Goal: Task Accomplishment & Management: Complete application form

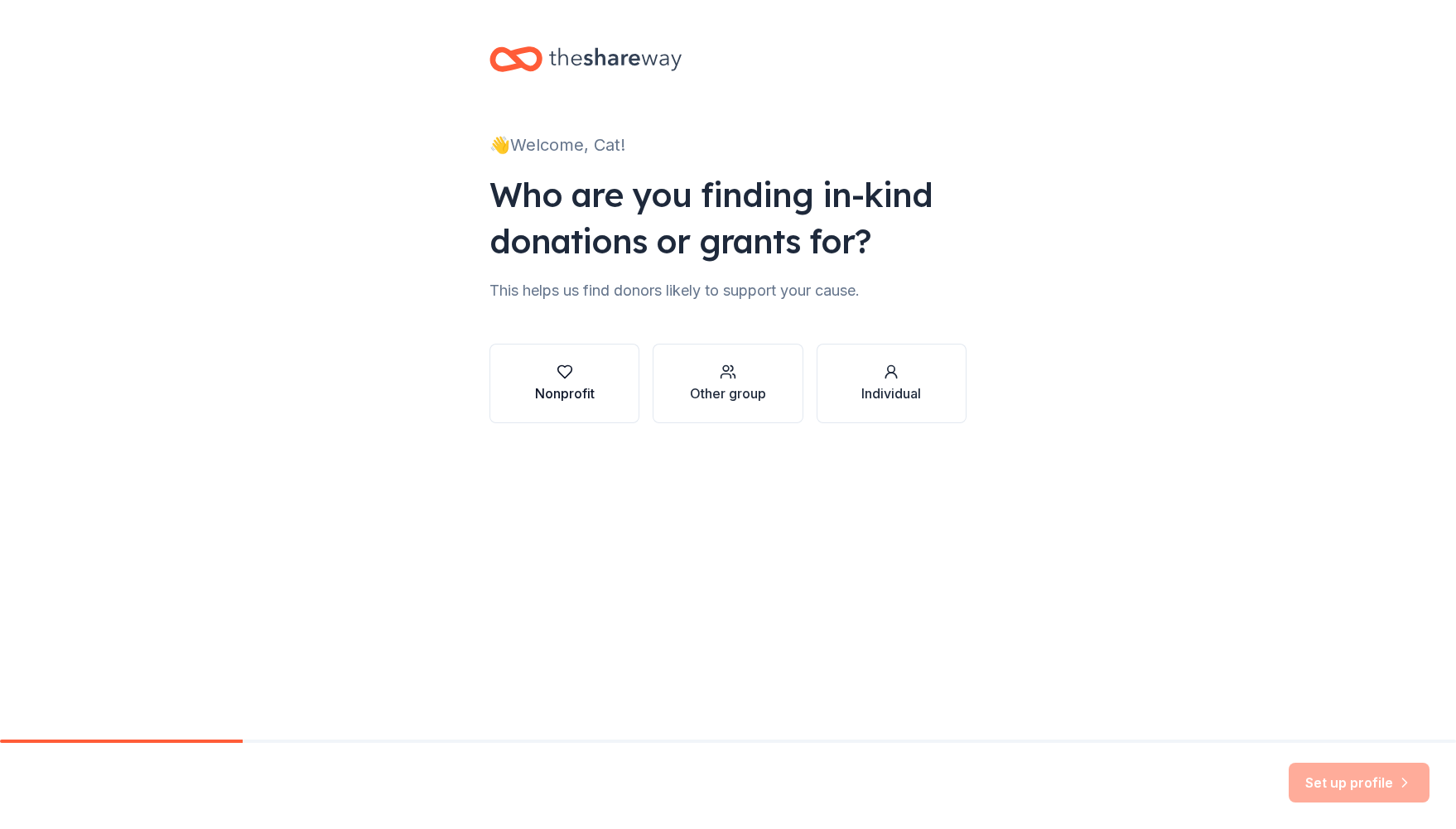
click at [587, 383] on div "Nonprofit" at bounding box center [565, 393] width 59 height 20
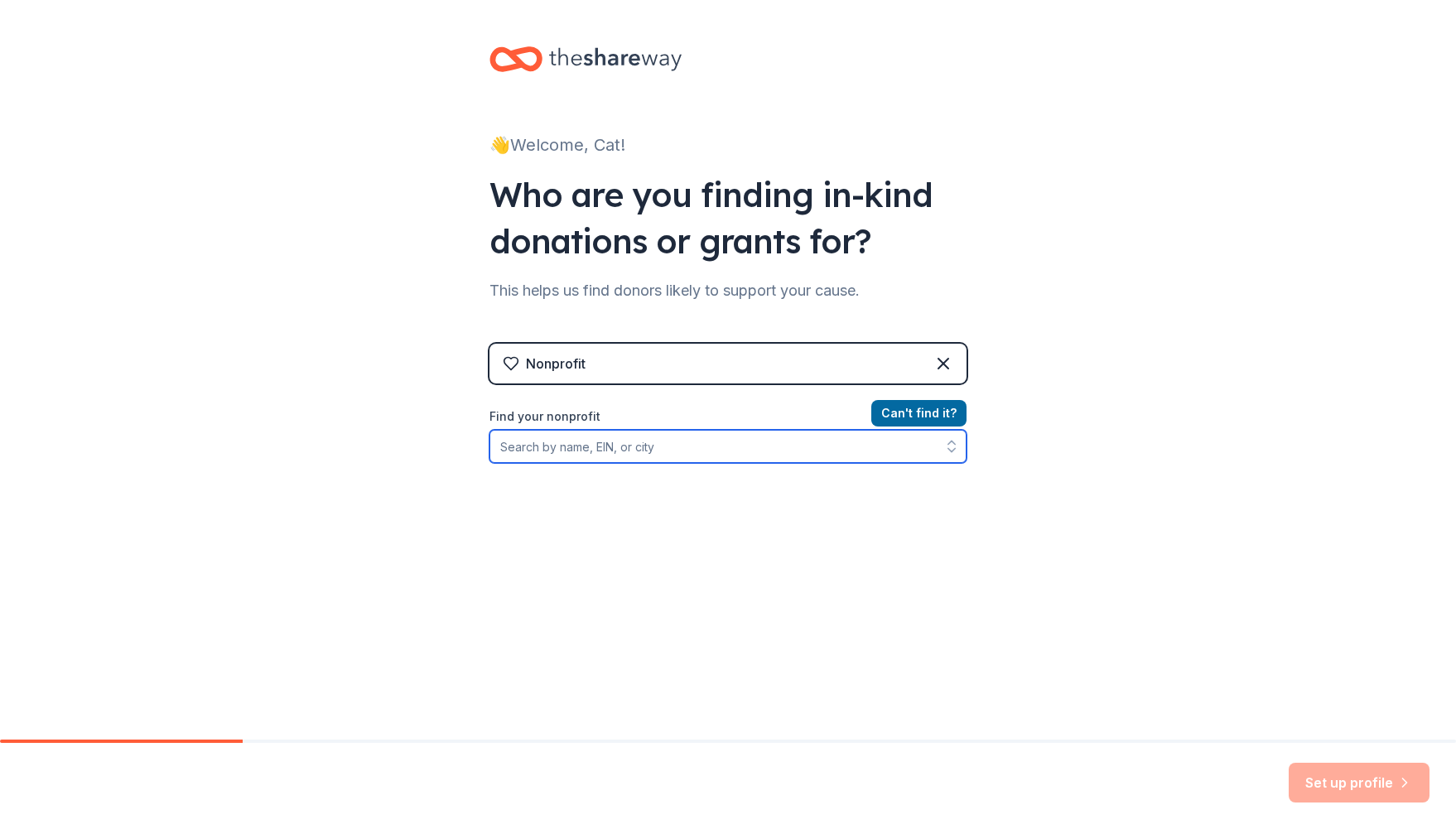
click at [622, 448] on input "Find your nonprofit" at bounding box center [728, 446] width 477 height 33
type input "Towers El"
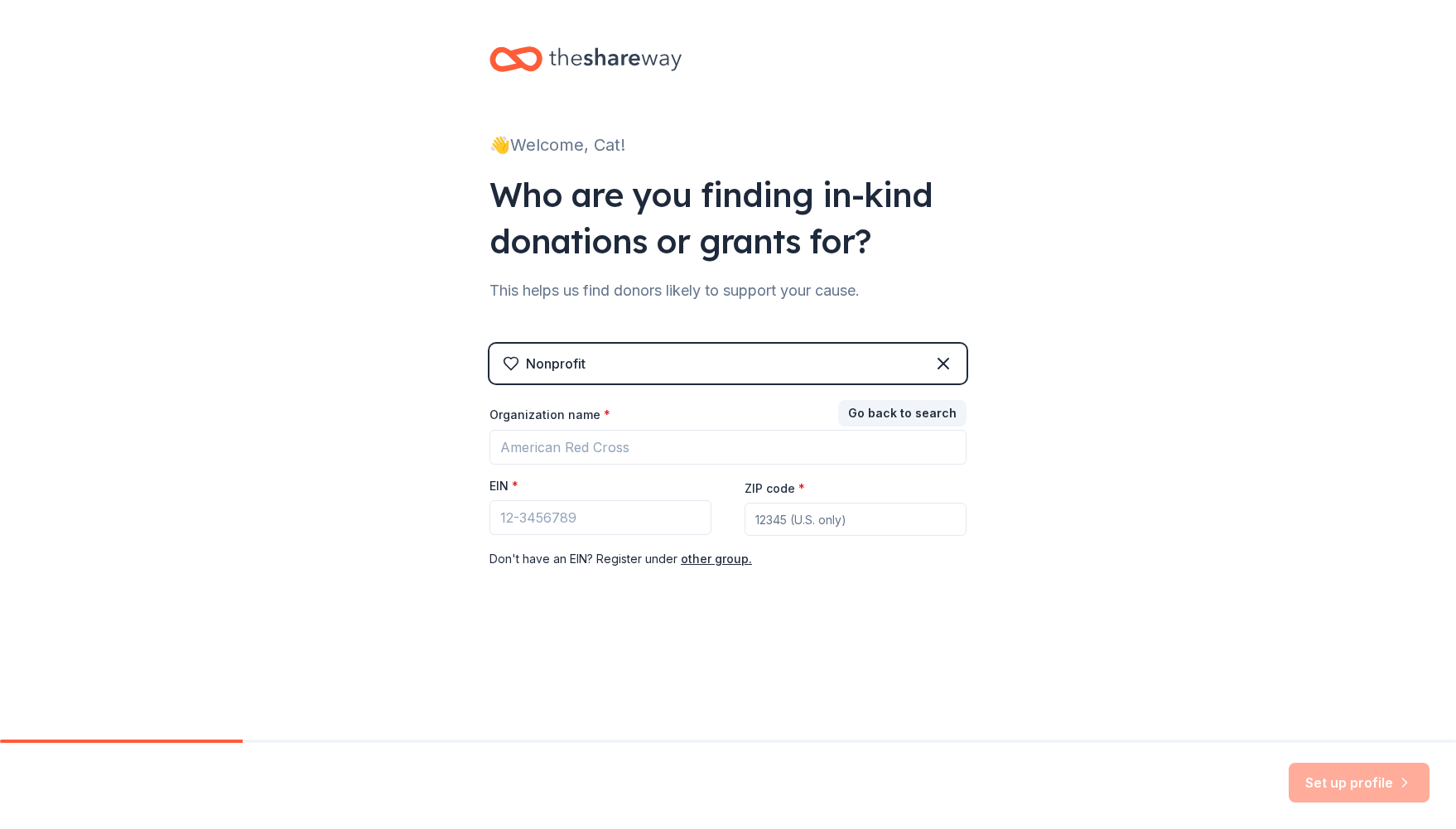
click at [601, 467] on div "Organization name * EIN * ZIP code * Don ' t have an EIN? Register under other …" at bounding box center [728, 488] width 477 height 162
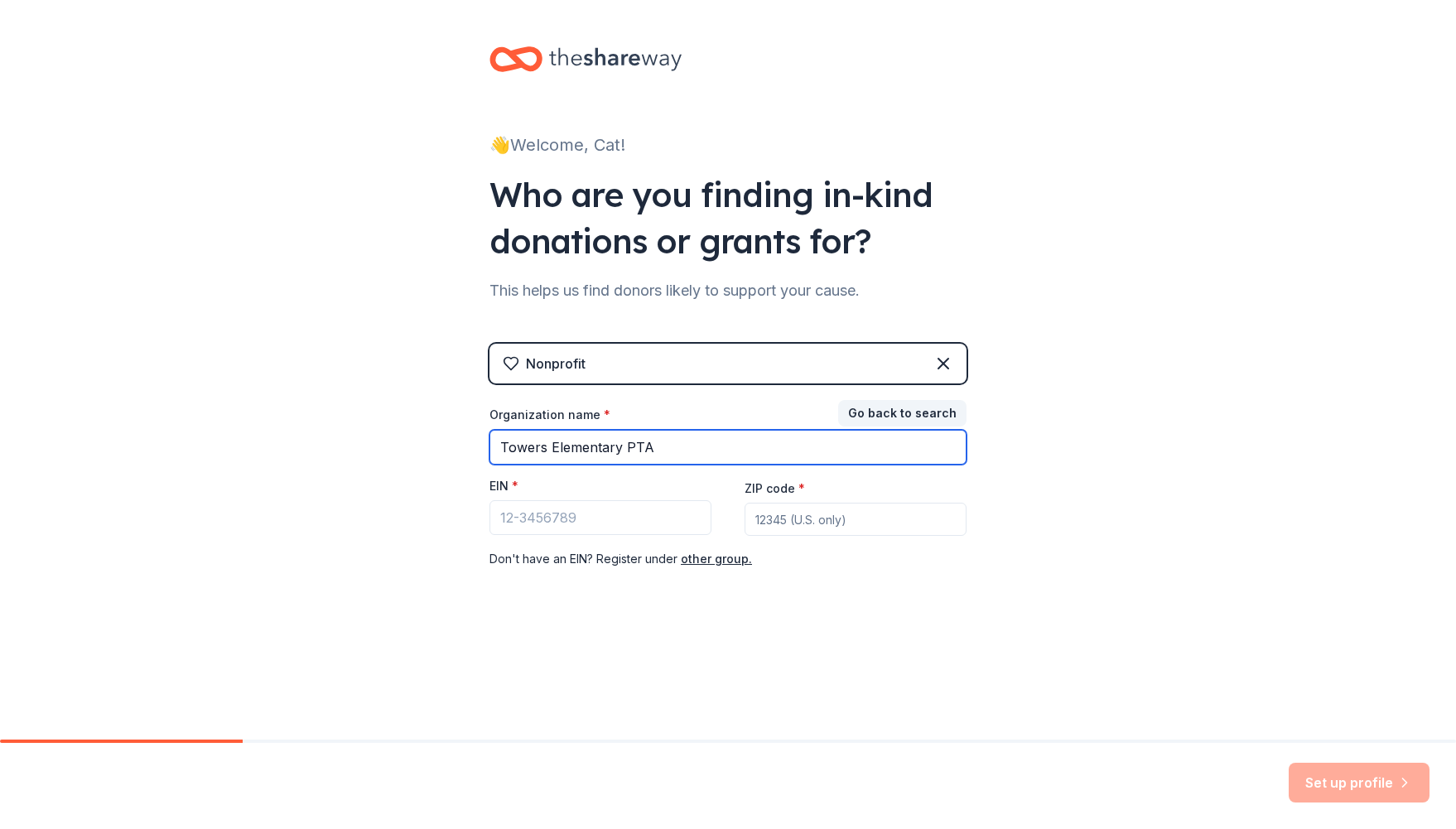
type input "Towers Elementary PTA"
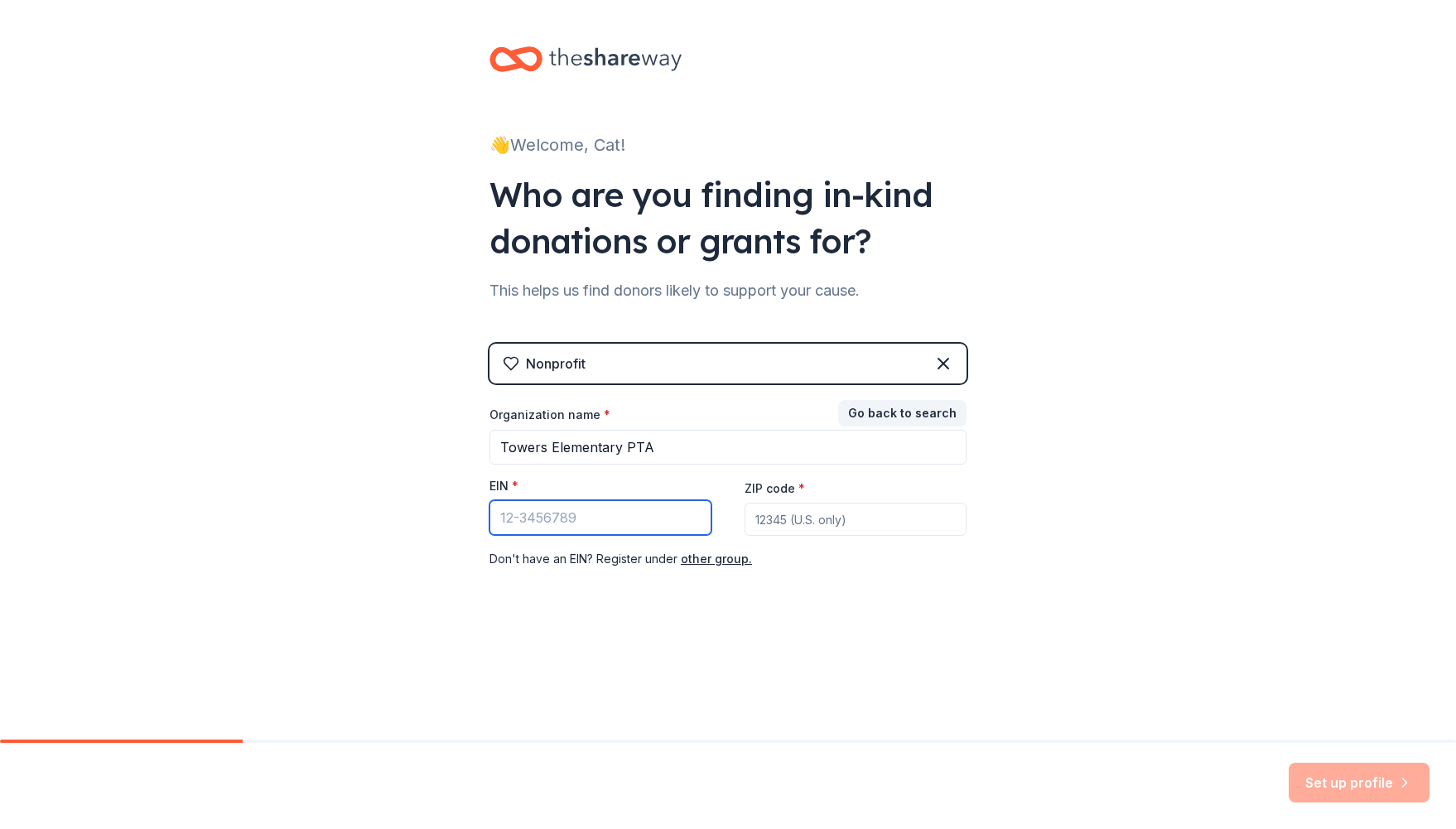
click at [601, 517] on input "EIN *" at bounding box center [601, 518] width 222 height 35
paste input "95-6206625"
type input "95-6206625"
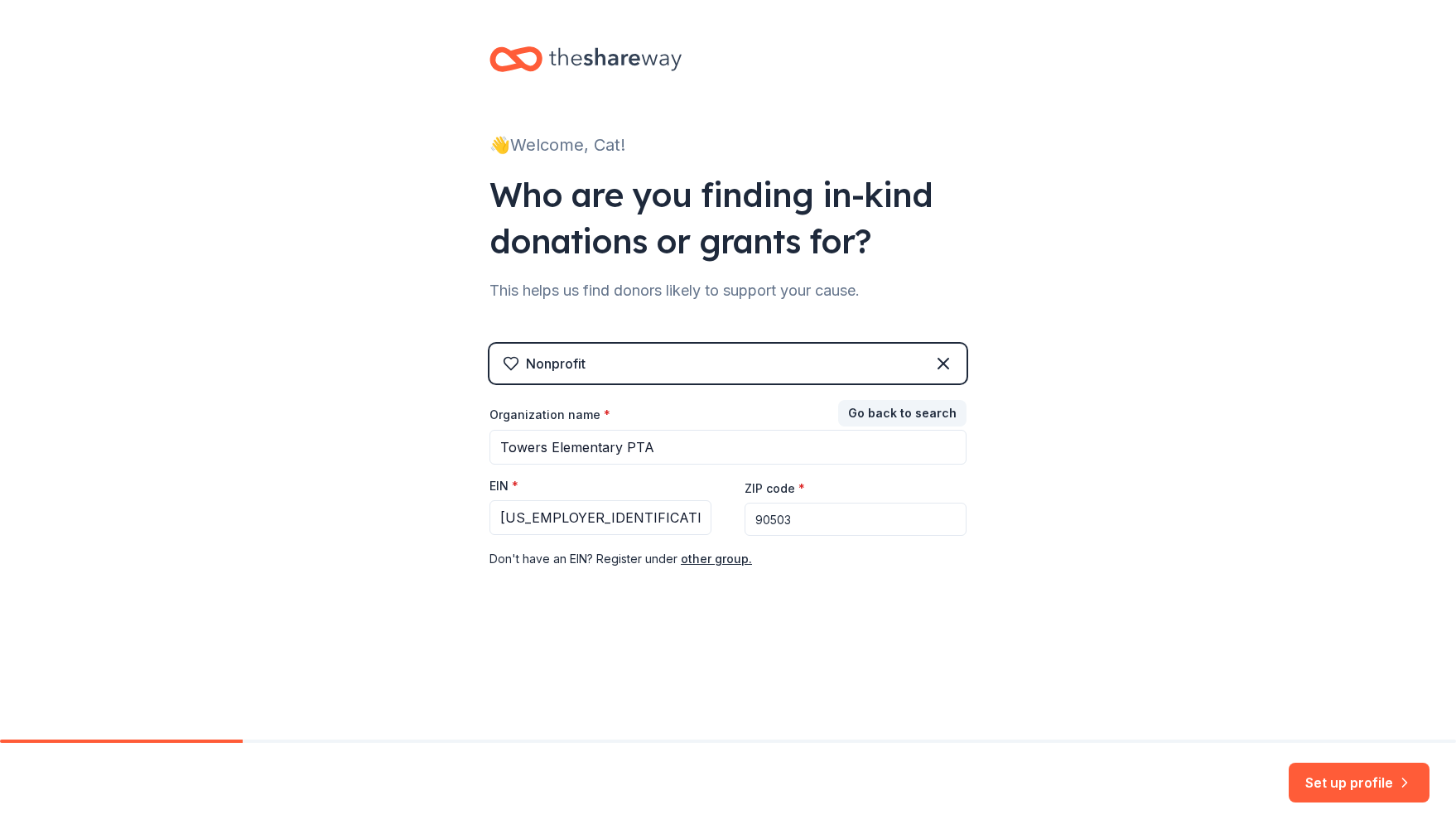
type input "90503"
click at [979, 660] on div "👋 Welcome, Cat! Who are you finding in-kind donations or grants for? This helps…" at bounding box center [728, 340] width 530 height 681
click at [1344, 774] on button "Set up profile" at bounding box center [1360, 782] width 140 height 40
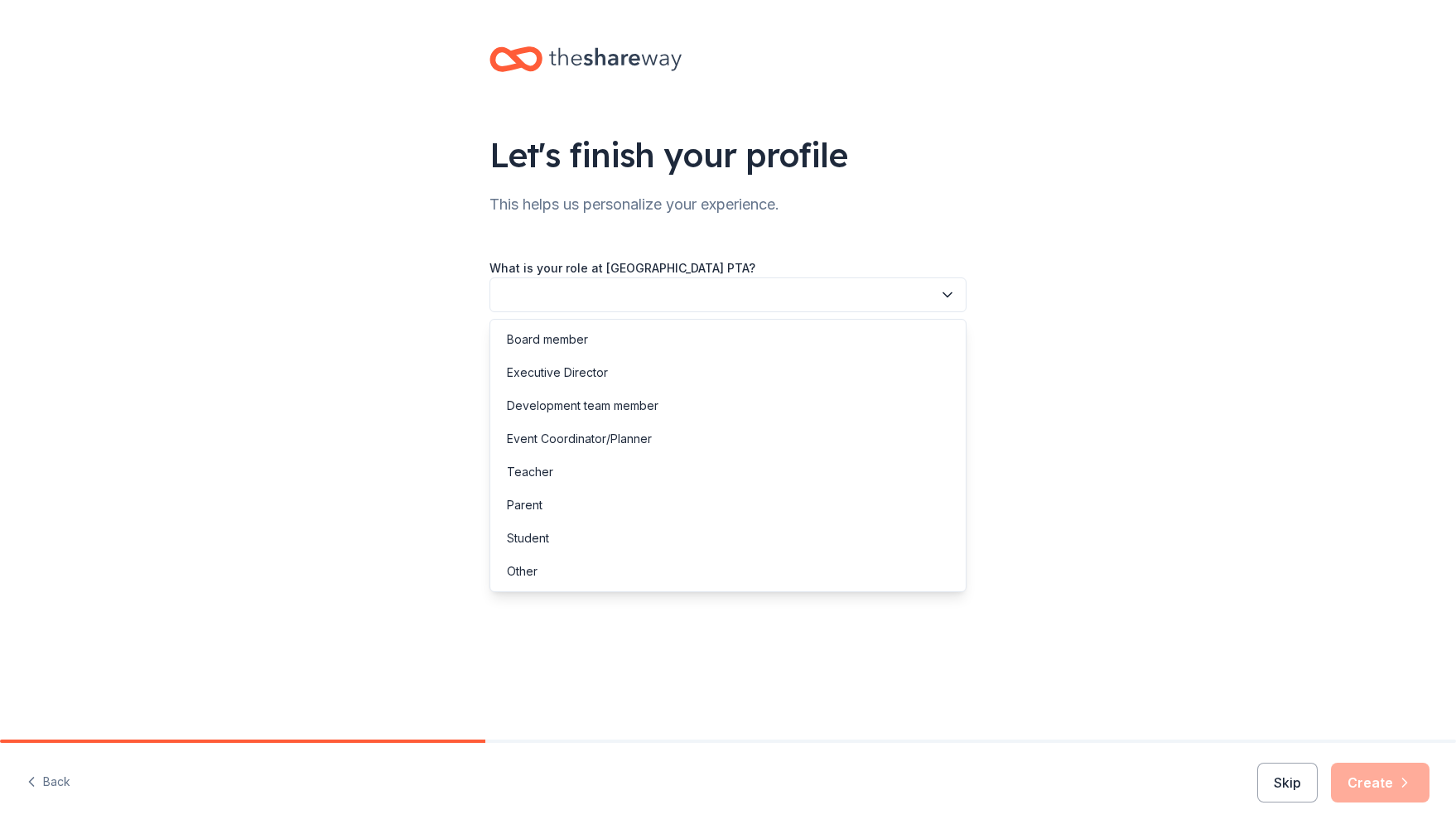
click at [543, 296] on button "button" at bounding box center [728, 294] width 477 height 35
click at [601, 344] on div "Board member" at bounding box center [728, 339] width 469 height 33
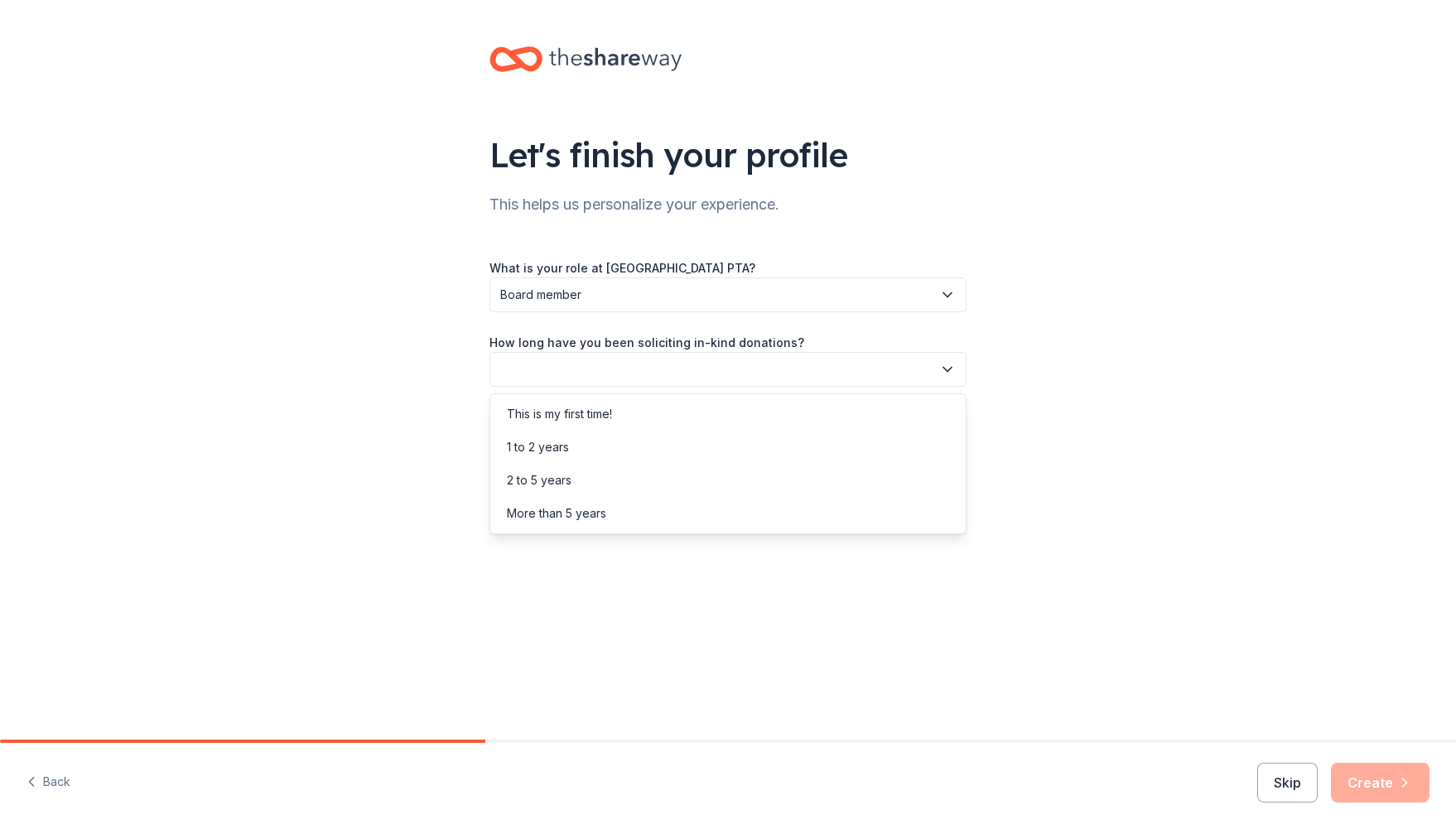
click at [590, 372] on button "button" at bounding box center [728, 369] width 477 height 35
click at [582, 437] on div "1 to 2 years" at bounding box center [728, 446] width 469 height 33
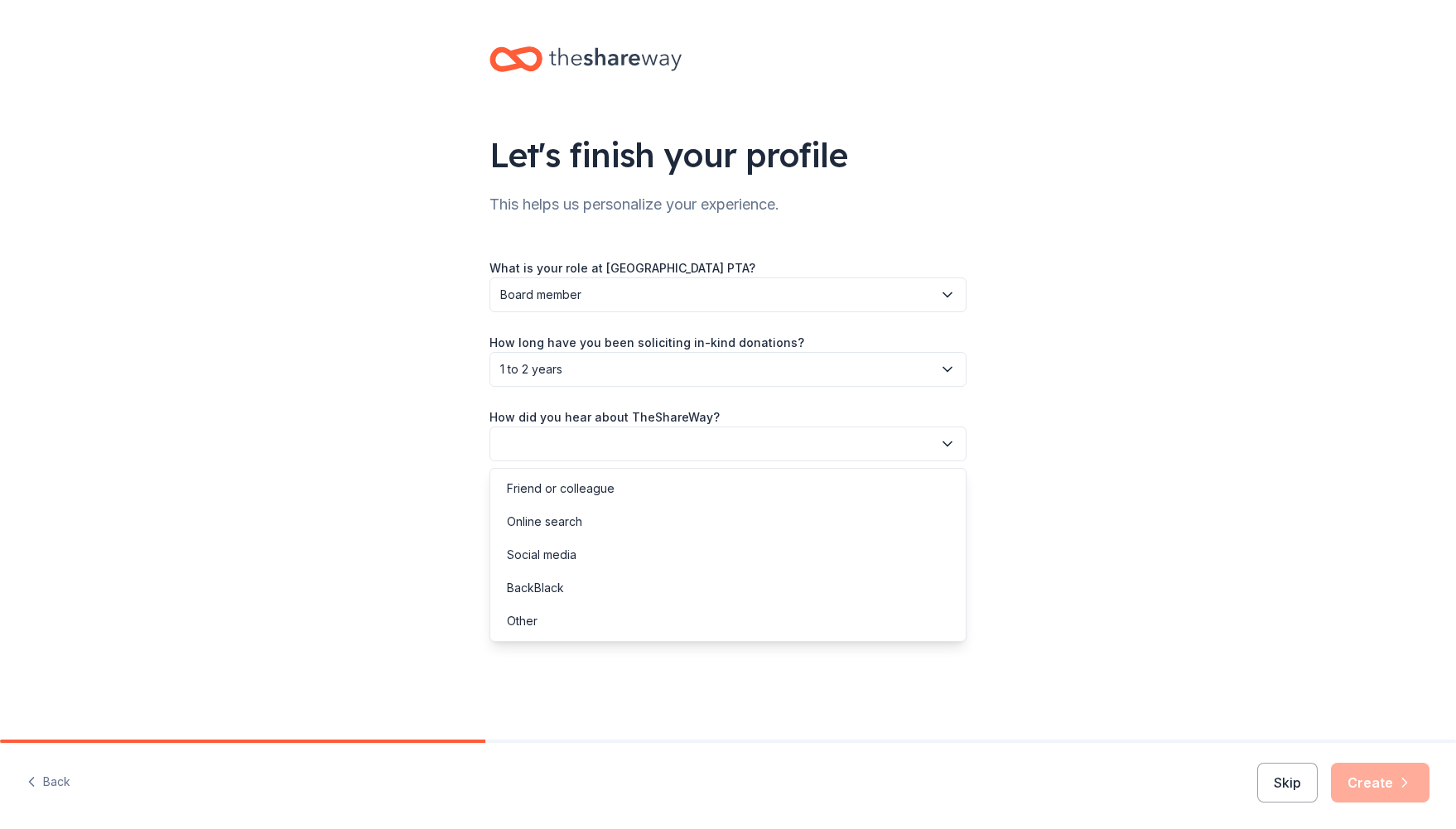
click at [599, 443] on button "button" at bounding box center [728, 444] width 477 height 35
click at [592, 491] on div "Friend or colleague" at bounding box center [561, 489] width 108 height 20
click at [1368, 788] on button "Create" at bounding box center [1379, 782] width 98 height 40
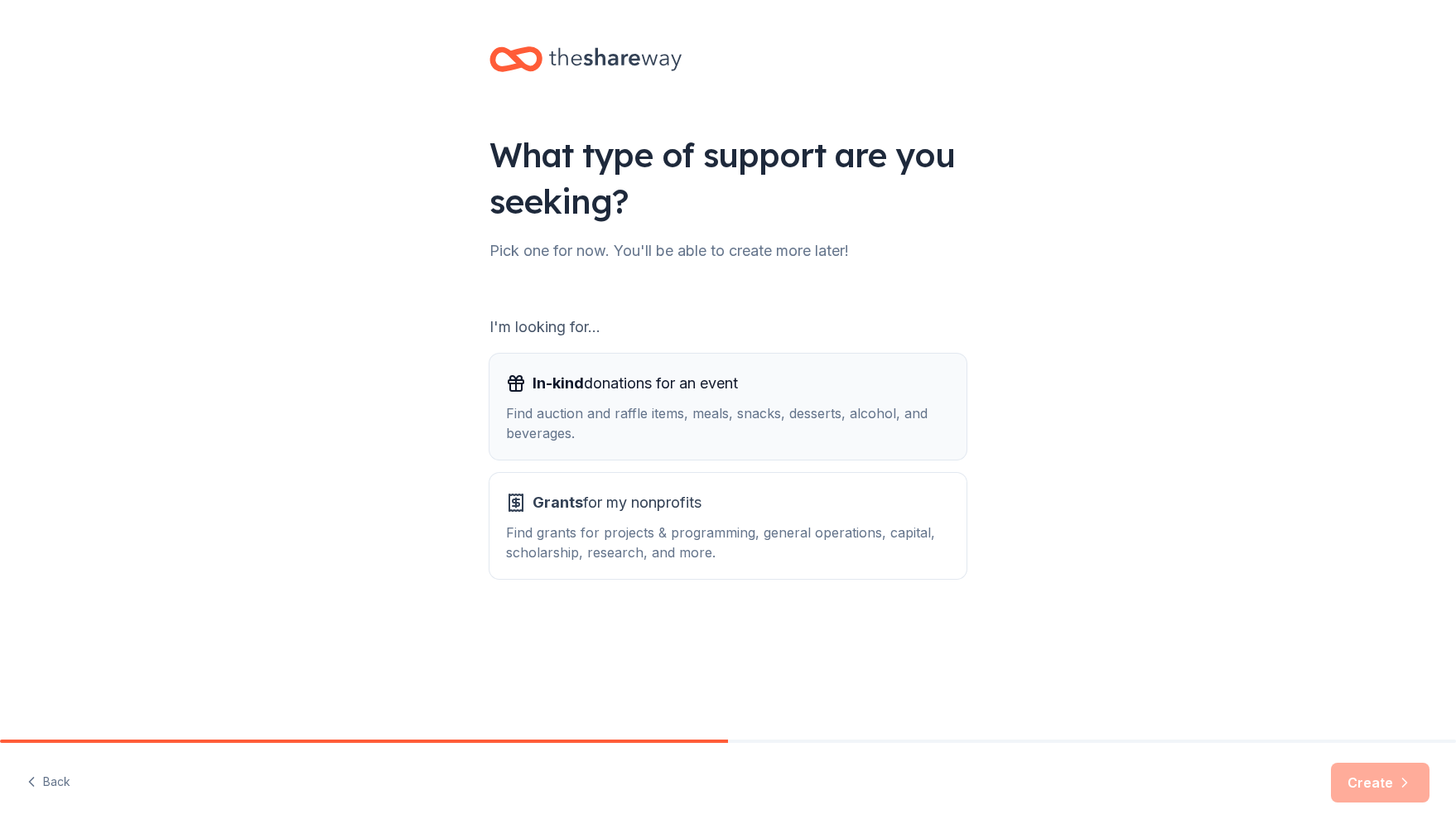
click at [782, 390] on div "In-kind donations for an event" at bounding box center [728, 383] width 444 height 26
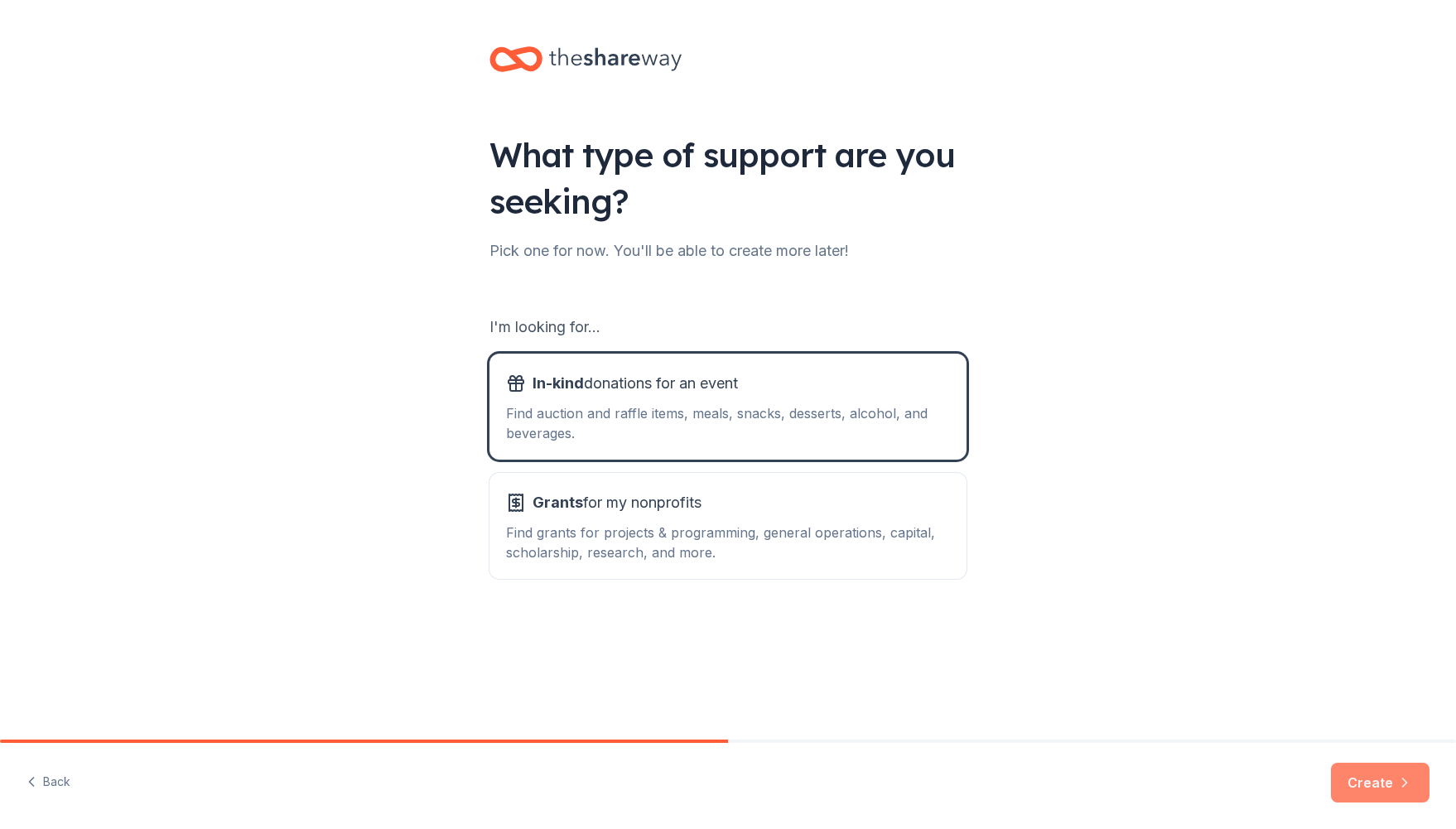
click at [1370, 785] on button "Create" at bounding box center [1379, 782] width 98 height 40
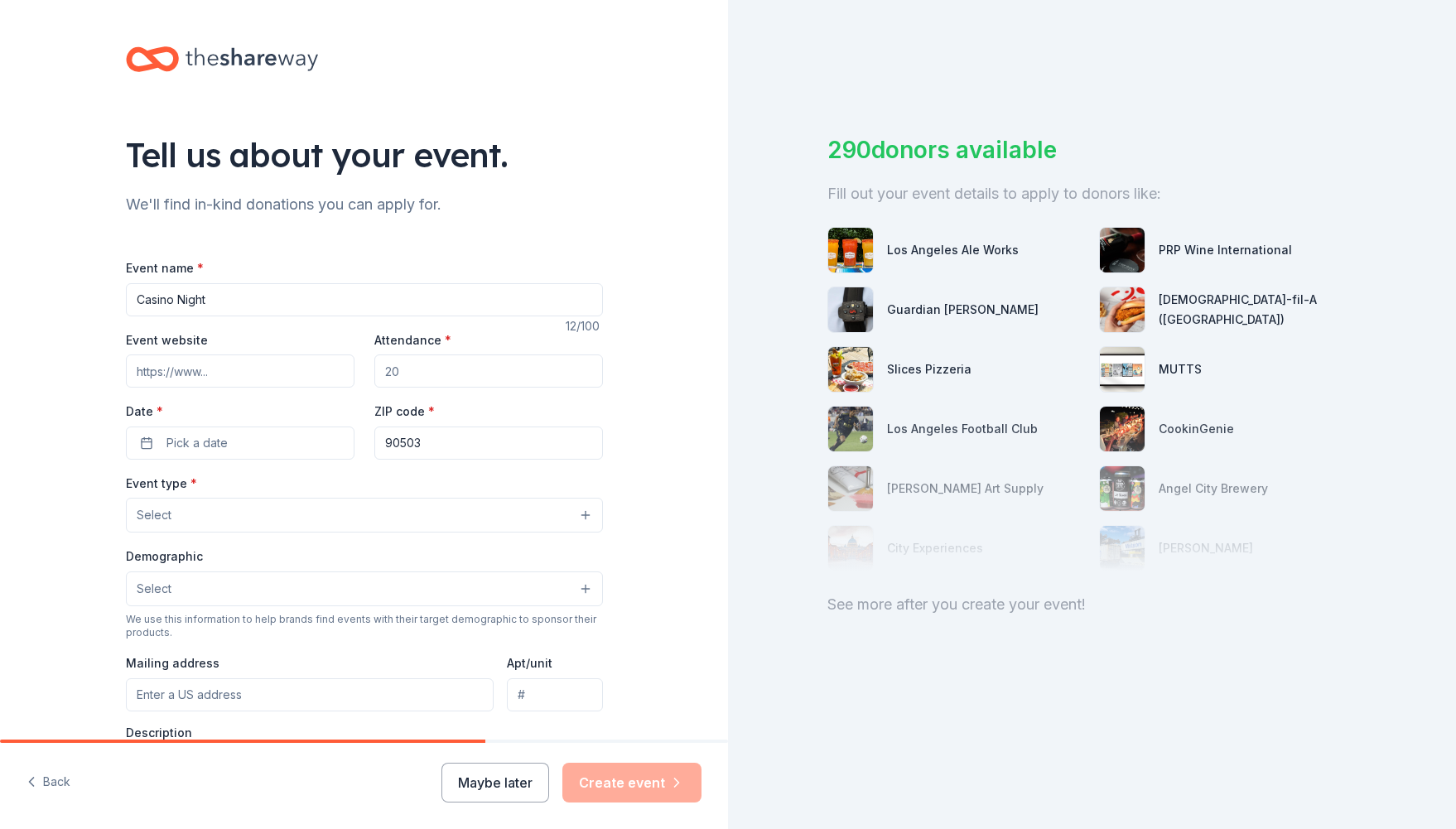
type input "Casino Night"
click at [430, 380] on input "Attendance *" at bounding box center [489, 371] width 229 height 33
type input "120"
click at [251, 439] on button "Pick a date" at bounding box center [240, 443] width 229 height 33
click at [330, 657] on button "27" at bounding box center [330, 656] width 30 height 30
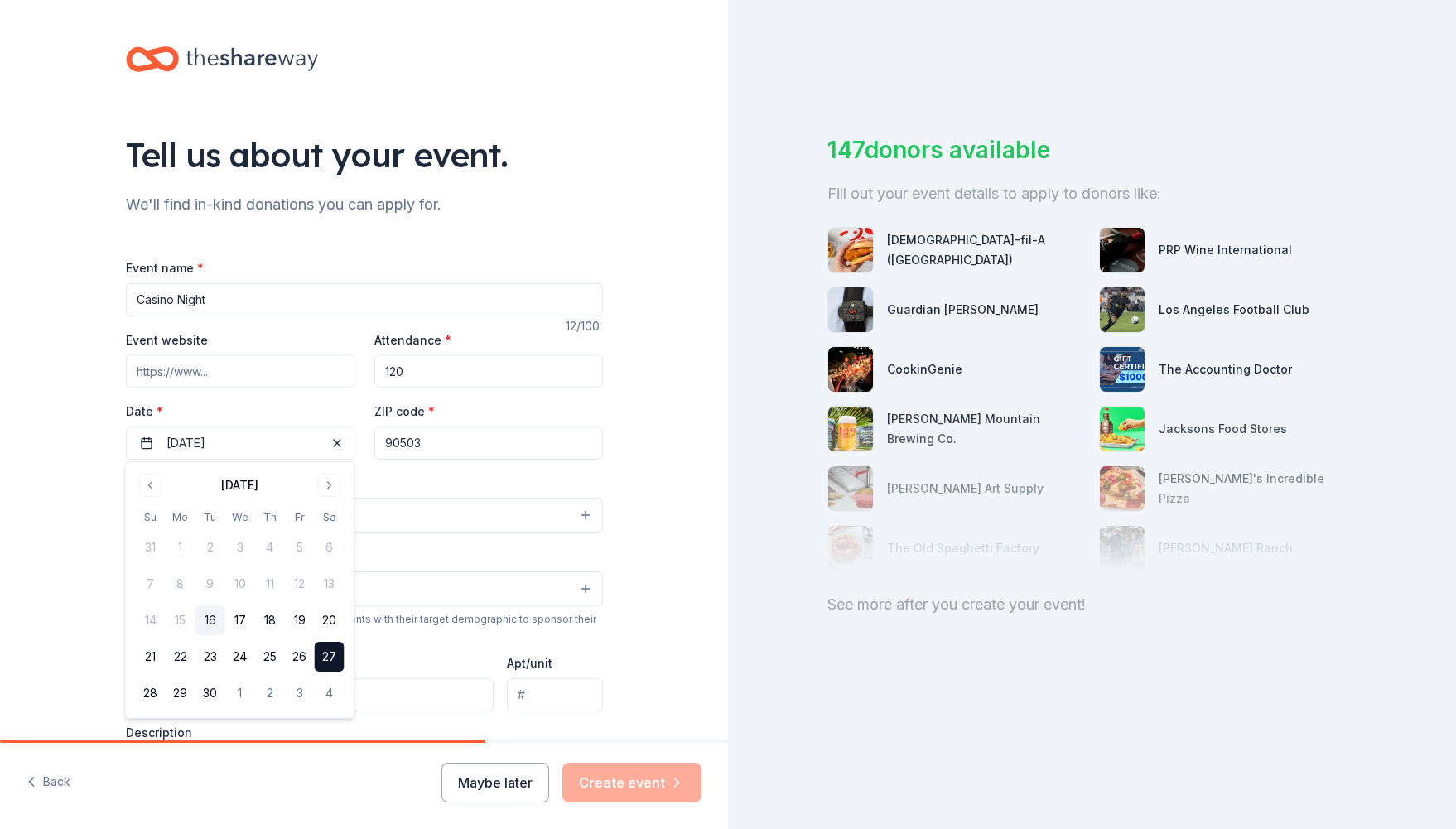
click at [657, 505] on div "Tell us about your event. We'll find in-kind donations you can apply for. Event…" at bounding box center [364, 551] width 728 height 1103
click at [394, 522] on button "Select" at bounding box center [365, 515] width 477 height 35
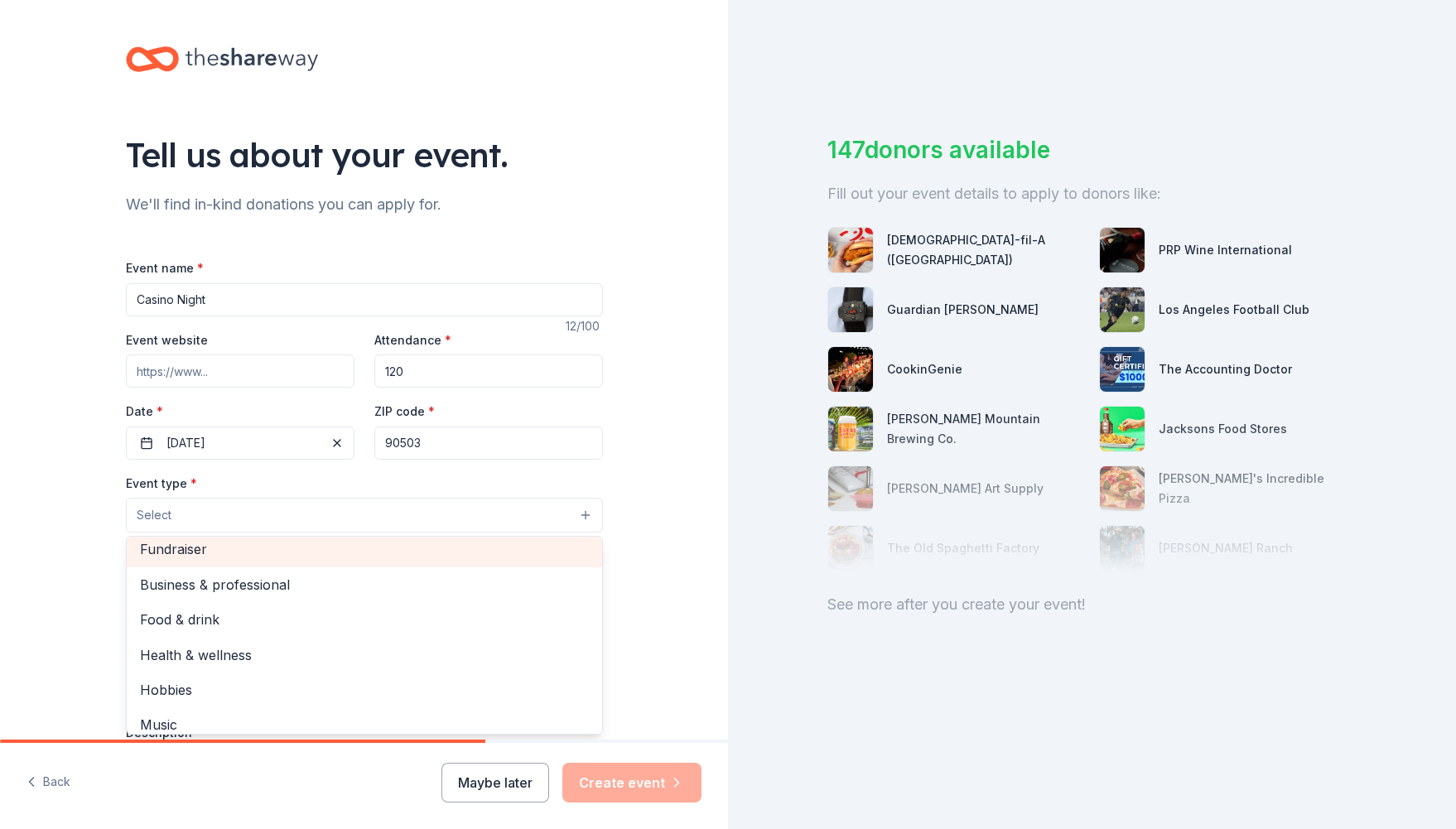
click at [282, 545] on span "Fundraiser" at bounding box center [364, 549] width 449 height 22
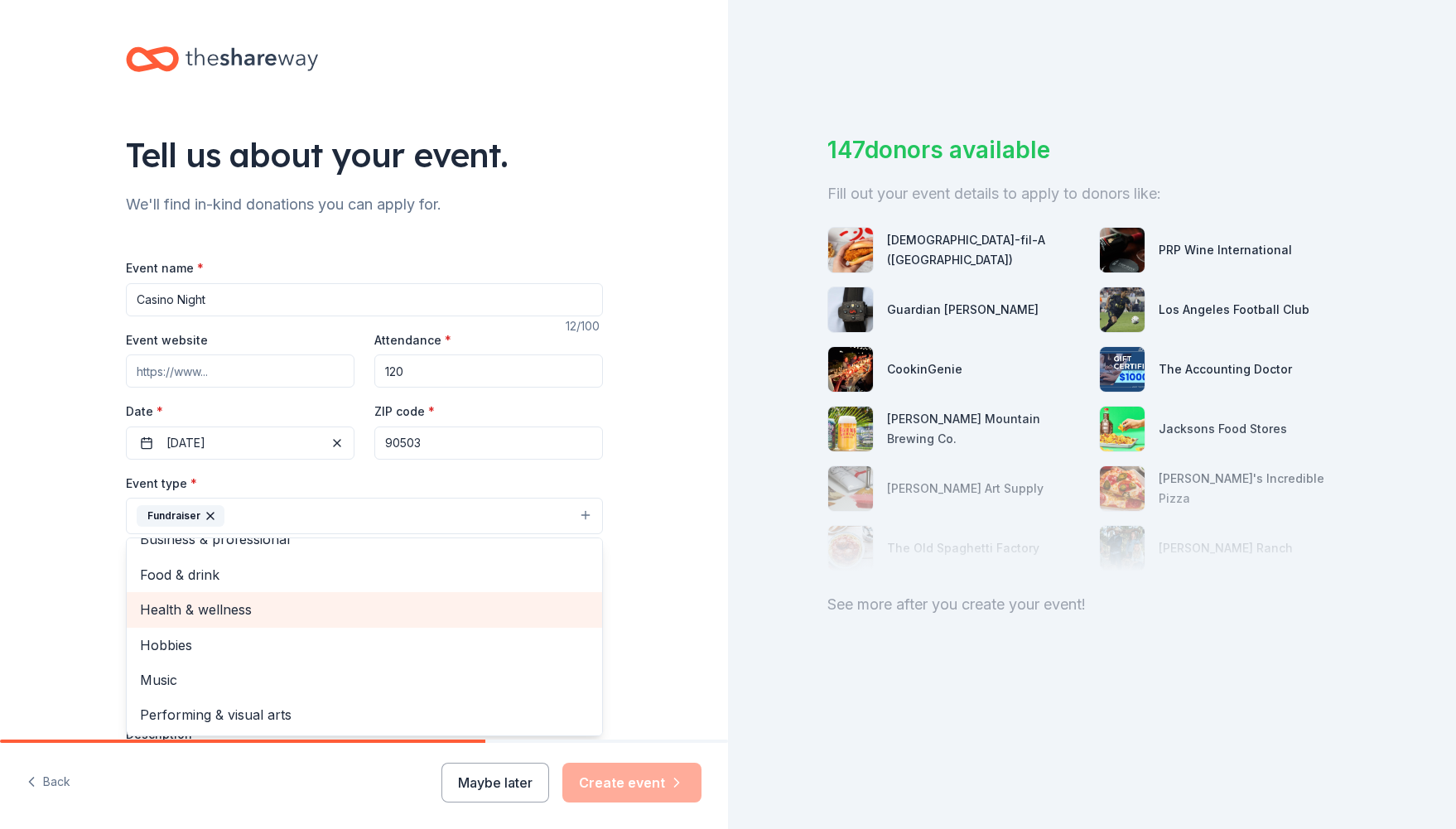
scroll to position [18, 0]
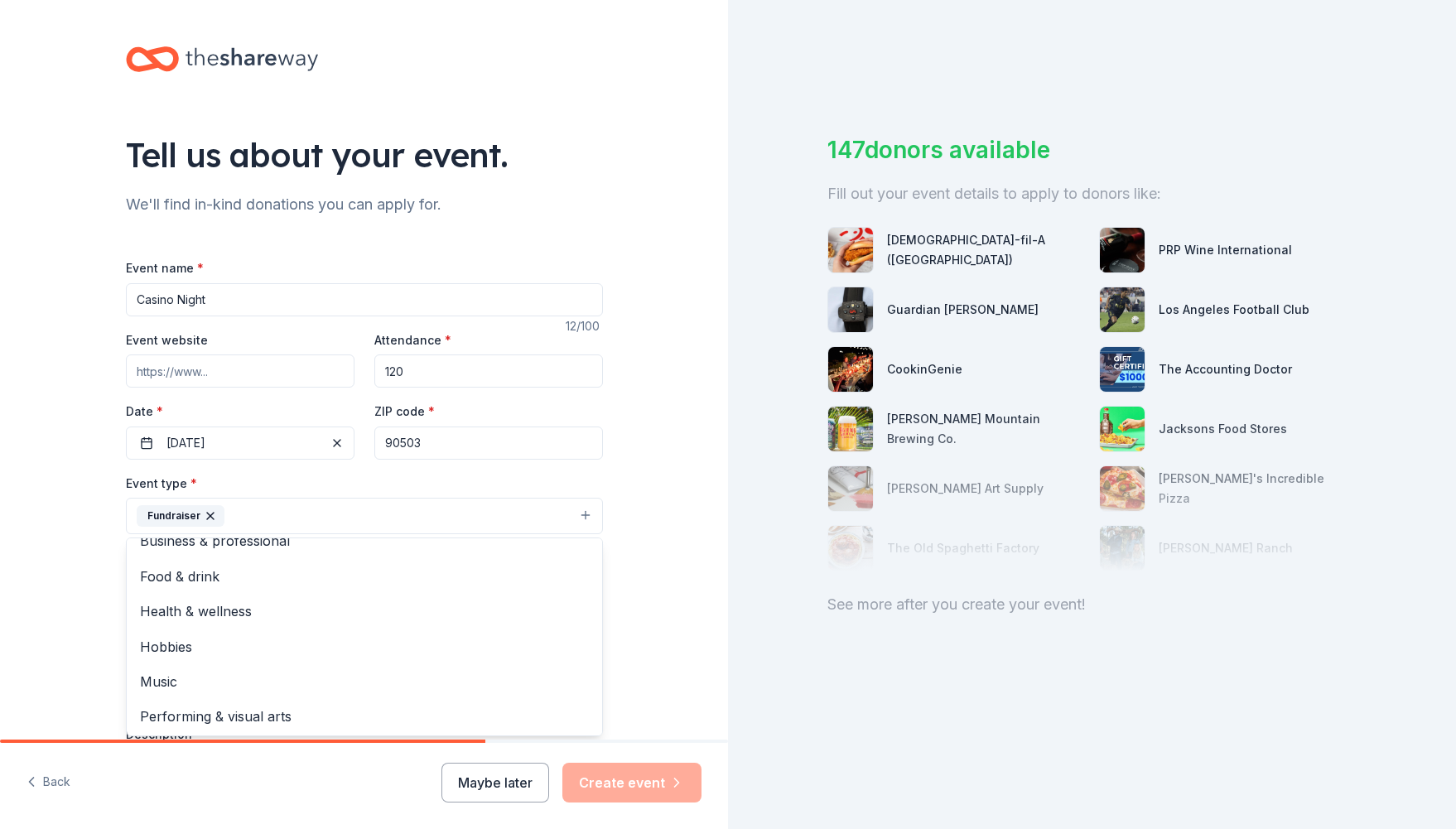
click at [671, 609] on div "Tell us about your event. We'll find in-kind donations you can apply for. Event…" at bounding box center [364, 552] width 728 height 1104
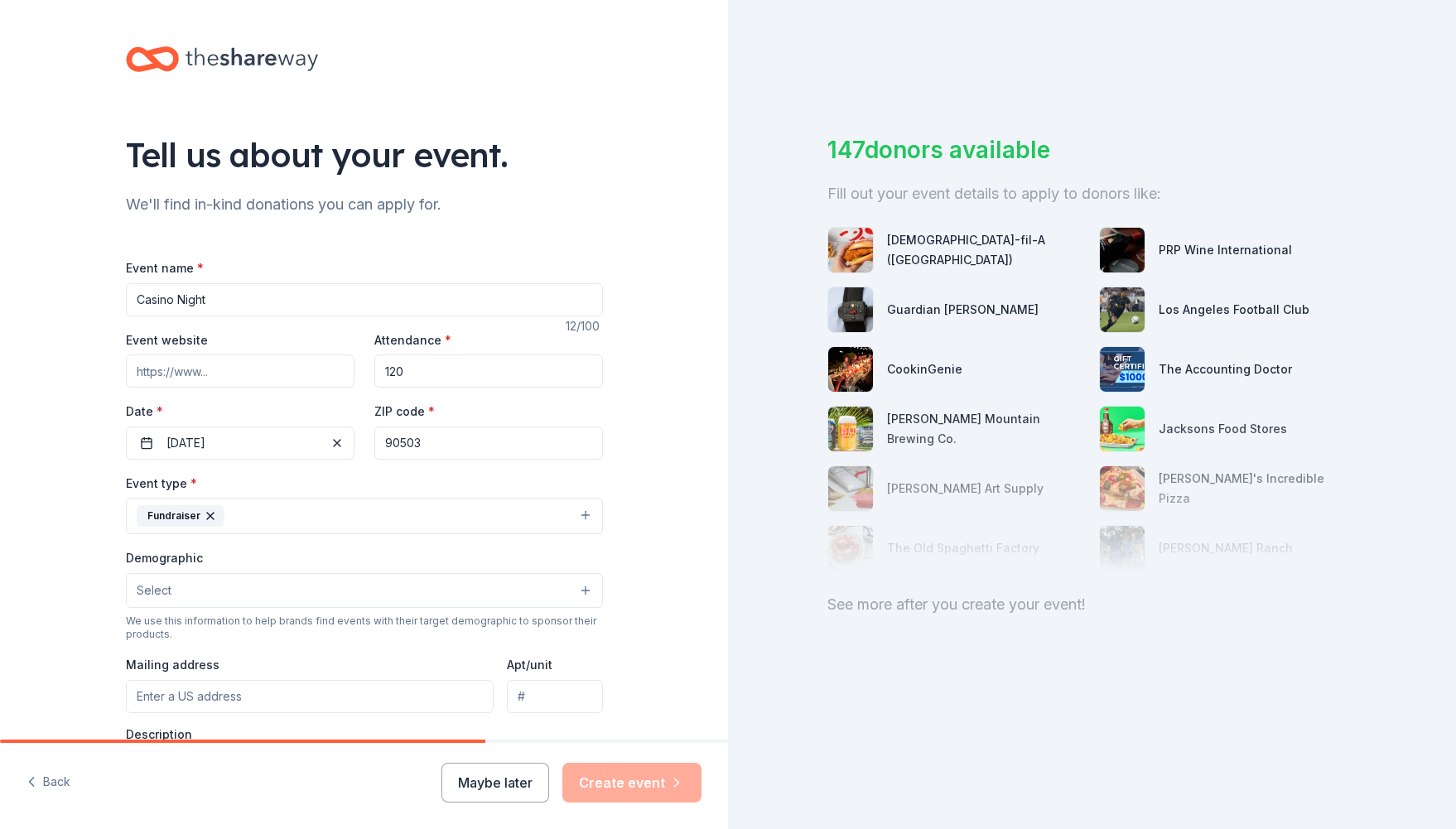
click at [342, 579] on button "Select" at bounding box center [365, 590] width 477 height 35
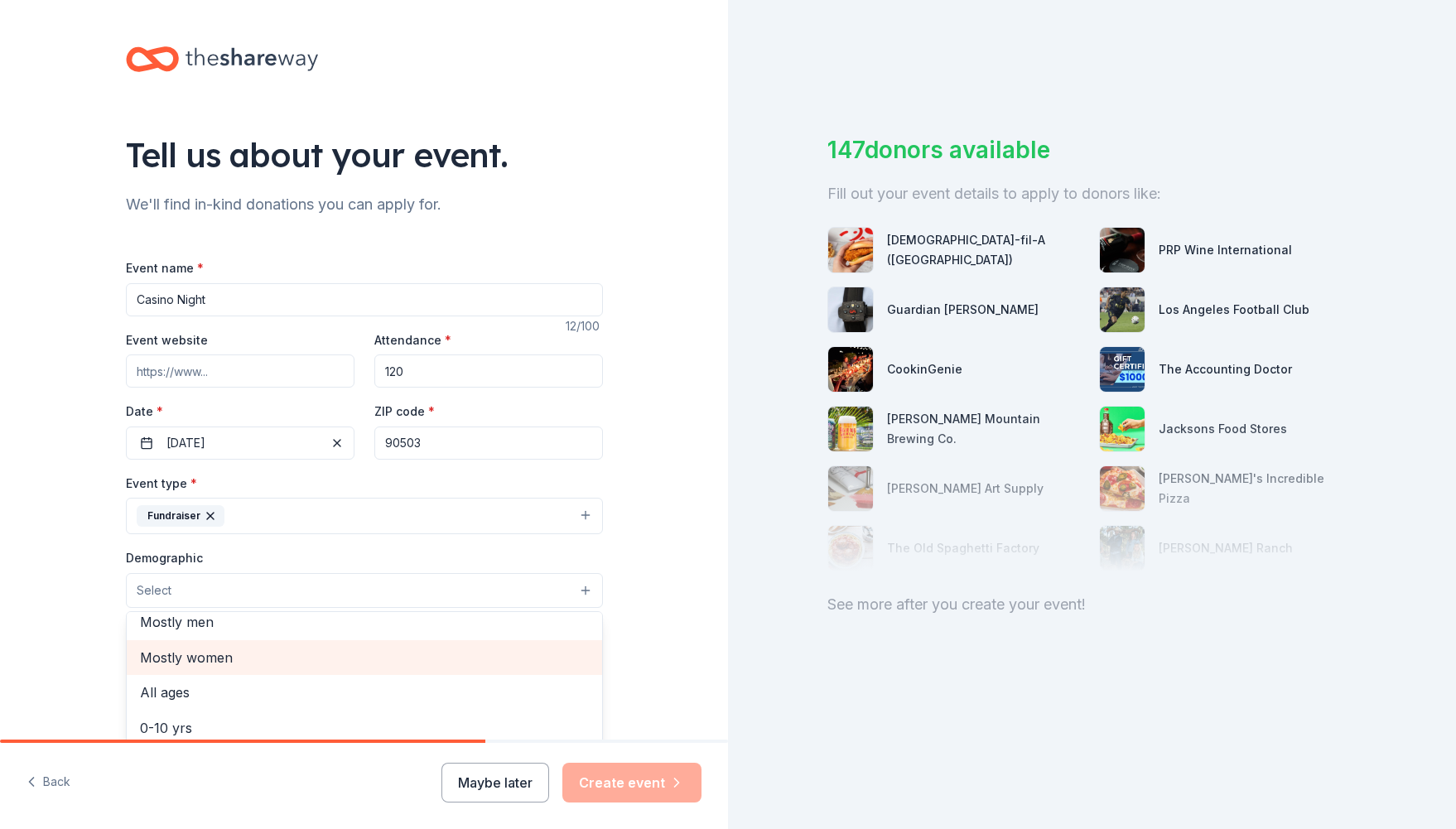
scroll to position [14, 0]
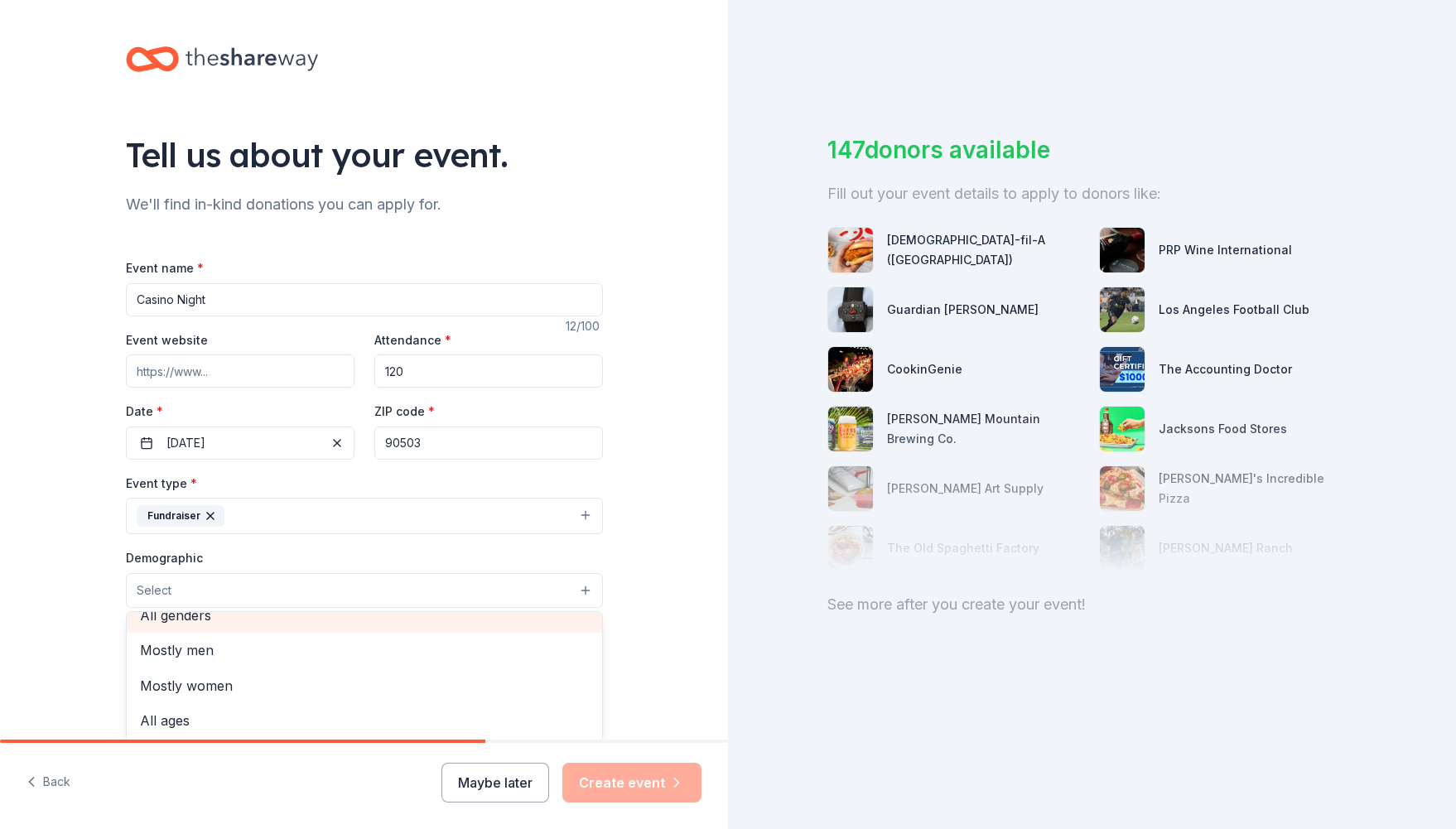
click at [285, 618] on span "All genders" at bounding box center [364, 616] width 449 height 22
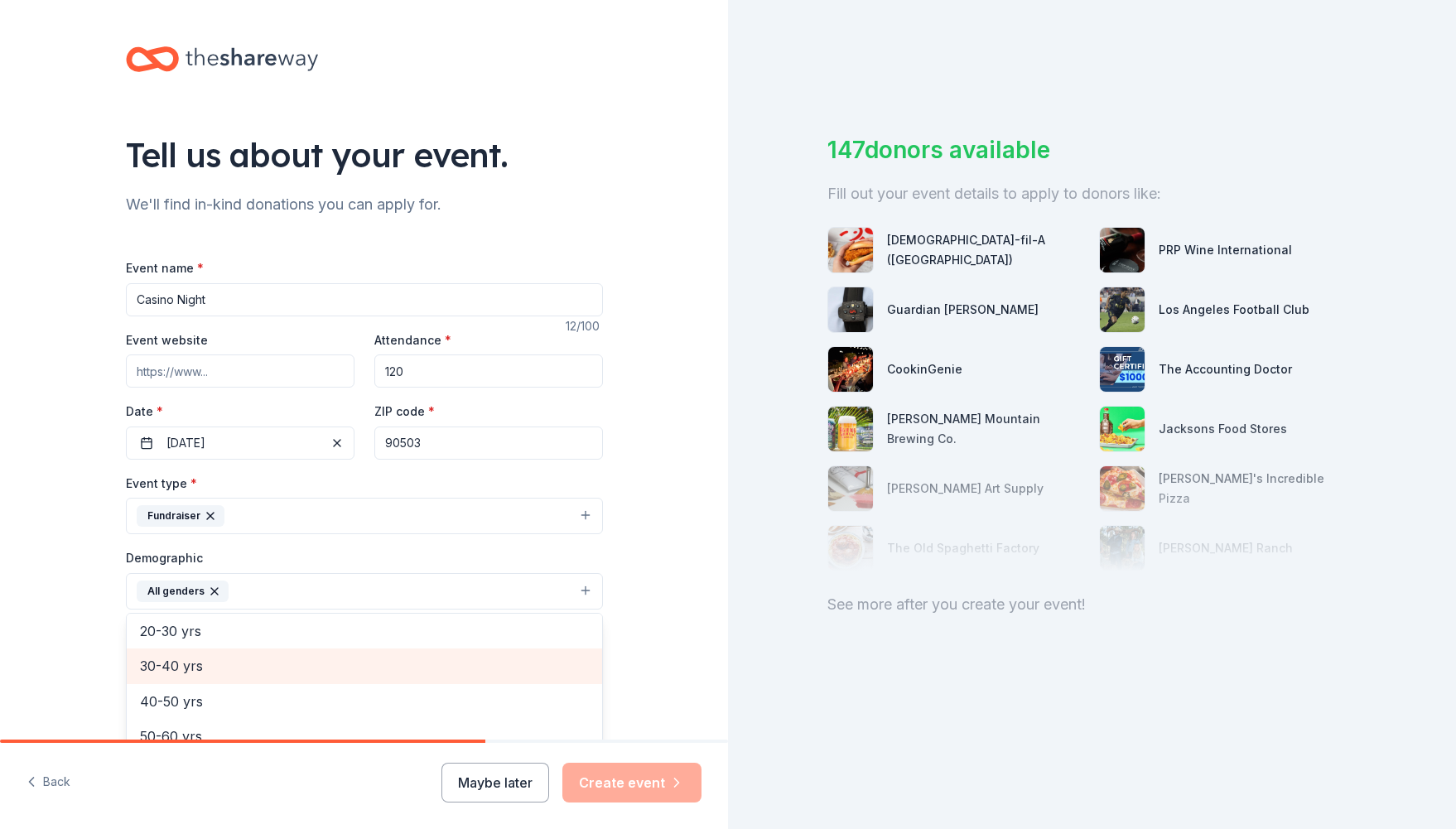
click at [267, 667] on span "30-40 yrs" at bounding box center [364, 666] width 449 height 22
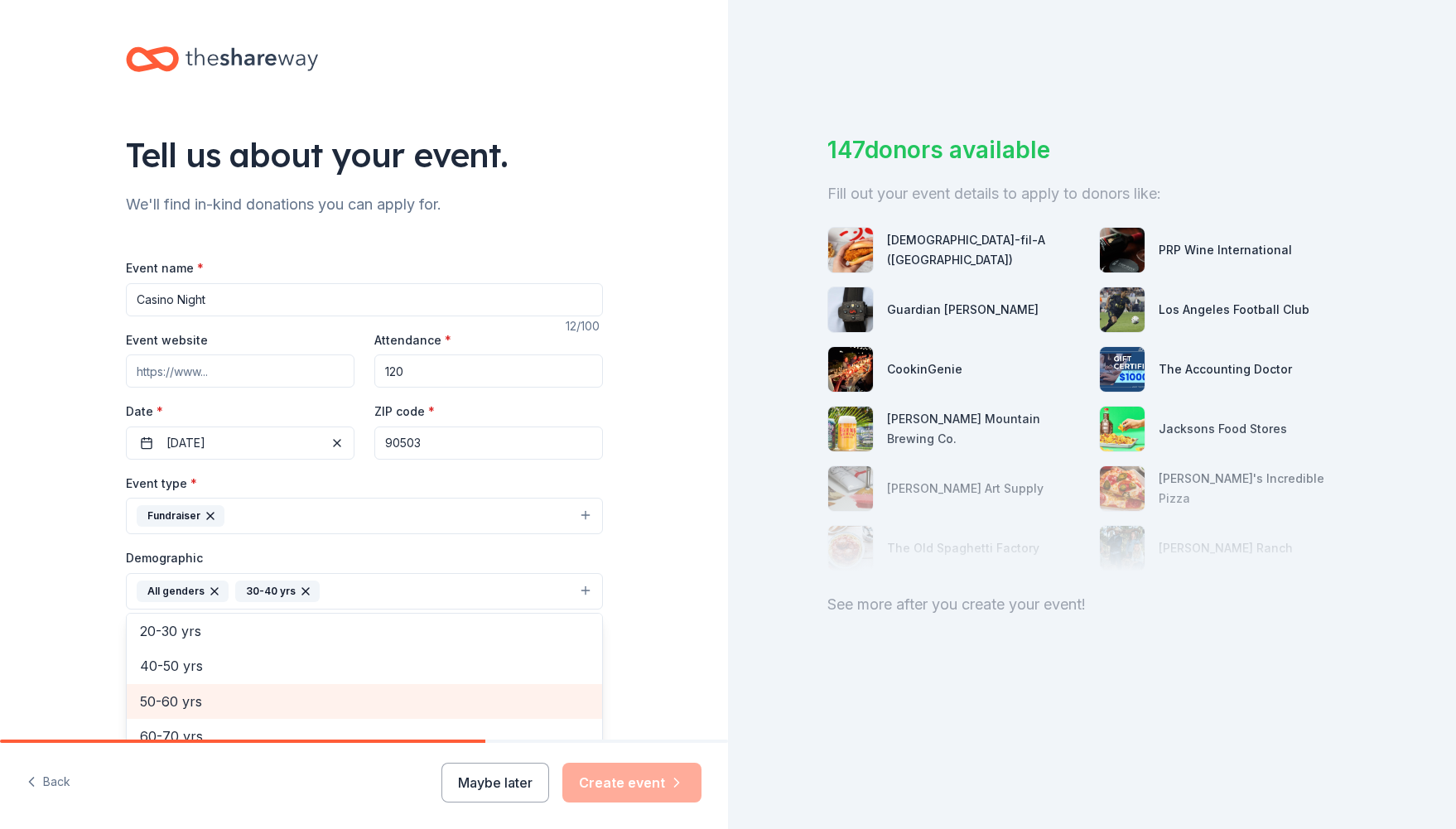
click at [222, 691] on span "50-60 yrs" at bounding box center [364, 701] width 449 height 22
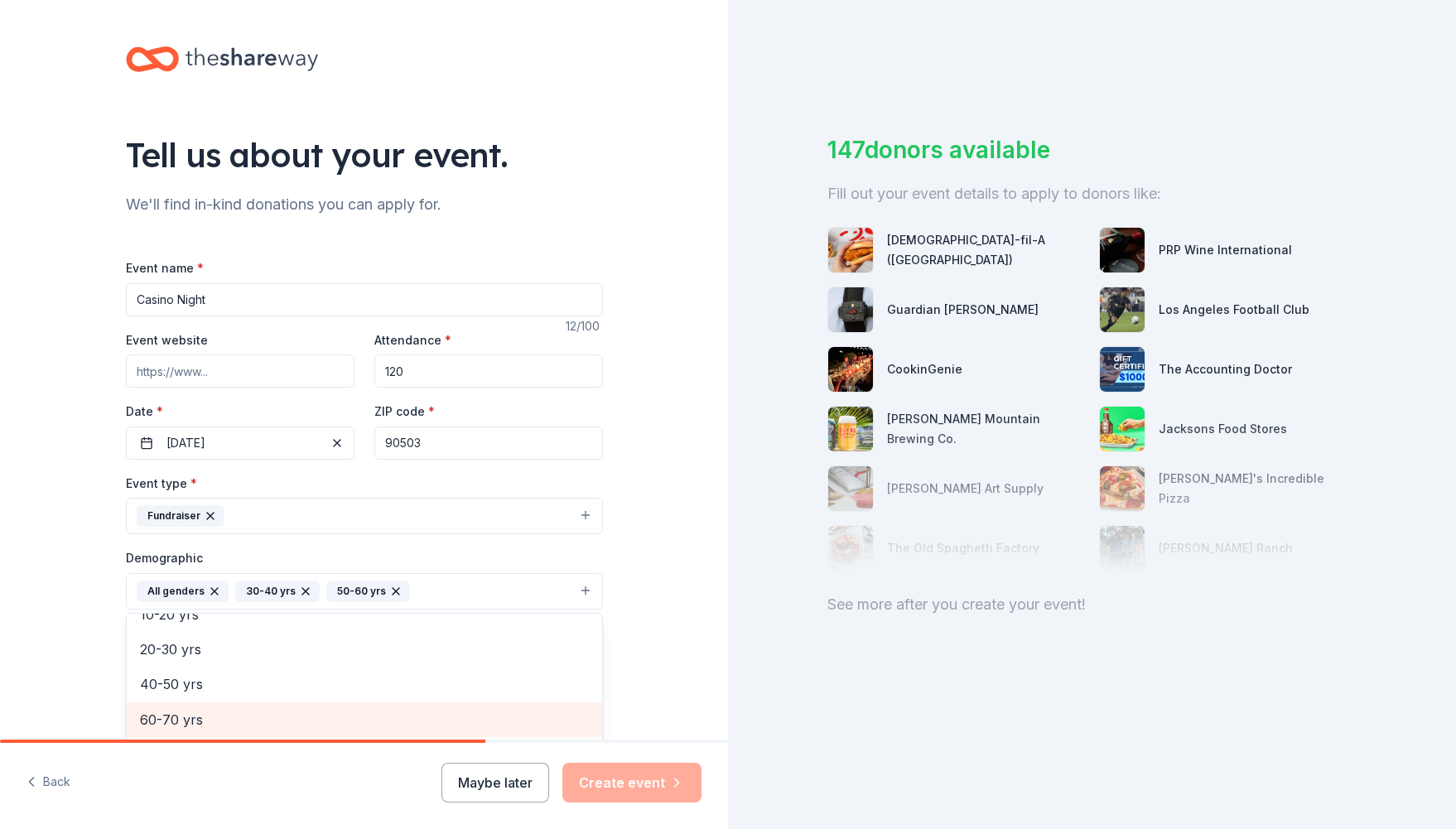
scroll to position [158, 0]
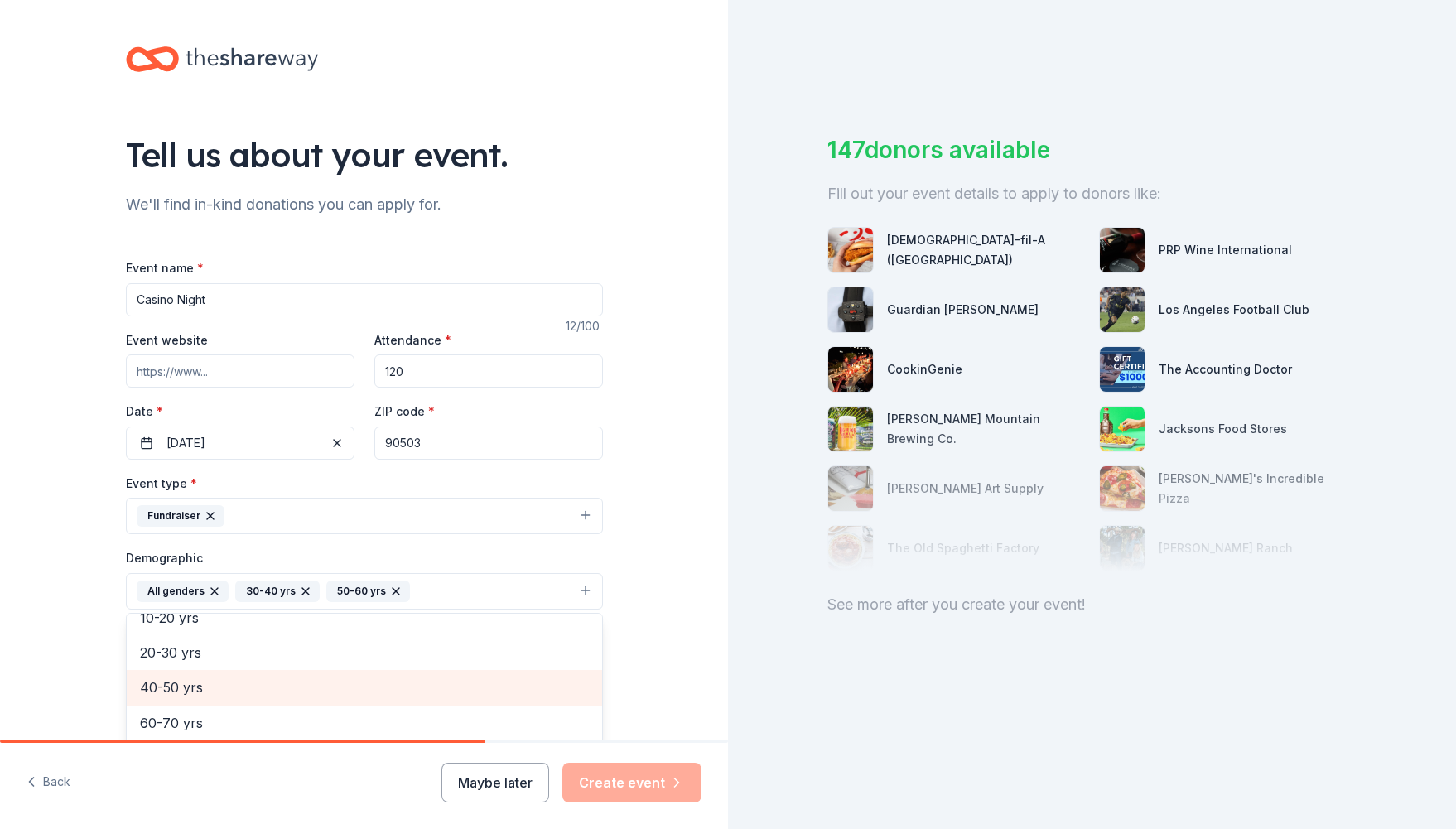
click at [214, 685] on span "40-50 yrs" at bounding box center [364, 688] width 449 height 22
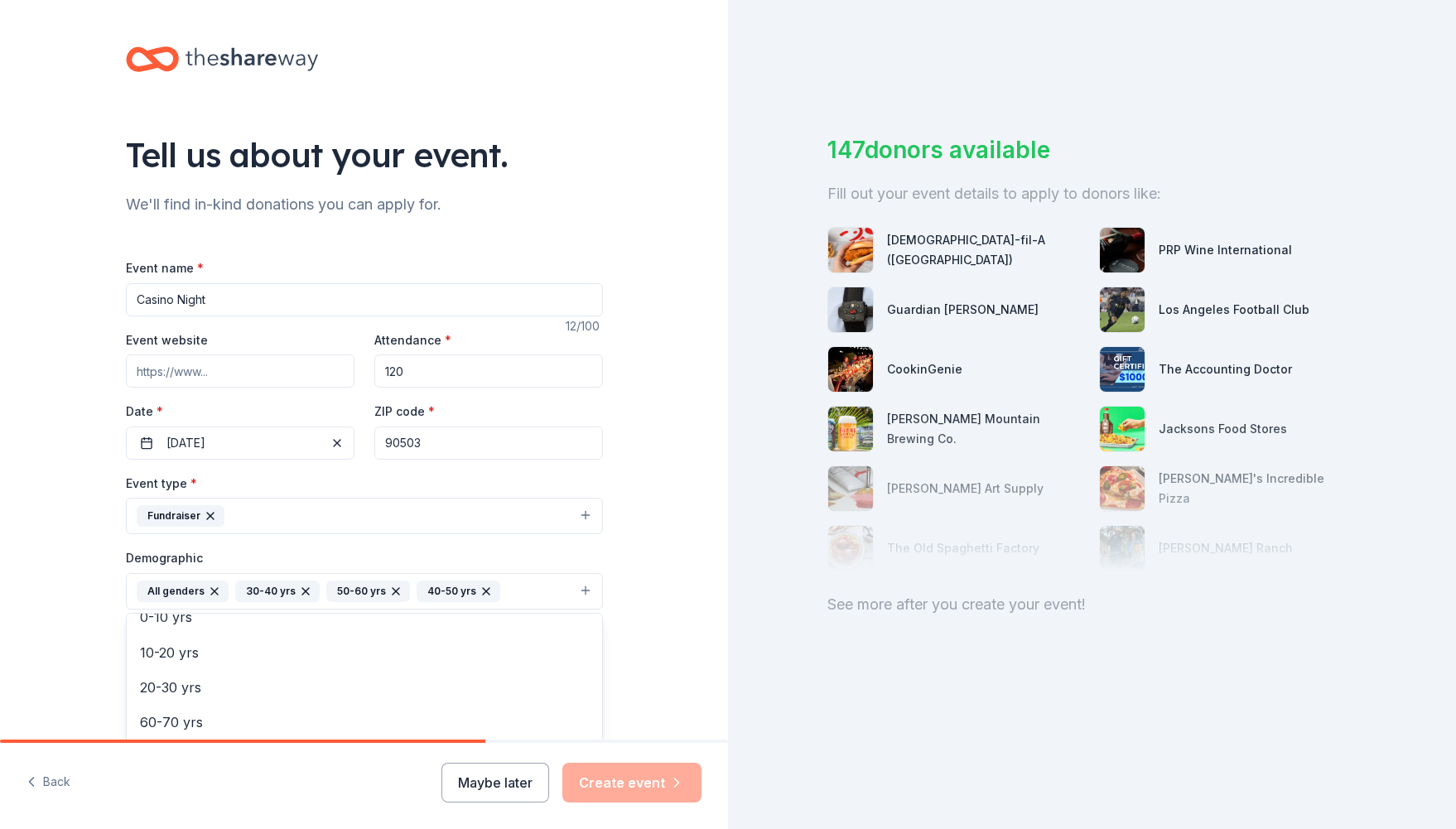
click at [680, 622] on div "Tell us about your event. We'll find in-kind donations you can apply for. Event…" at bounding box center [364, 553] width 728 height 1105
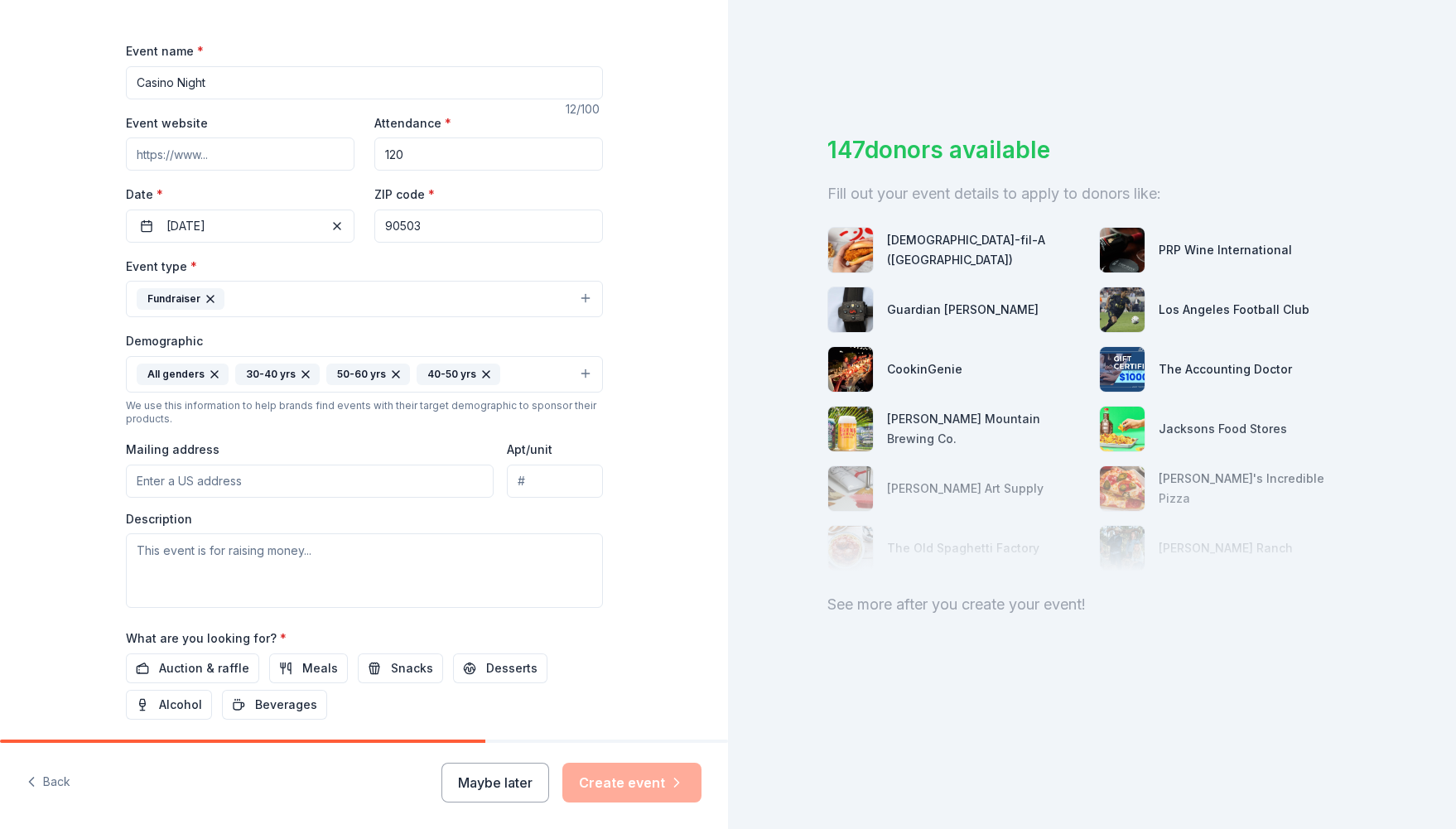
scroll to position [262, 0]
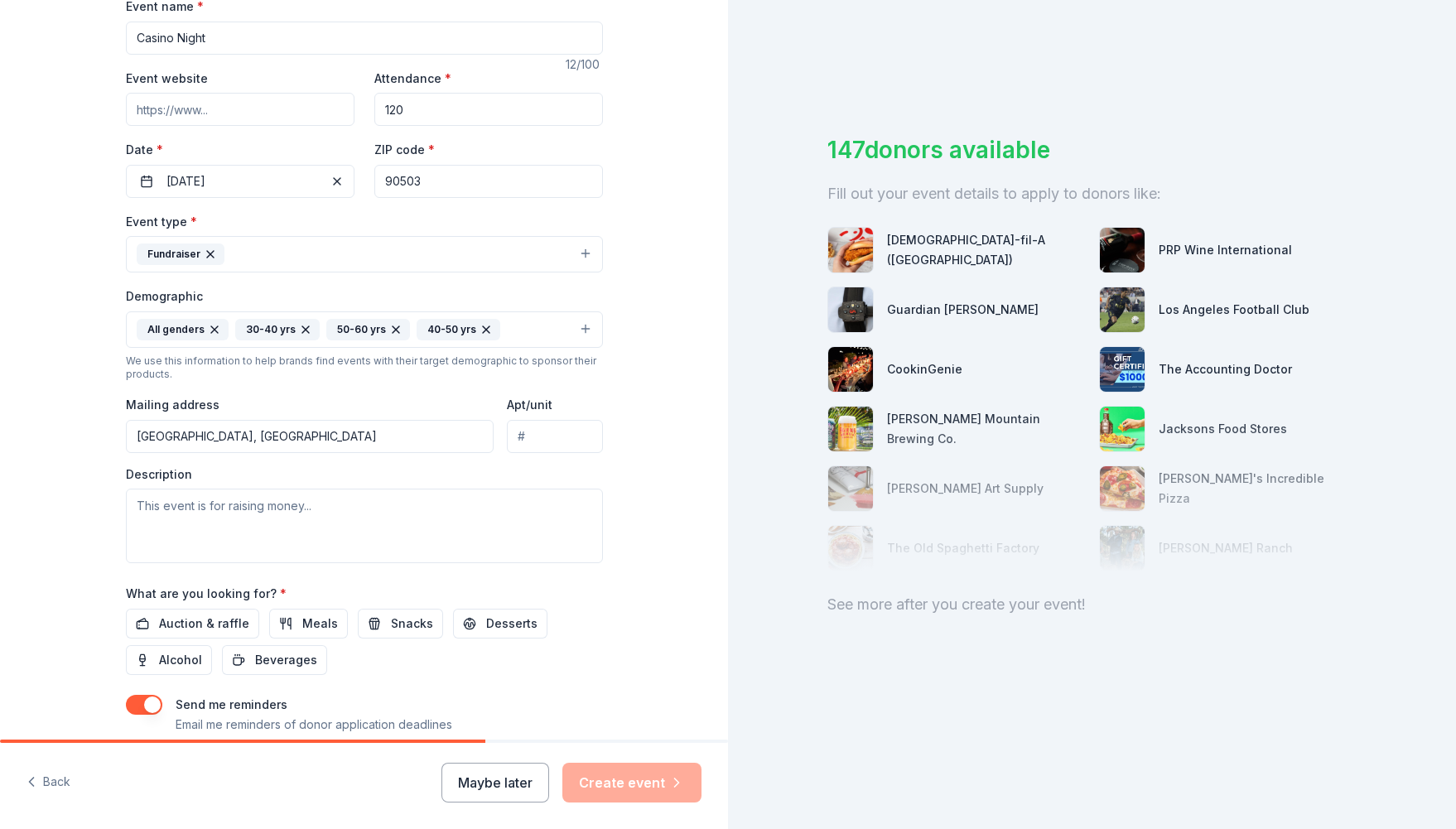
type input "5600 Towers Street, Torrance, CA, 90503"
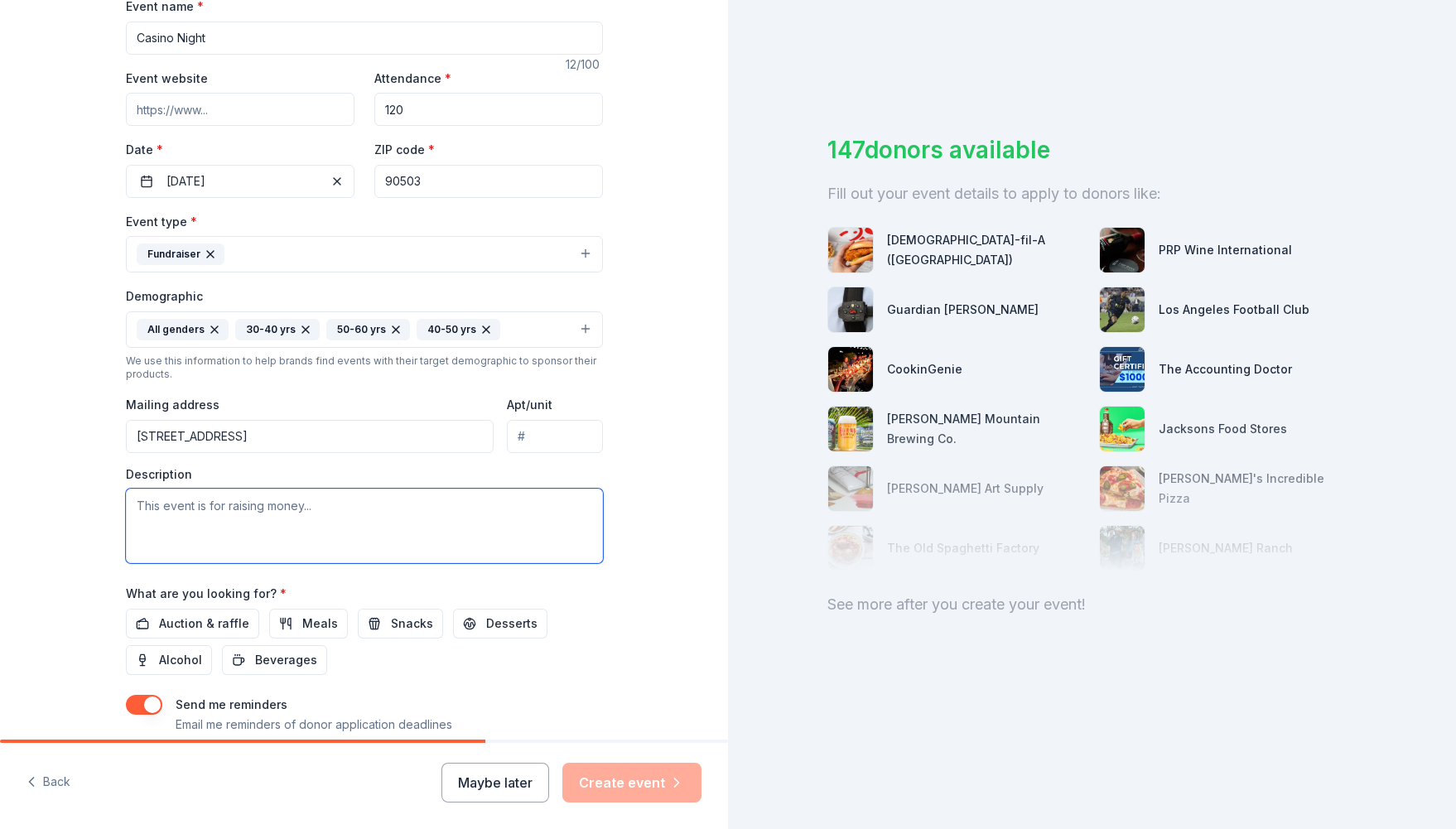
click at [333, 522] on textarea at bounding box center [365, 526] width 477 height 75
paste textarea "This event raises essential funds for our school’s library, art, and science pr…"
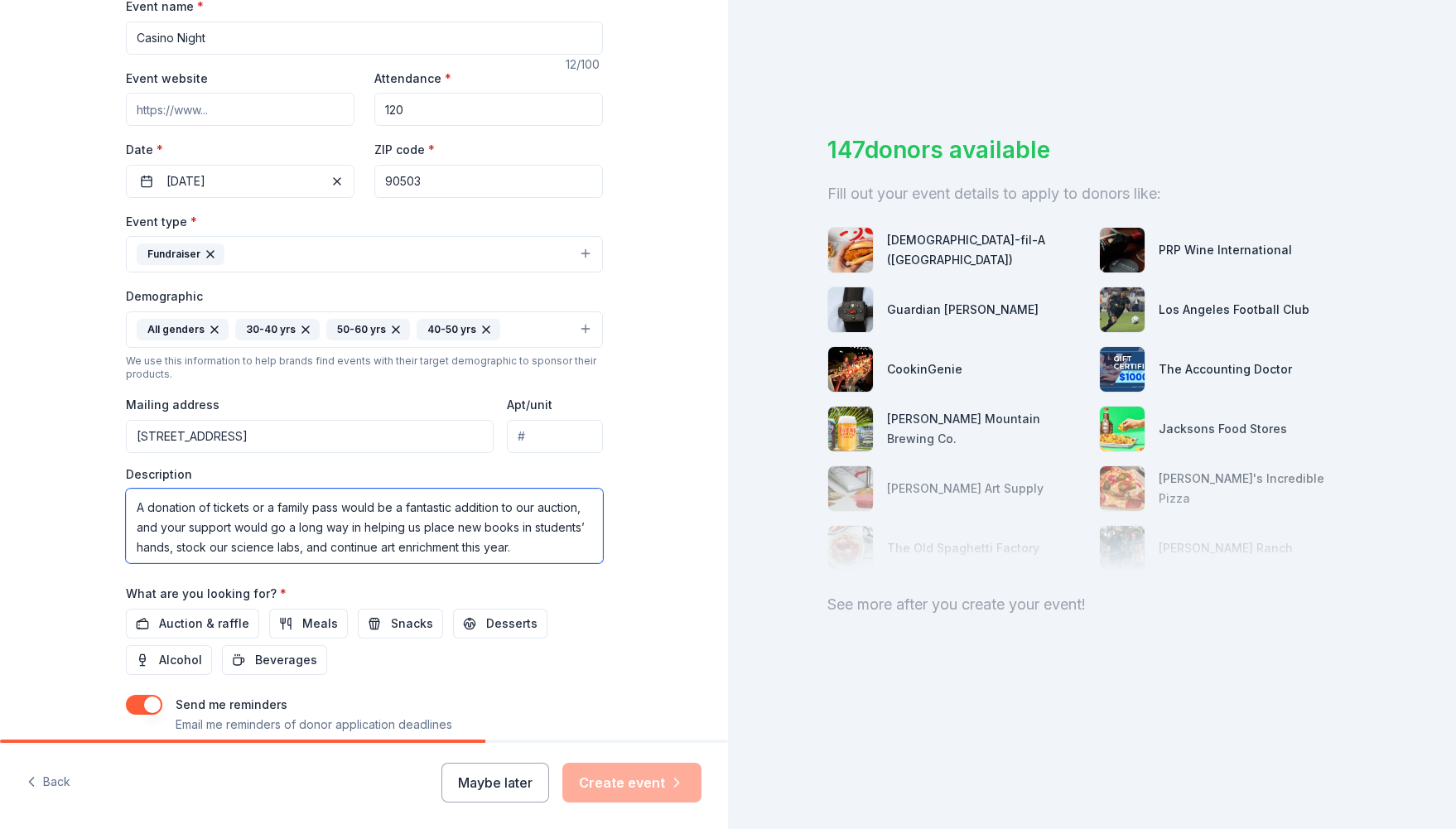
scroll to position [96, 0]
drag, startPoint x: 339, startPoint y: 507, endPoint x: 202, endPoint y: 505, distance: 137.0
click at [202, 505] on textarea "This event raises essential funds for our school’s library, art, and science pr…" at bounding box center [365, 526] width 477 height 75
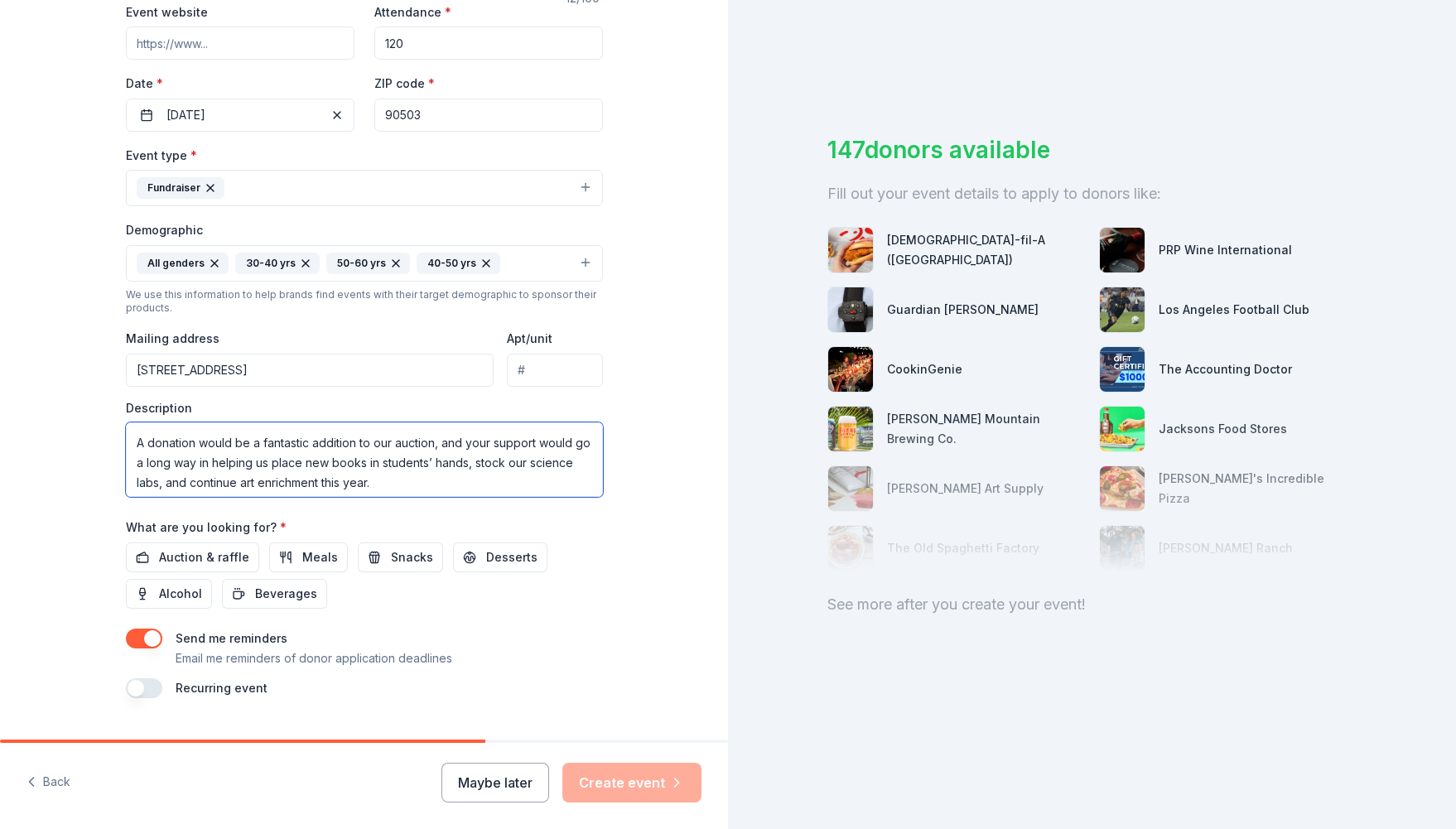
scroll to position [337, 0]
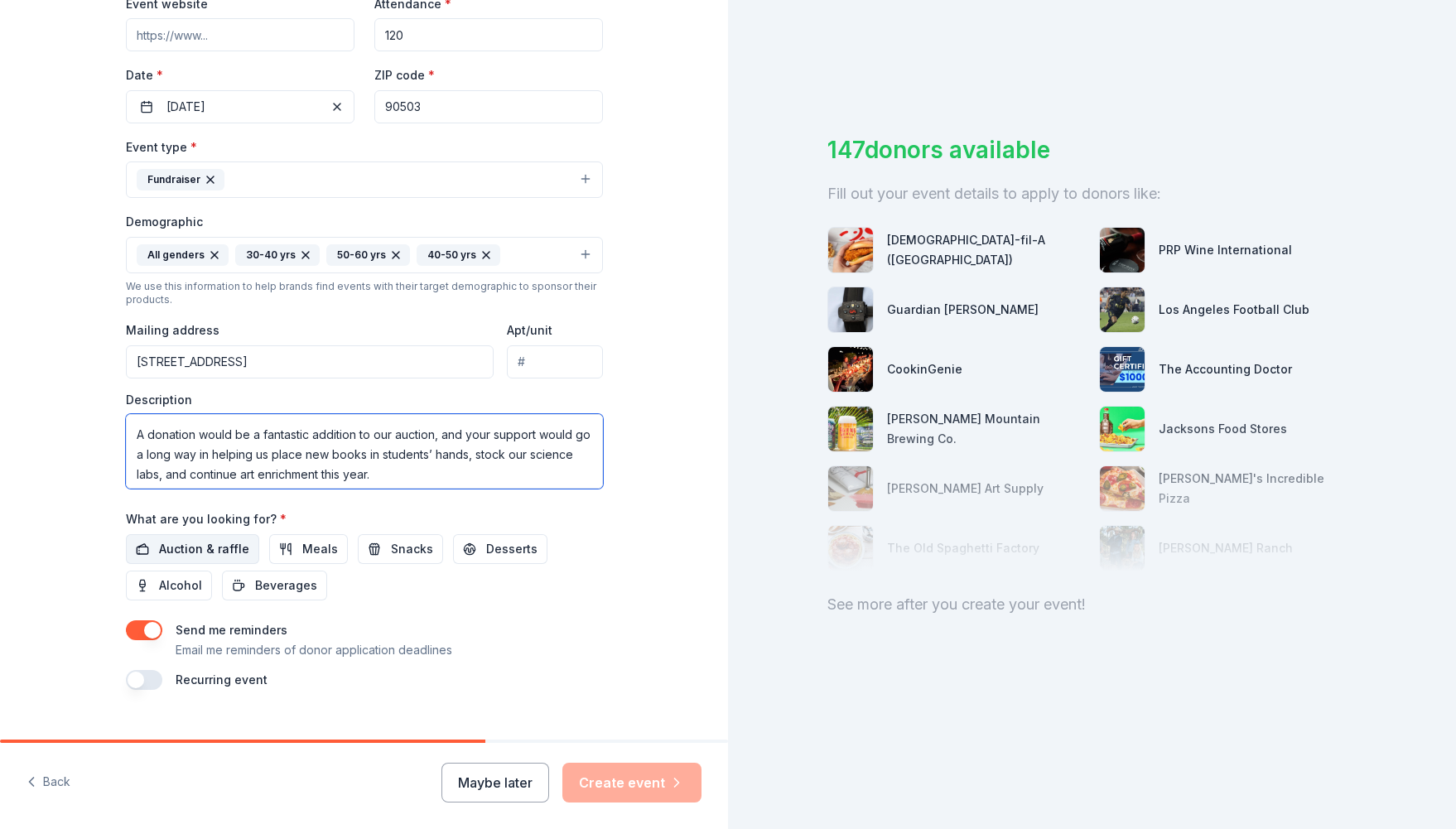
type textarea "This event raises essential funds for our school’s library, art, and science pr…"
click at [194, 540] on span "Auction & raffle" at bounding box center [204, 549] width 90 height 20
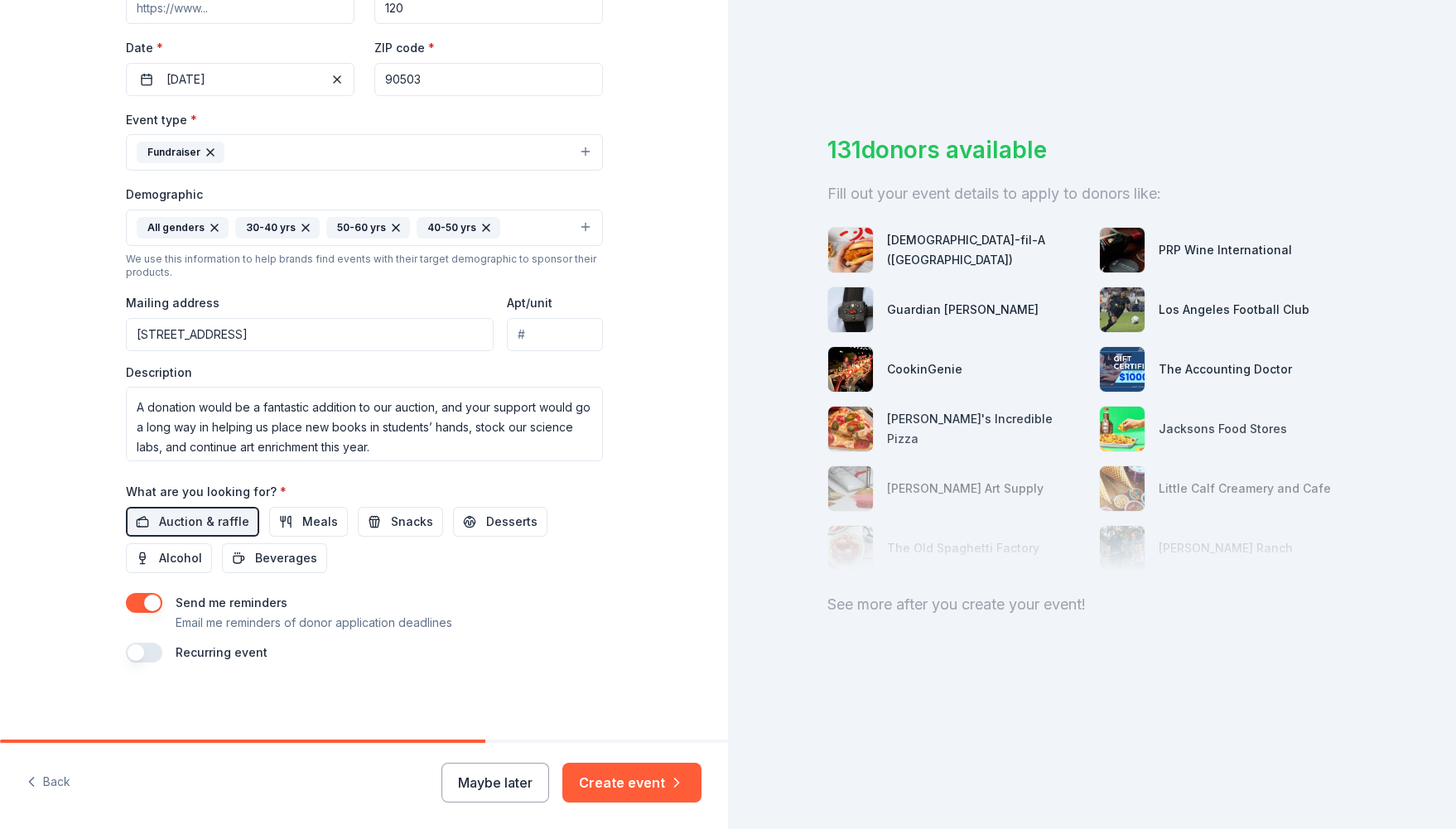
scroll to position [362, 0]
click at [185, 554] on span "Alcohol" at bounding box center [181, 560] width 43 height 20
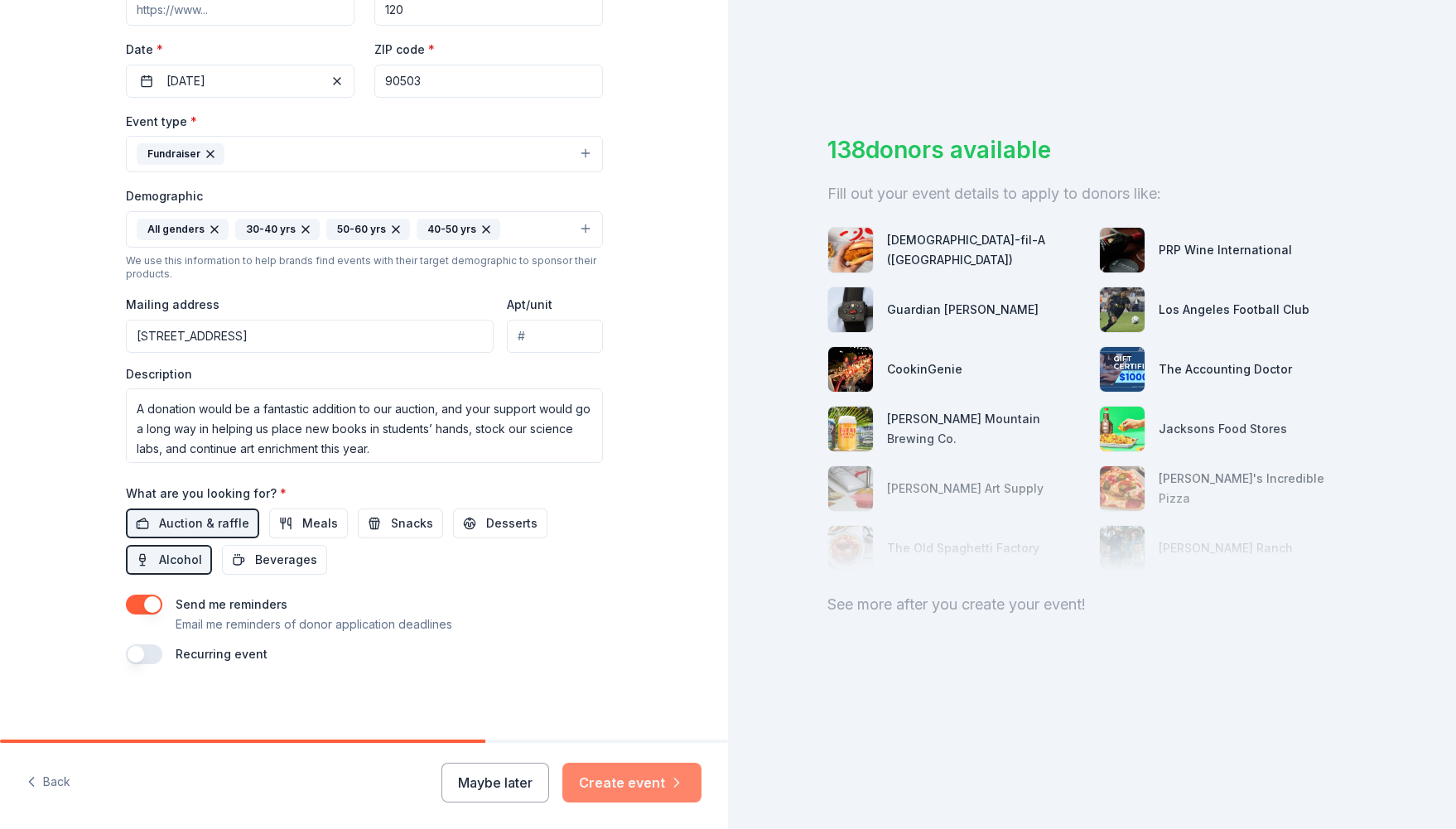
click at [625, 784] on button "Create event" at bounding box center [632, 782] width 140 height 40
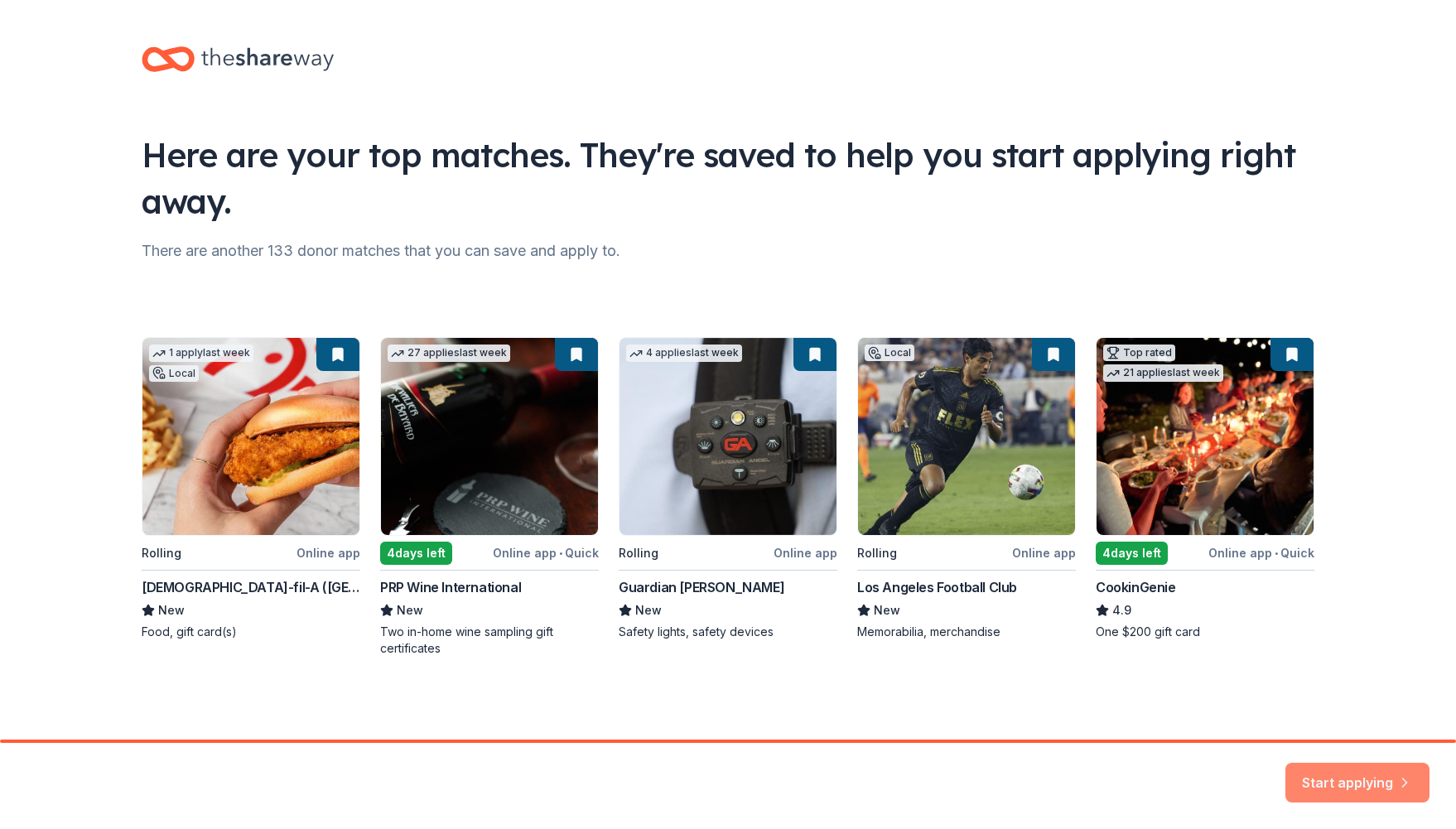
click at [1320, 780] on button "Start applying" at bounding box center [1358, 778] width 144 height 40
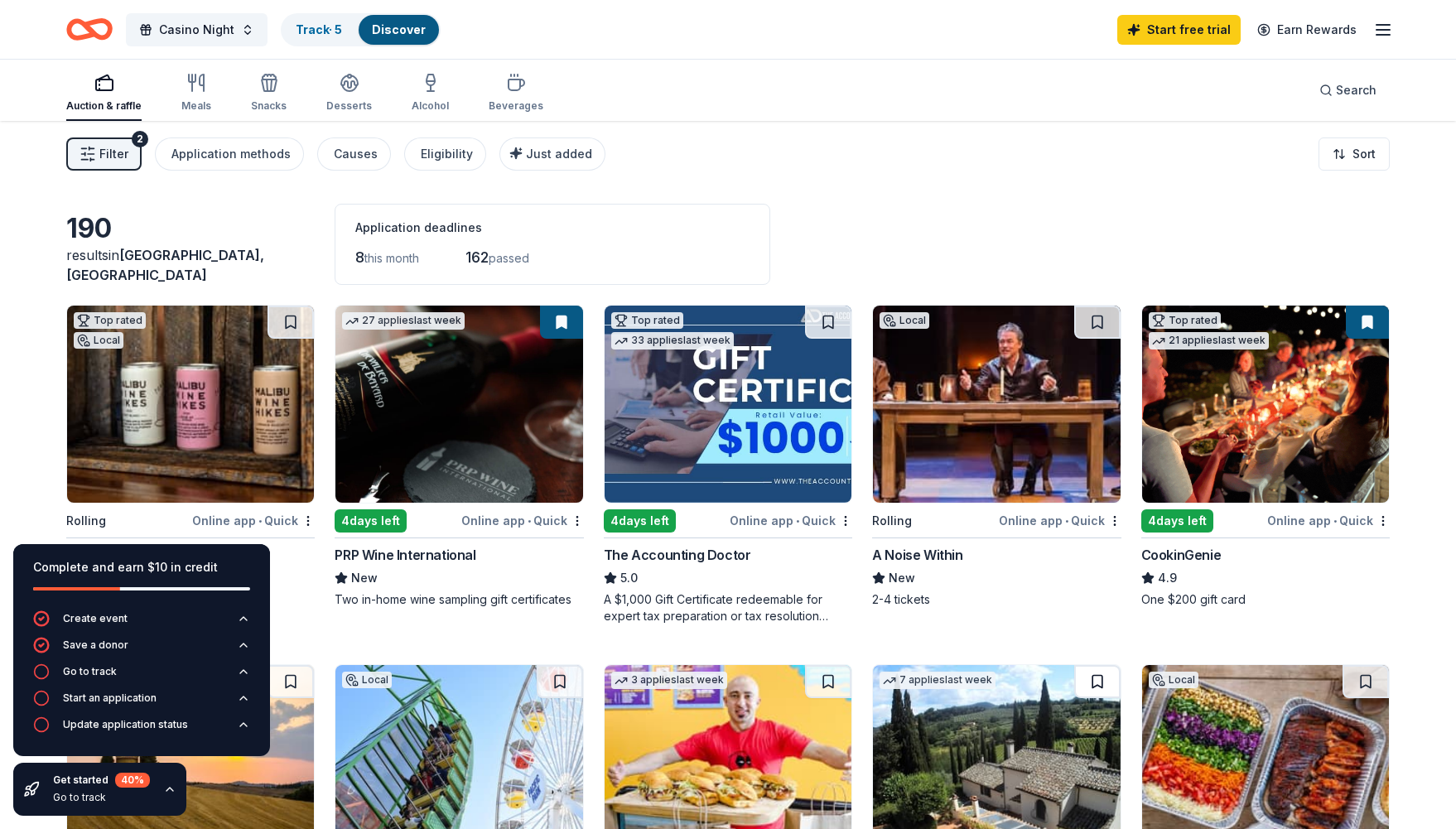
scroll to position [126, 0]
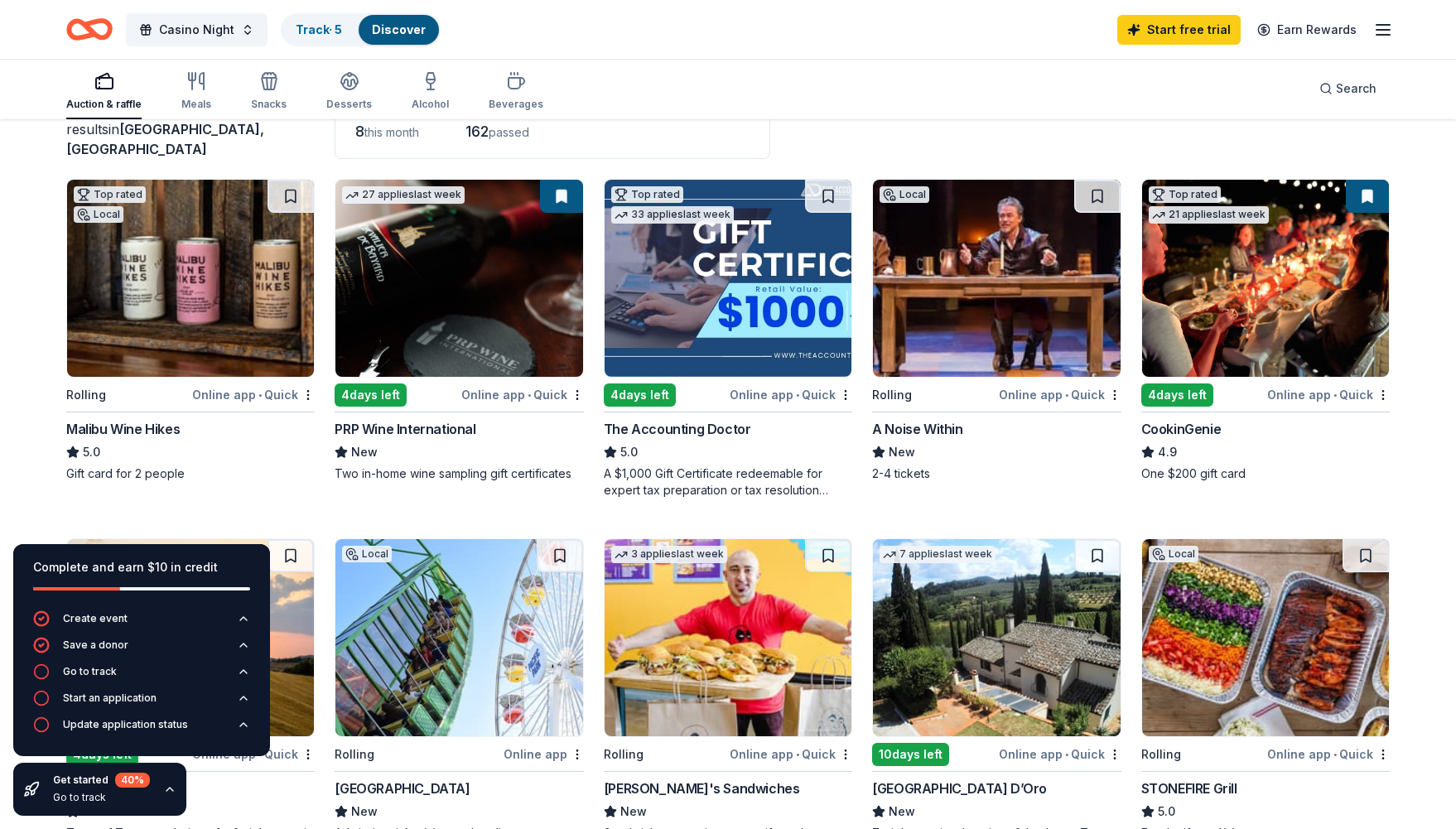
click at [231, 398] on div "Online app • Quick" at bounding box center [253, 394] width 122 height 21
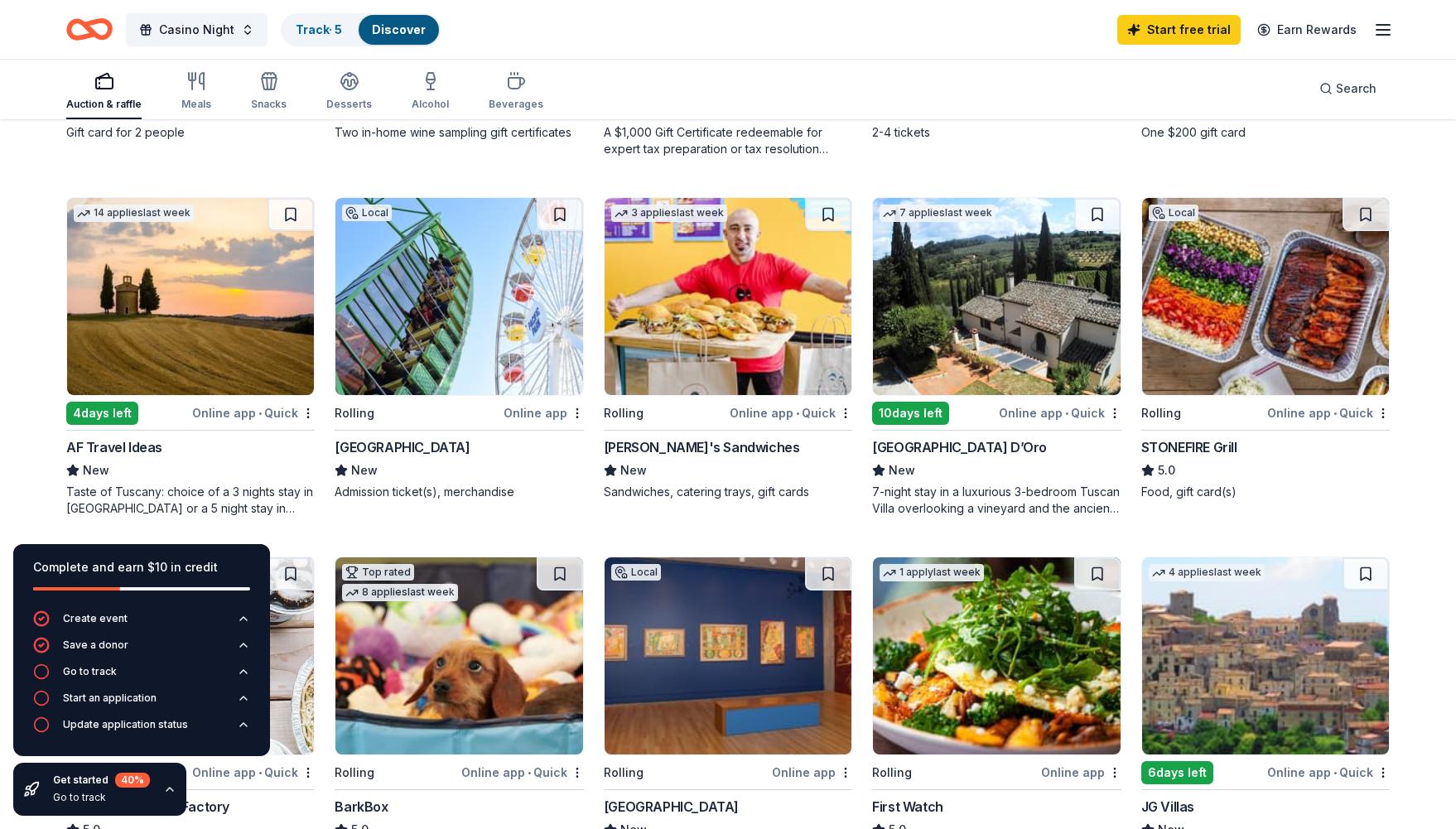
scroll to position [478, 0]
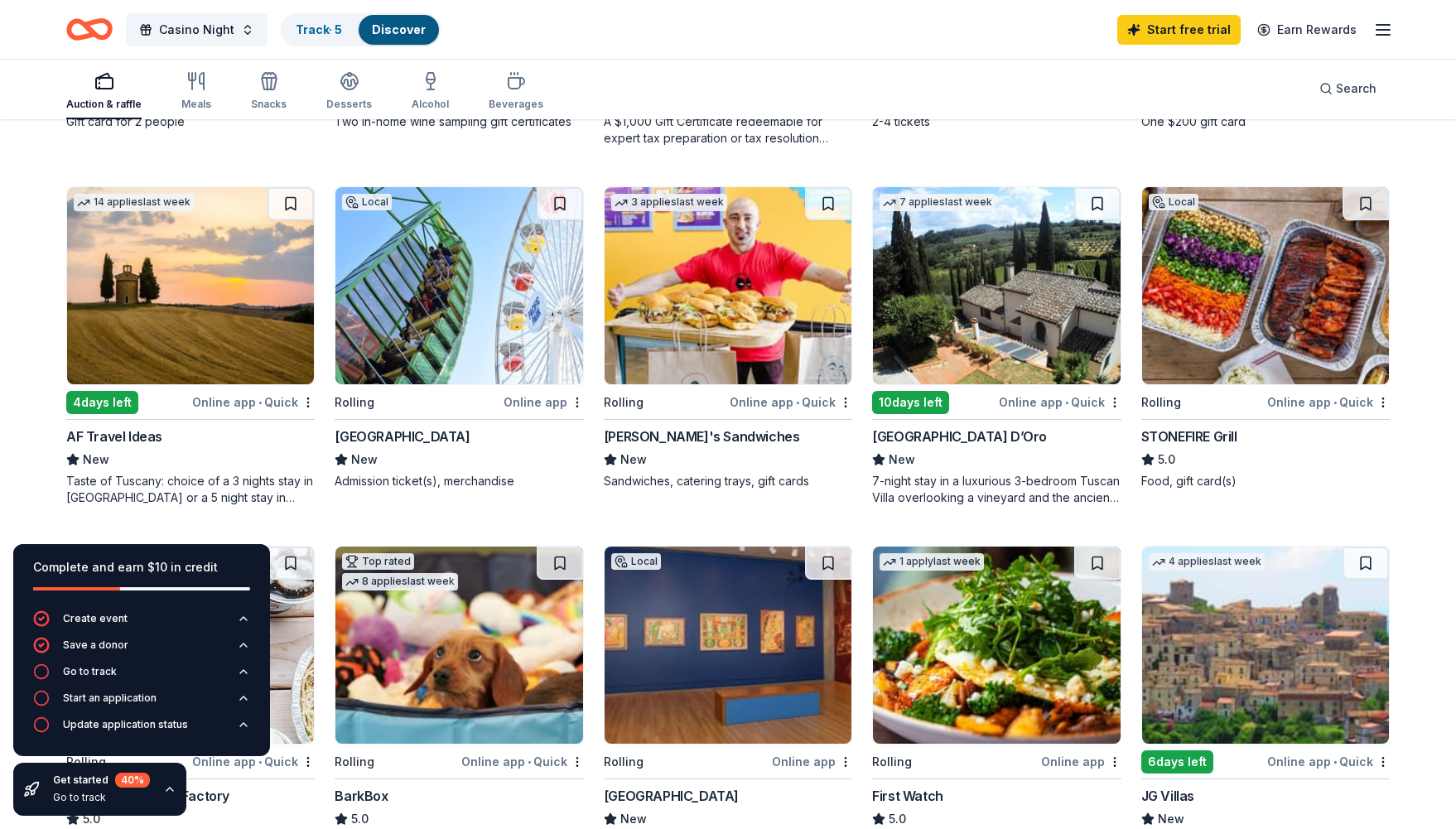
click at [264, 406] on div "Online app • Quick" at bounding box center [253, 401] width 122 height 21
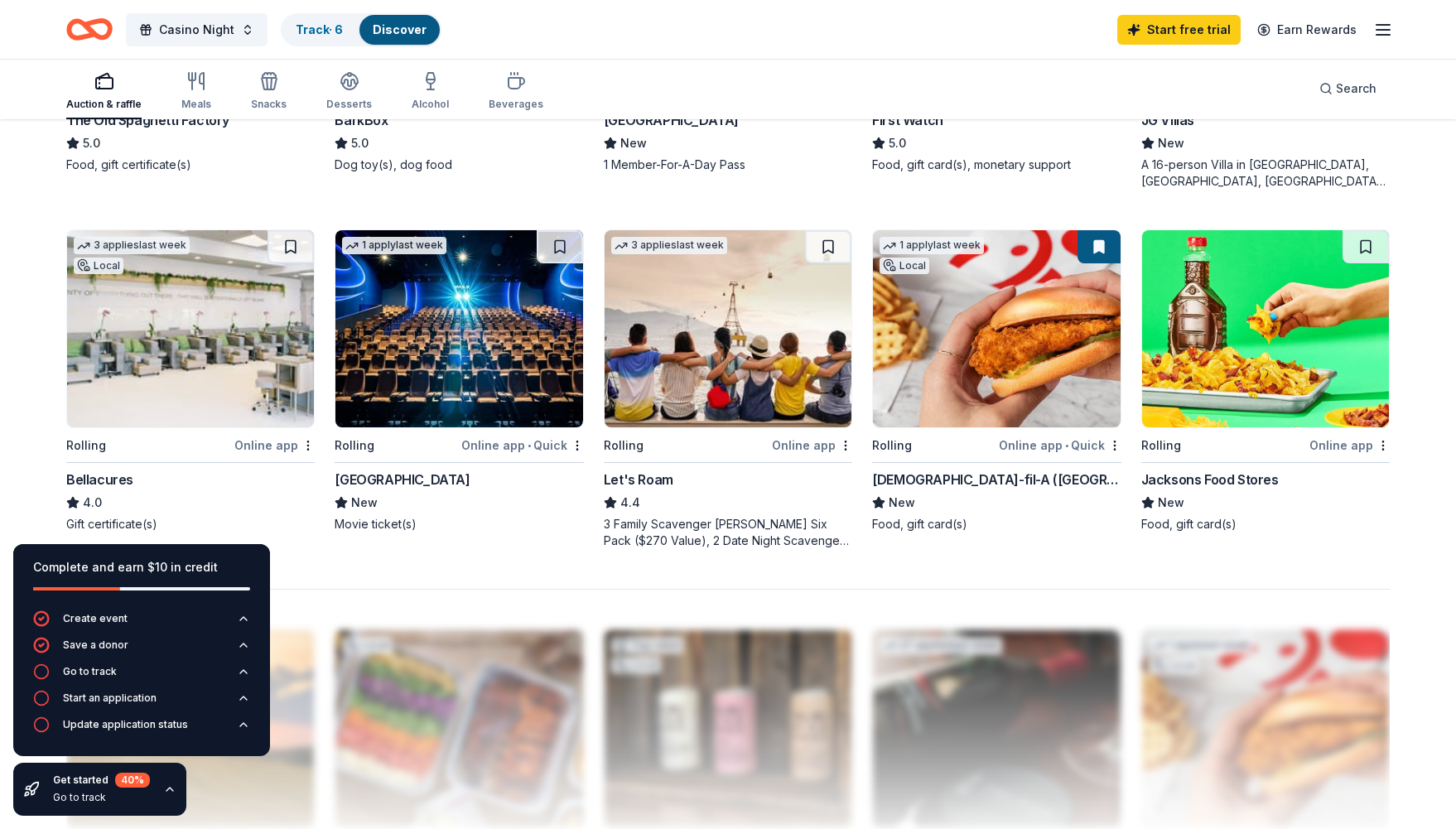
scroll to position [1233, 0]
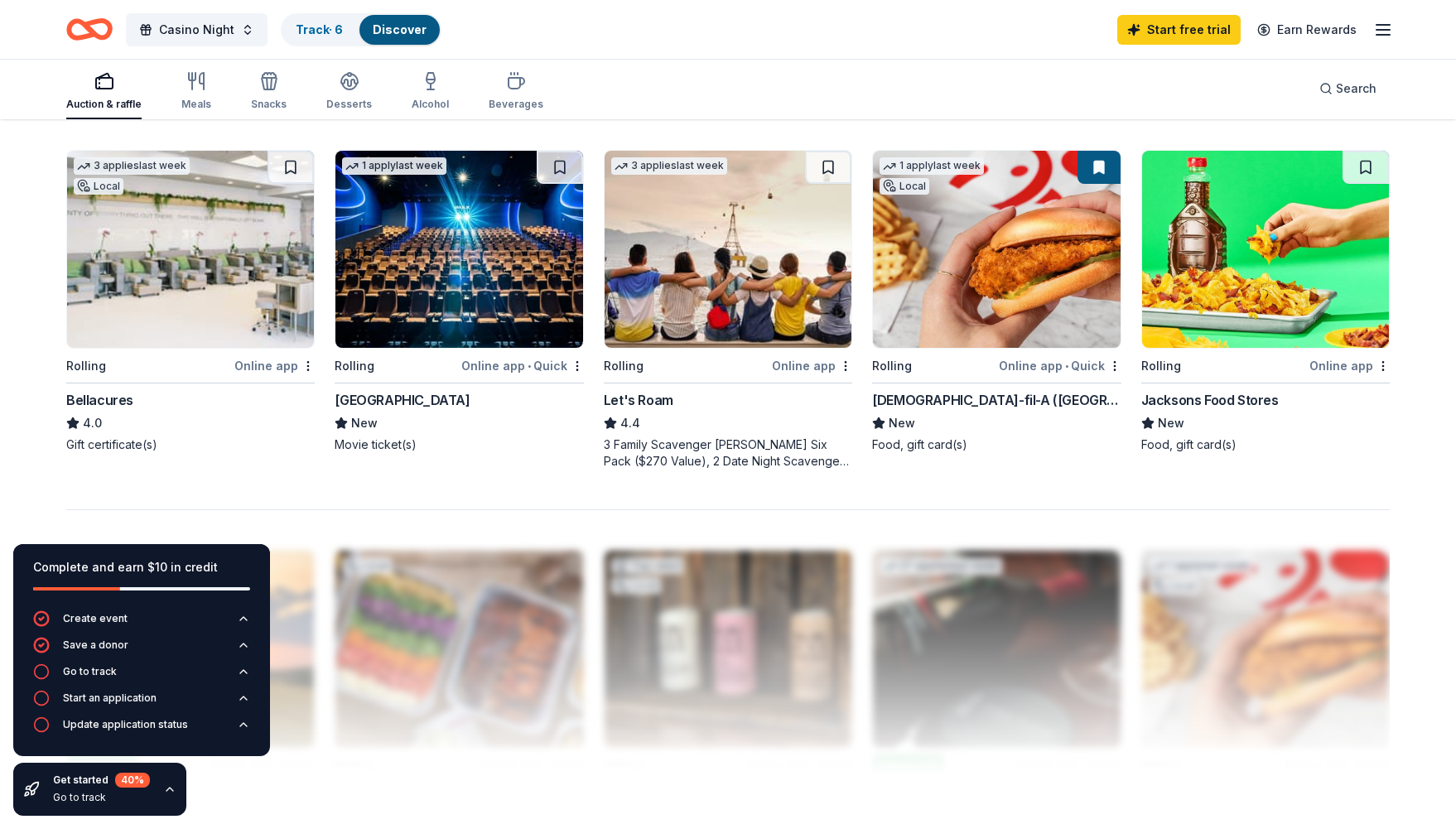
click at [181, 262] on img at bounding box center [191, 248] width 247 height 197
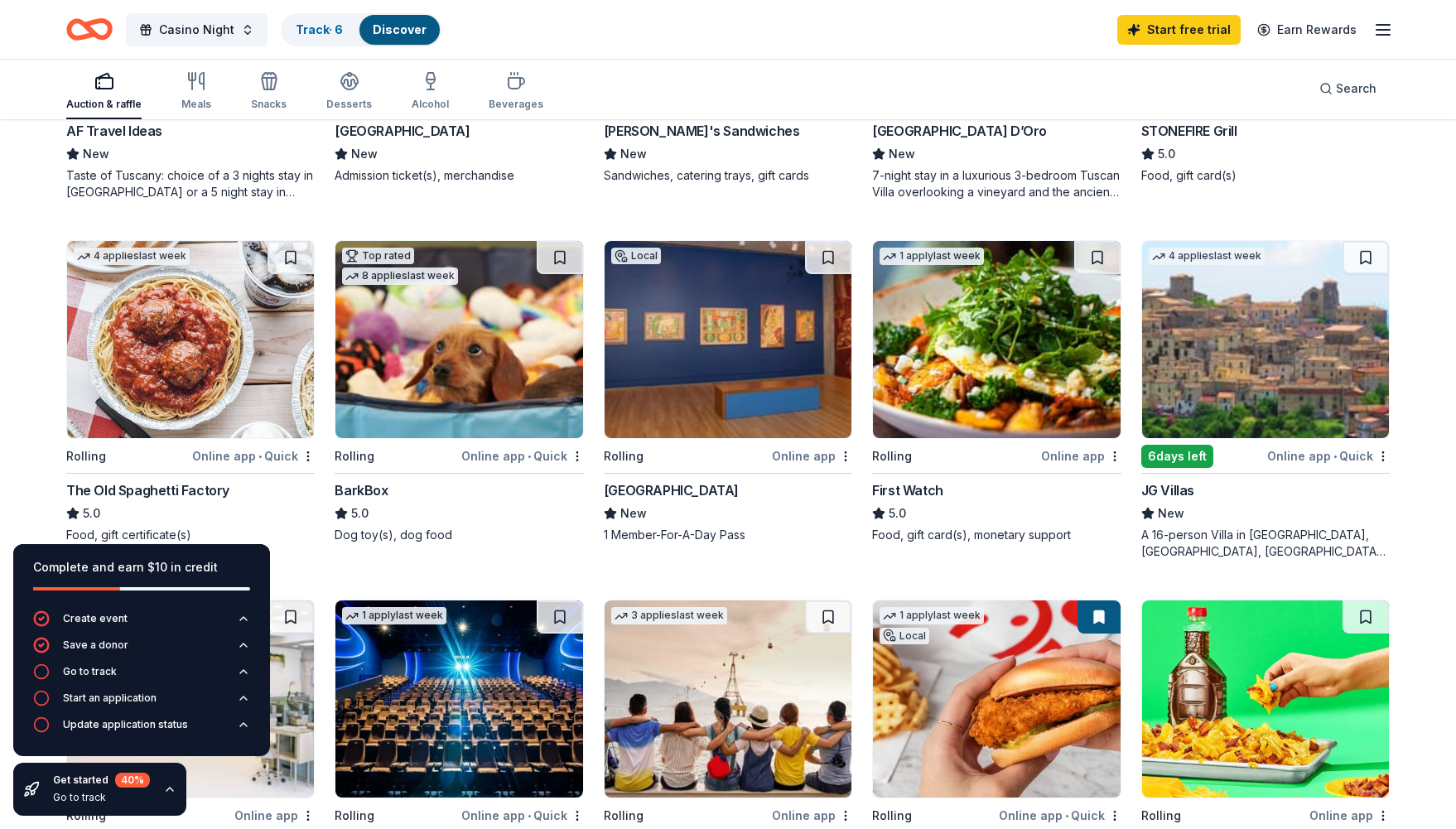
scroll to position [766, 0]
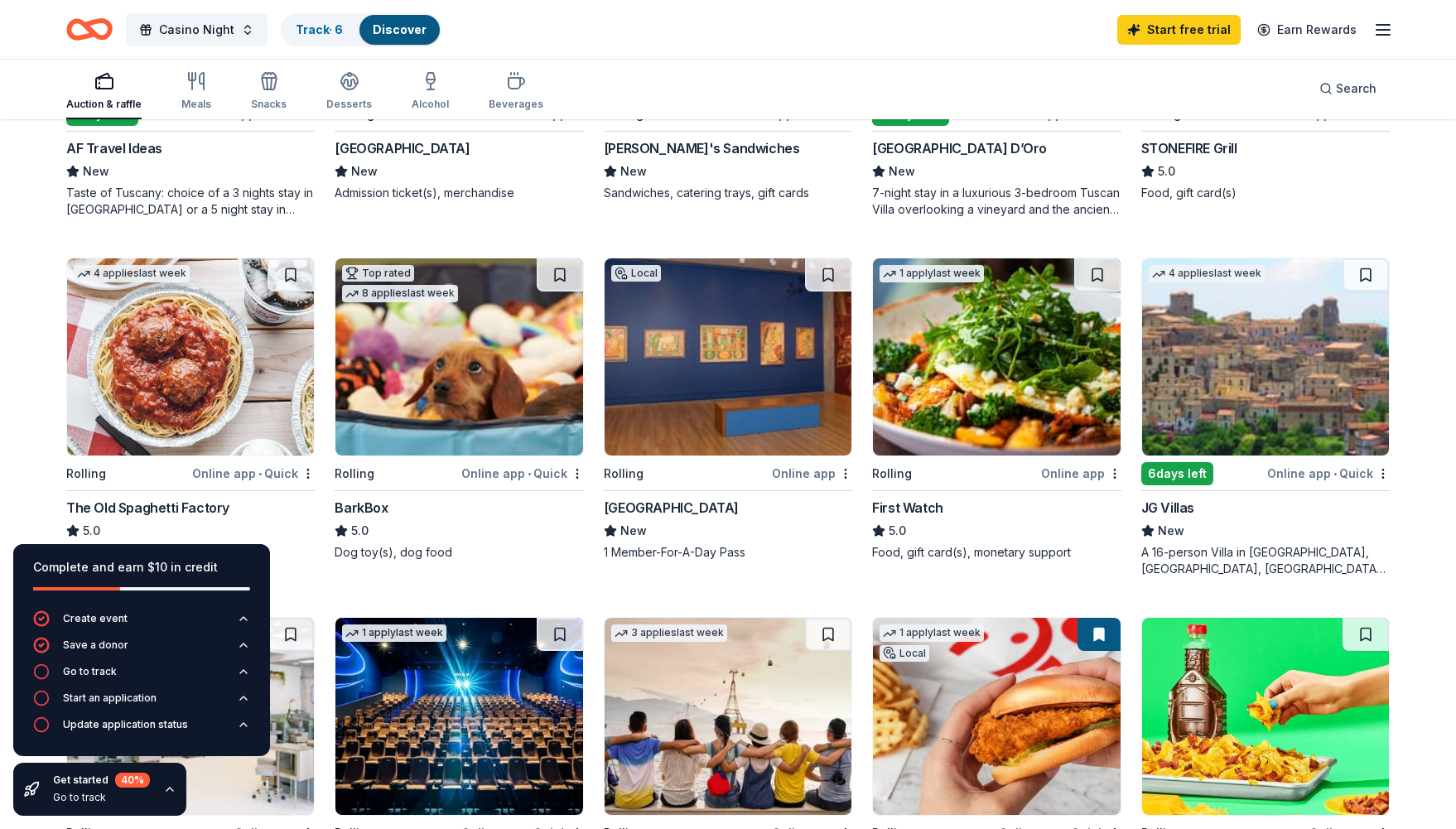
click at [742, 372] on img at bounding box center [728, 356] width 247 height 197
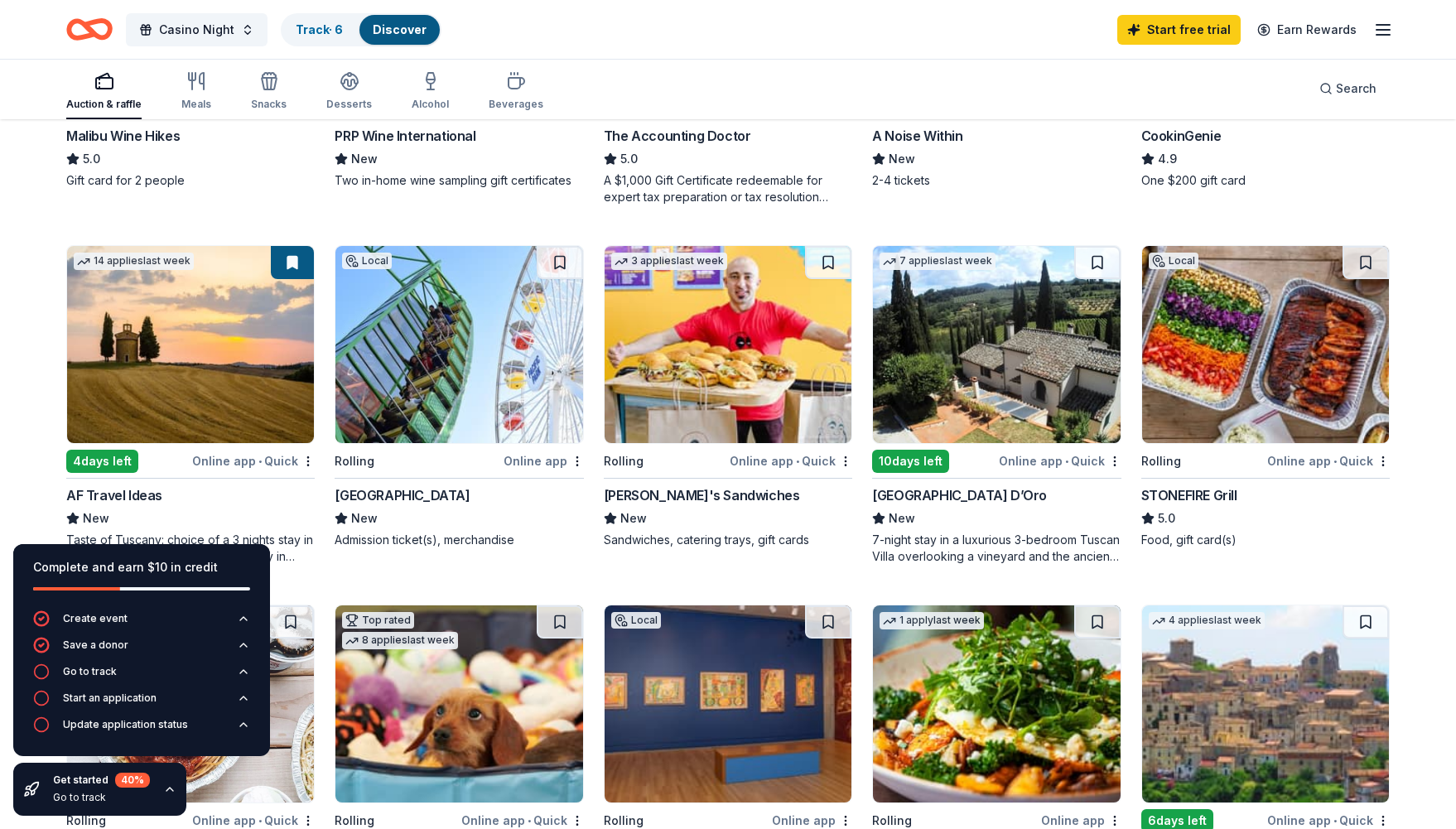
scroll to position [407, 0]
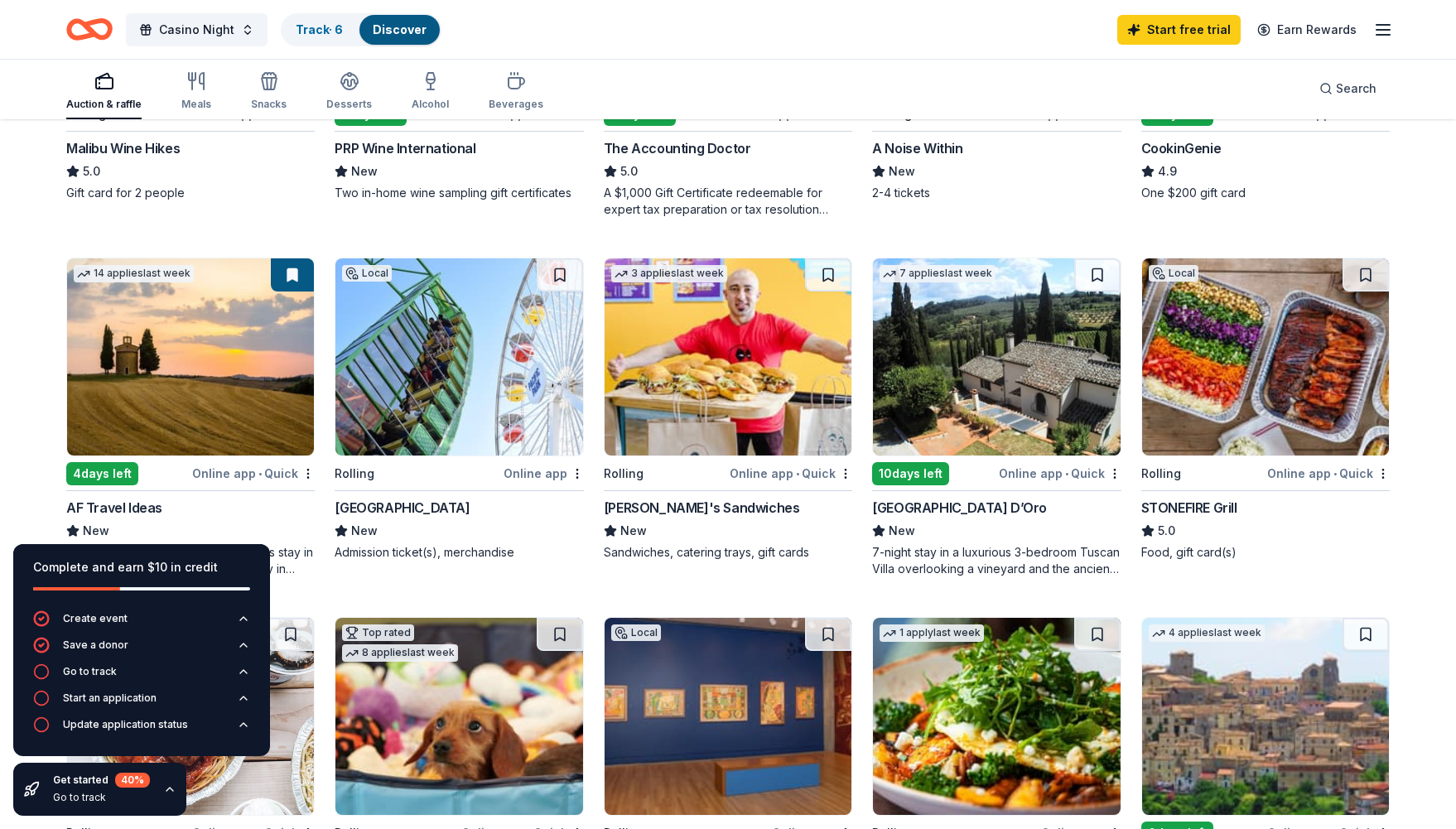
click at [989, 379] on img at bounding box center [997, 356] width 247 height 197
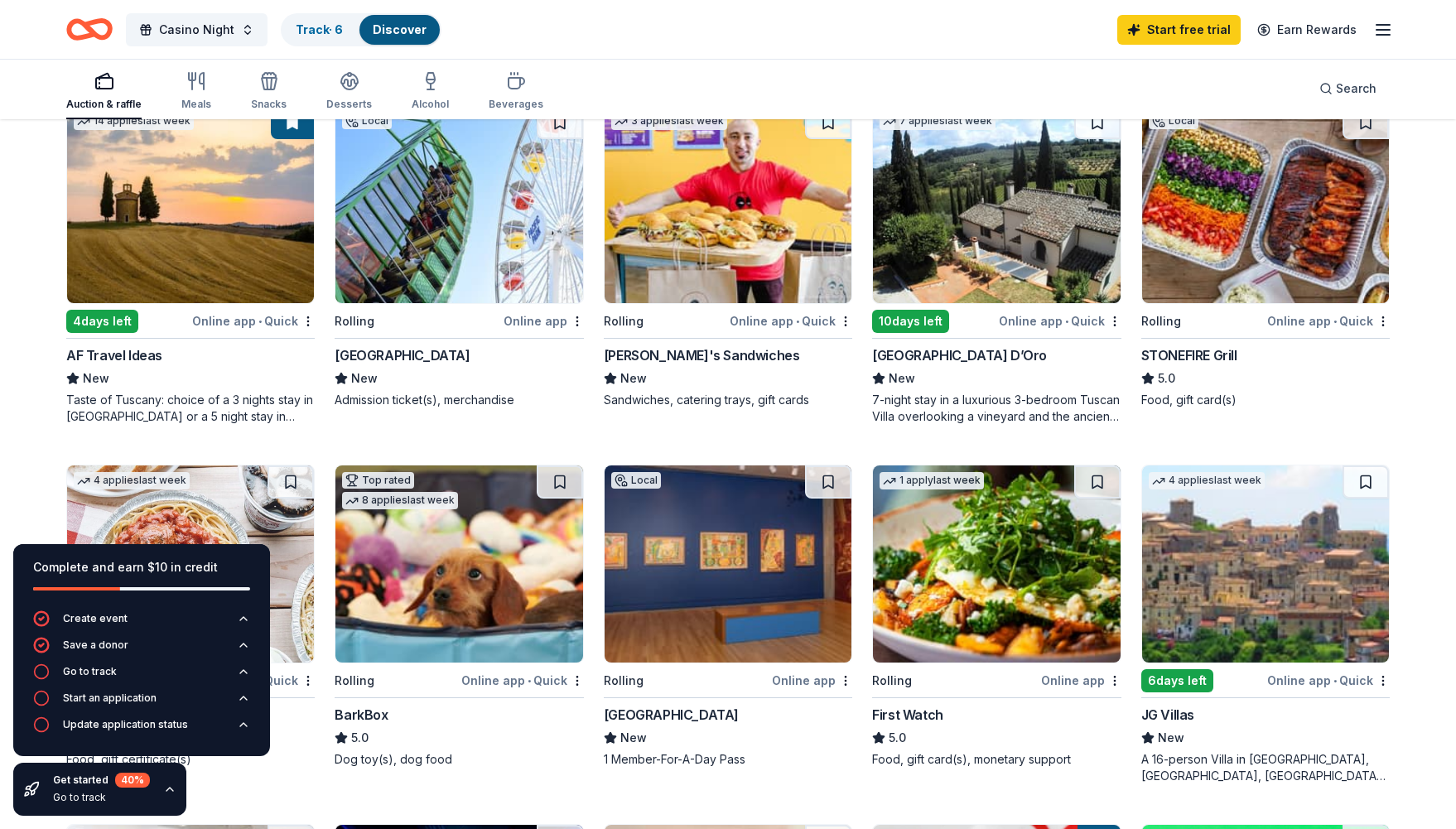
scroll to position [554, 0]
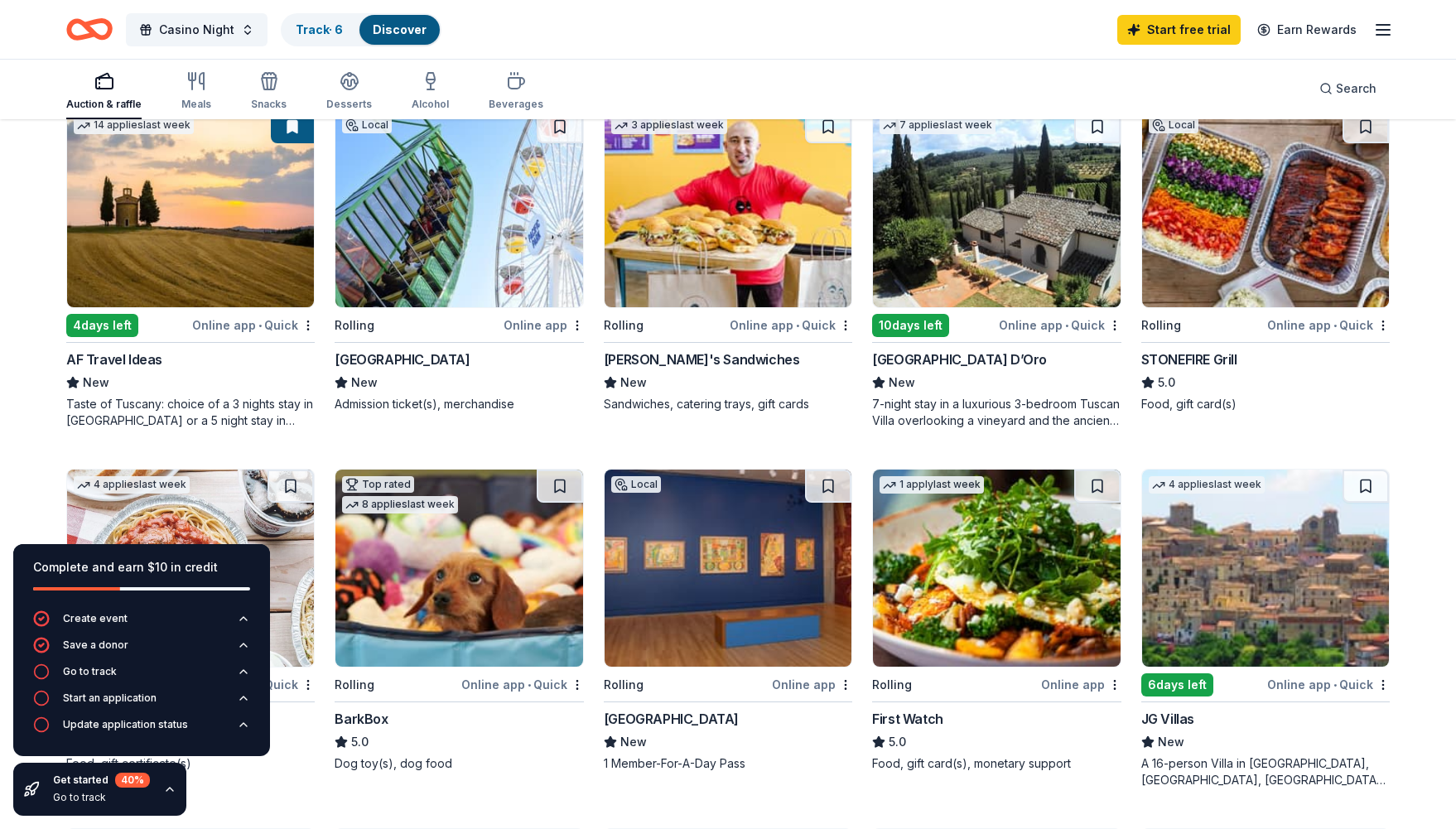
click at [493, 270] on img at bounding box center [459, 208] width 247 height 197
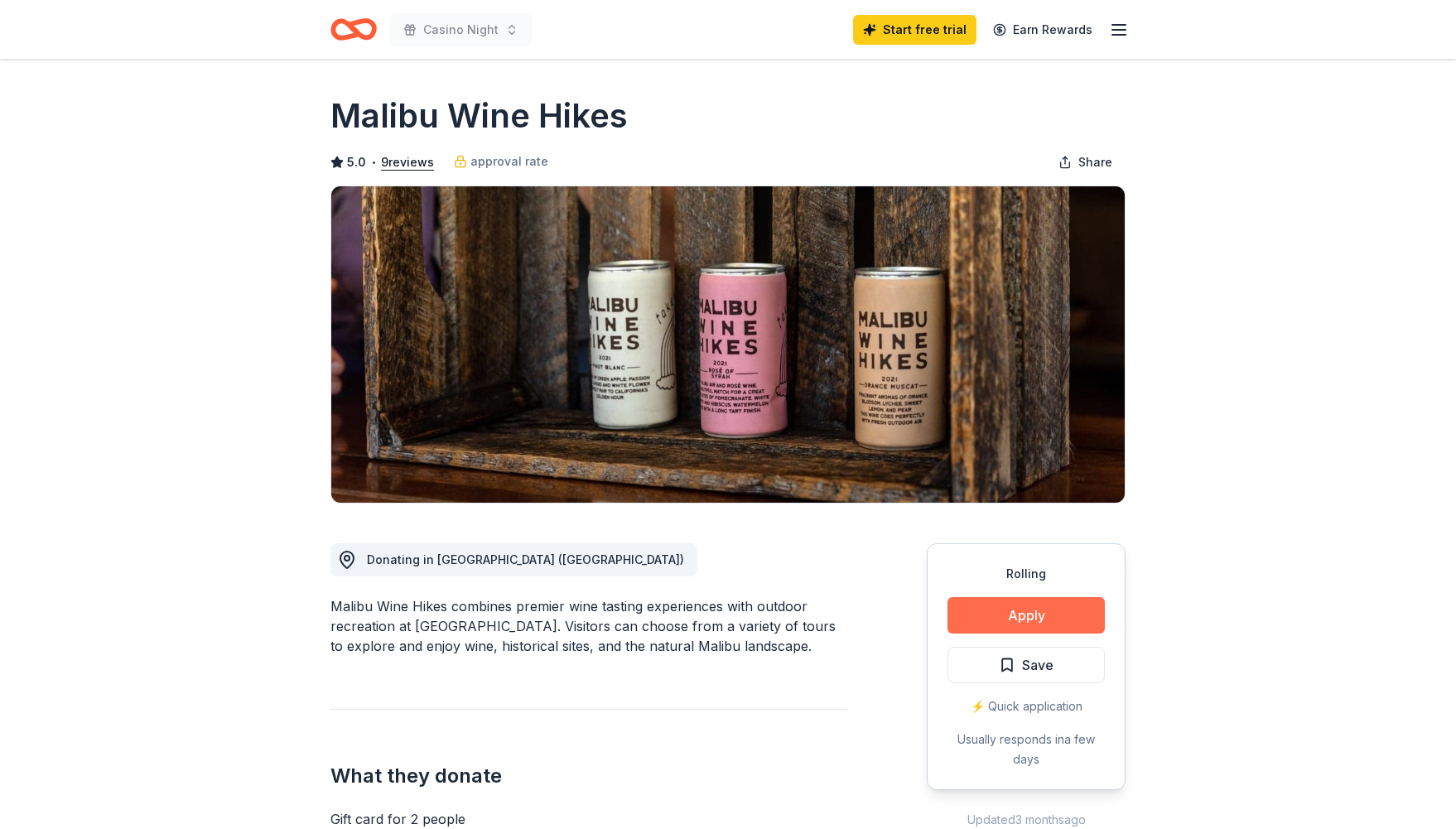
click at [1062, 617] on button "Apply" at bounding box center [1026, 615] width 158 height 36
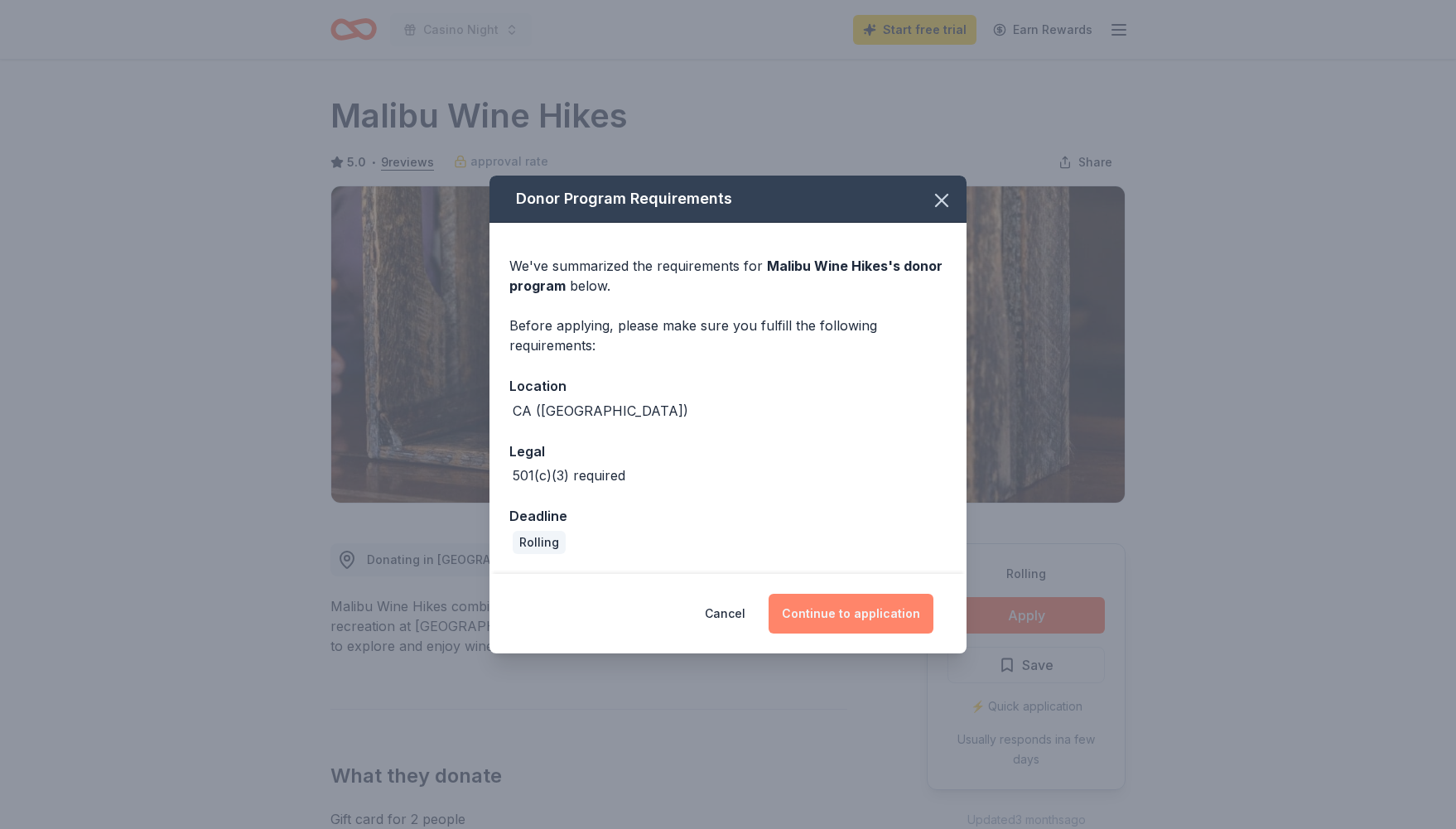
click at [843, 622] on button "Continue to application" at bounding box center [851, 614] width 165 height 40
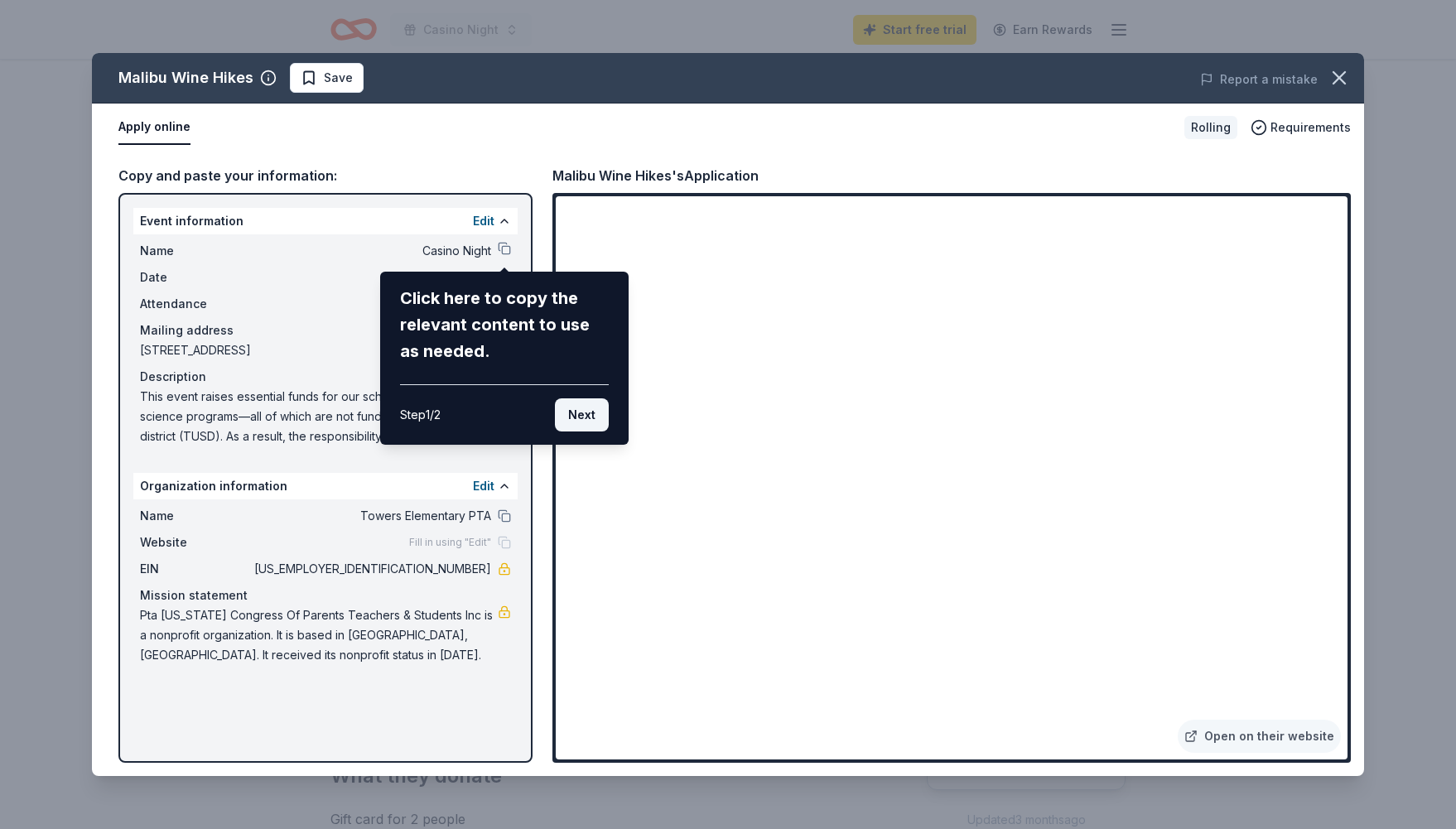
click at [585, 419] on button "Next" at bounding box center [582, 415] width 54 height 33
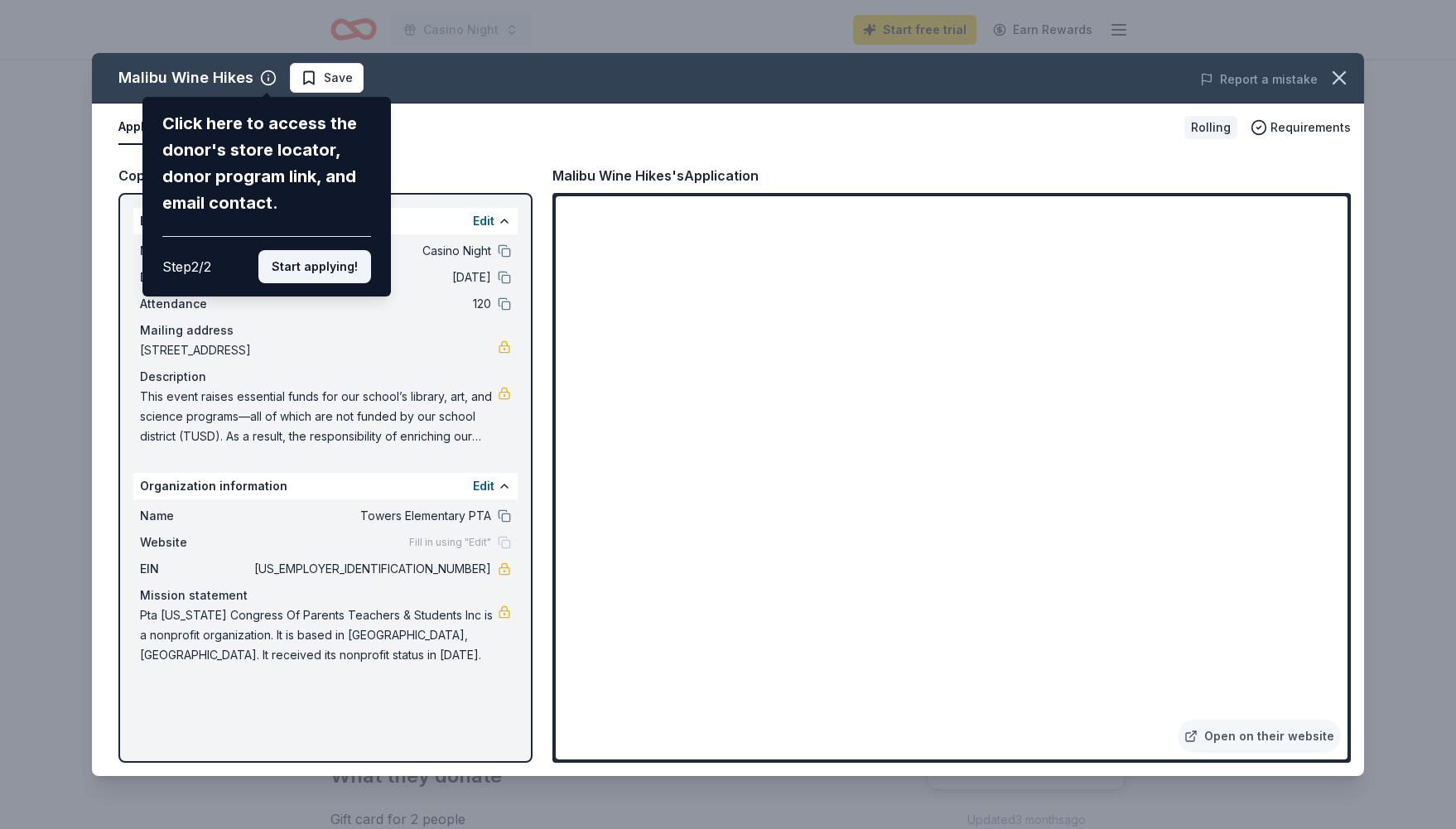
click at [316, 250] on button "Start applying!" at bounding box center [314, 266] width 113 height 33
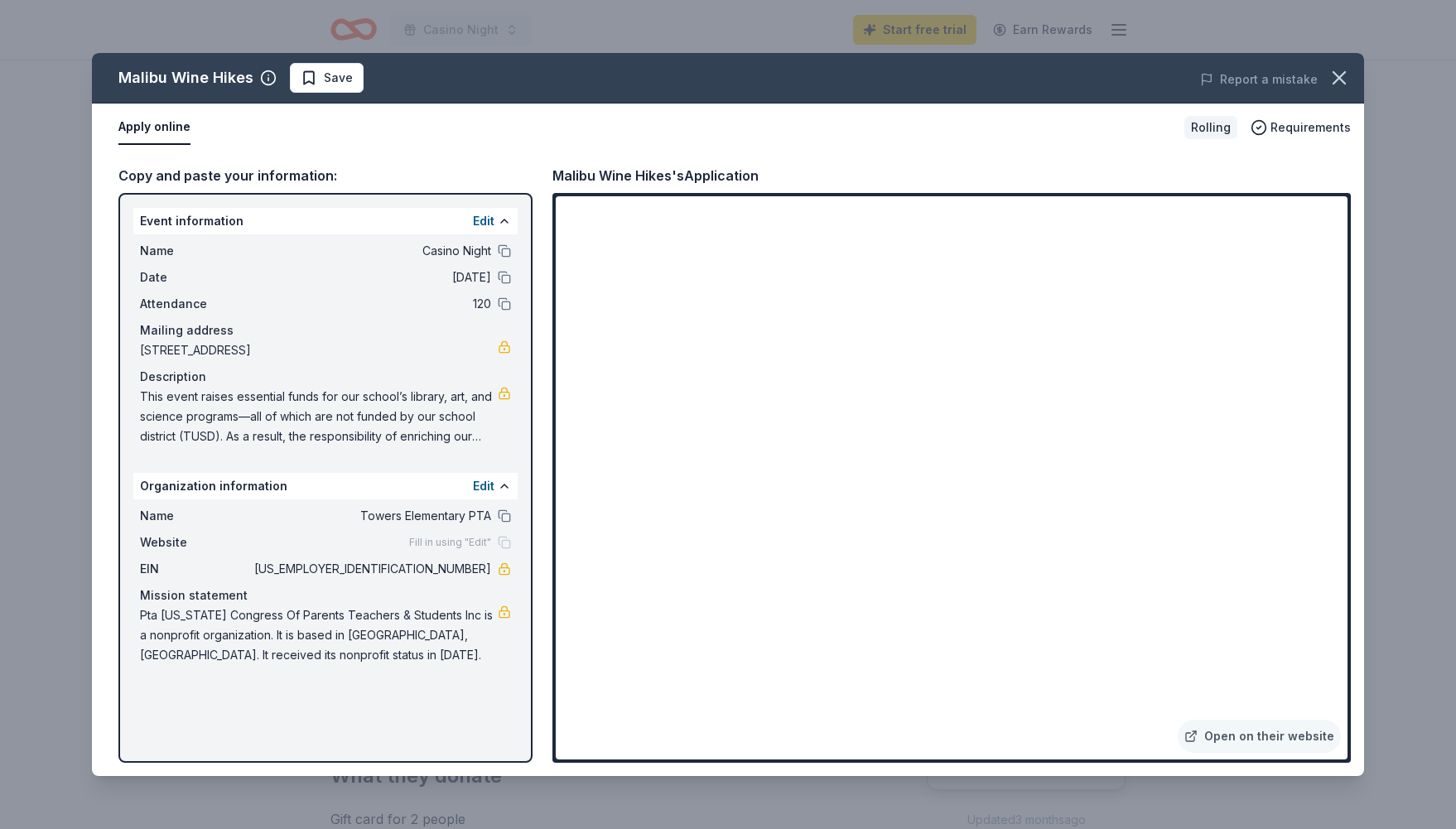
click at [781, 427] on div "Malibu Wine Hikes Save Report a mistake Apply online Rolling Requirements Copy …" at bounding box center [728, 414] width 1272 height 723
click at [773, 436] on div "Malibu Wine Hikes Save Report a mistake Apply online Rolling Requirements Copy …" at bounding box center [728, 414] width 1272 height 723
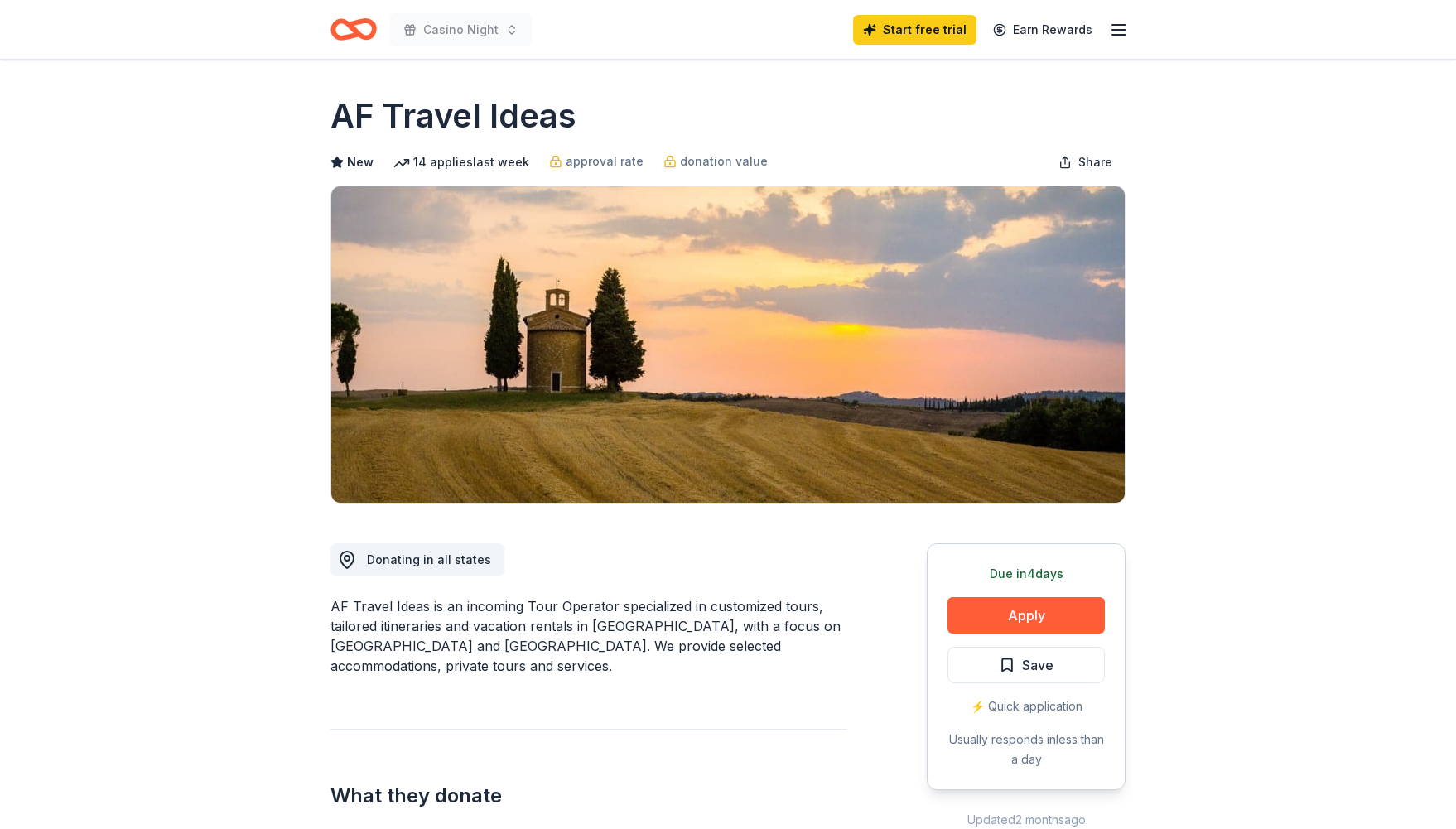
scroll to position [50, 0]
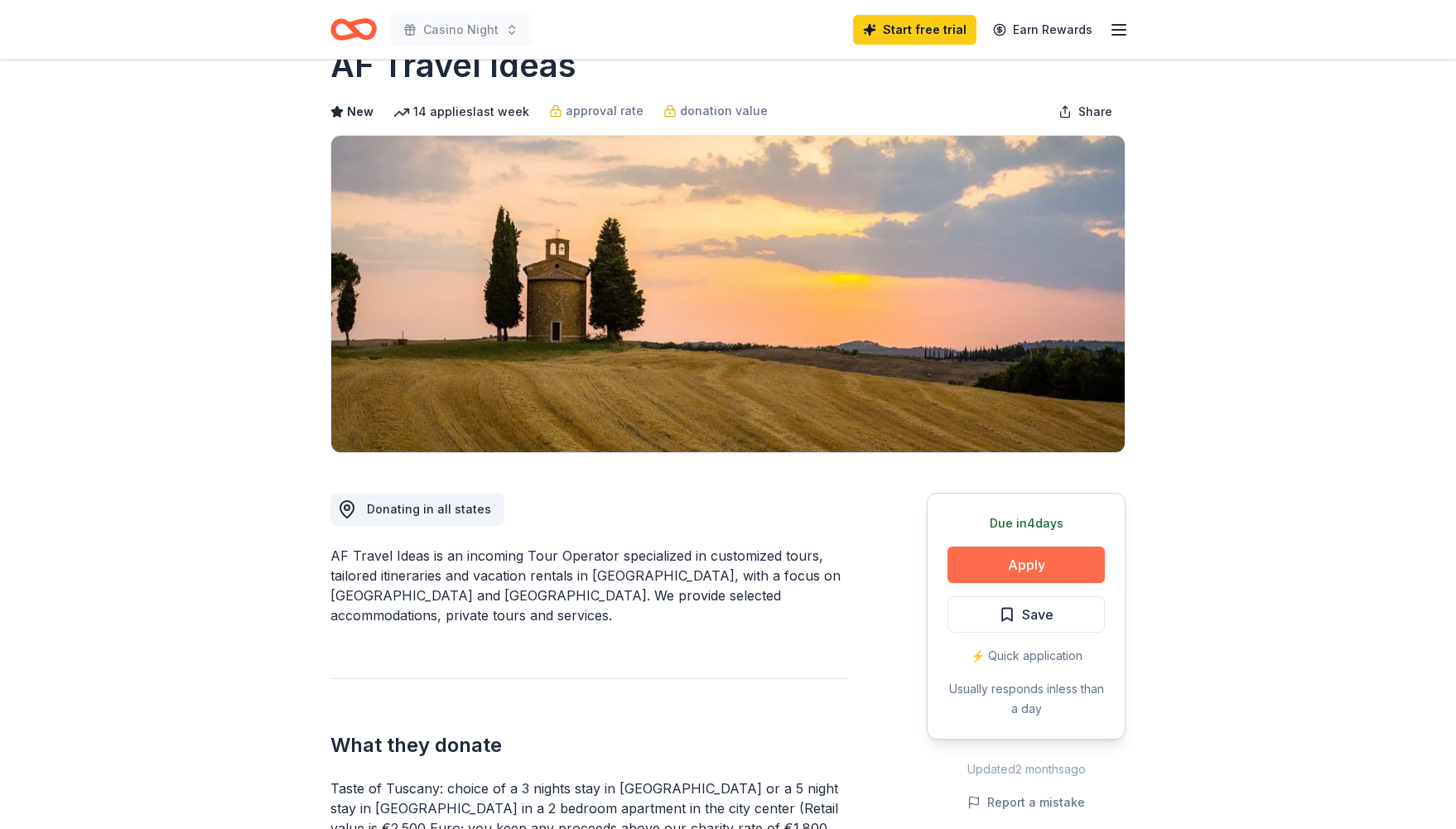
click at [1072, 556] on button "Apply" at bounding box center [1026, 564] width 158 height 36
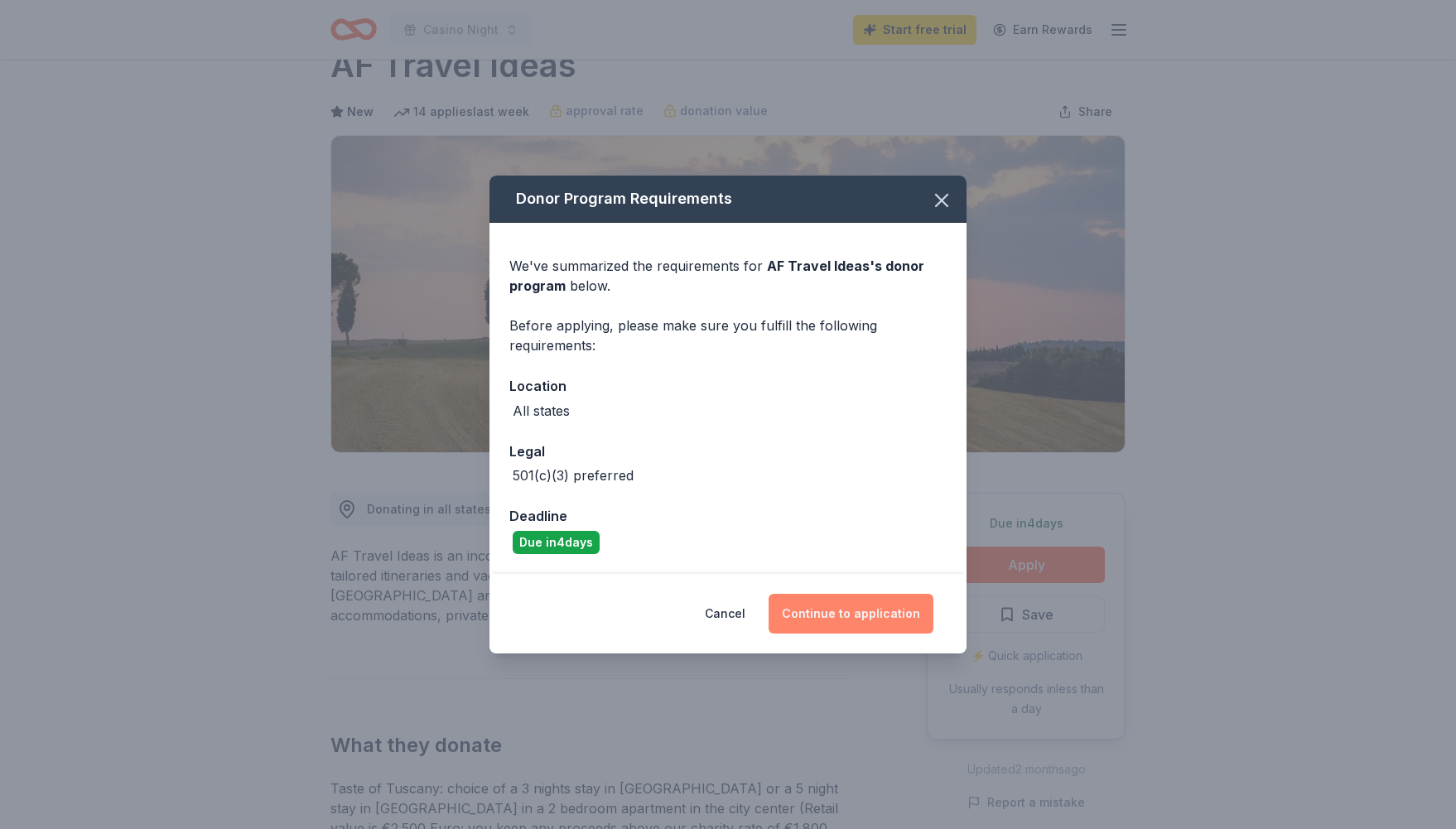
click at [853, 606] on button "Continue to application" at bounding box center [851, 614] width 165 height 40
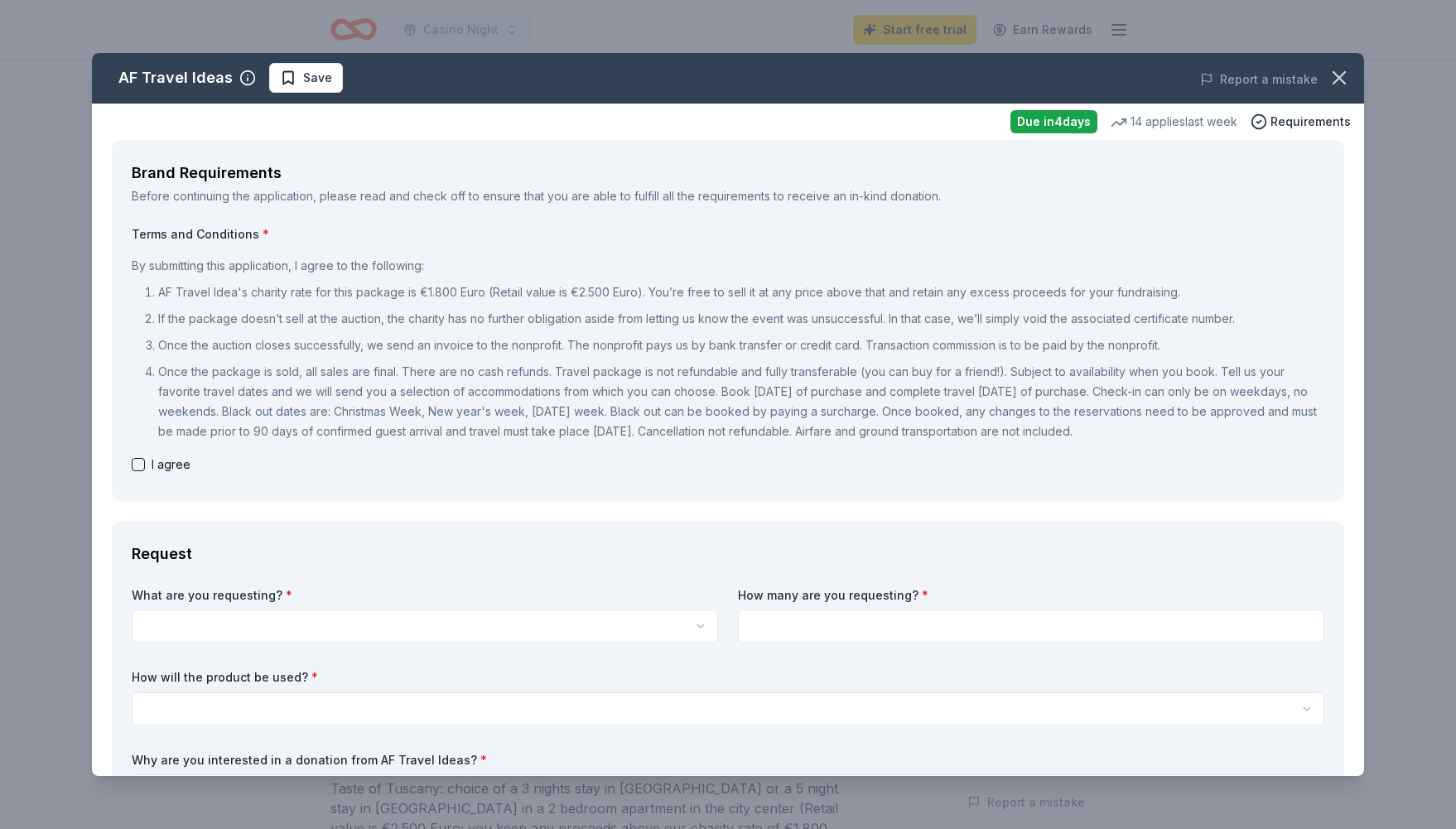
scroll to position [0, 0]
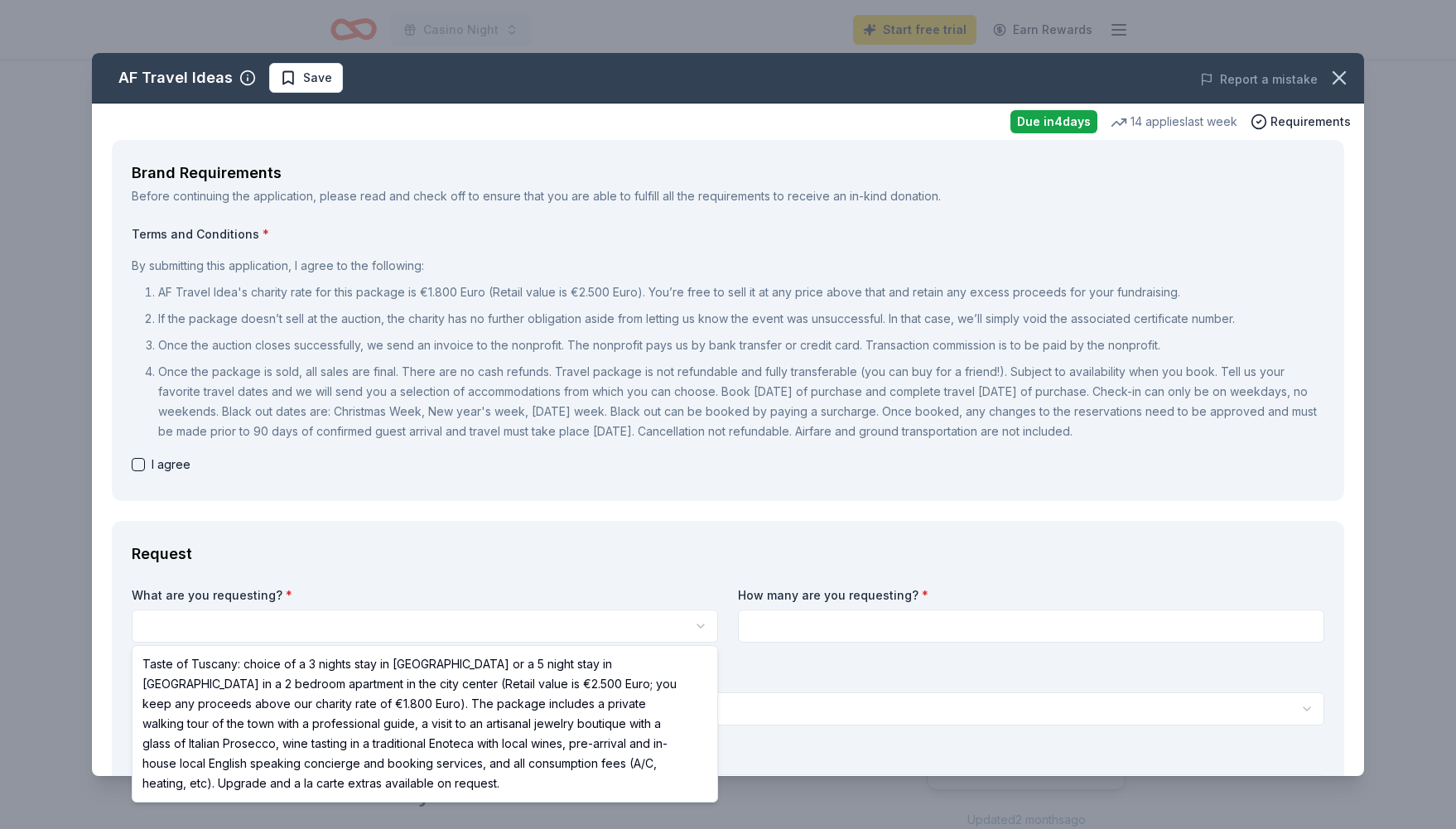
click at [496, 626] on html "Casino Night Start free trial Earn Rewards Due in 4 days Share AF Travel Ideas …" at bounding box center [728, 414] width 1456 height 829
select select "Taste of Tuscany: choice of a 3 nights stay in Florence or a 5 night stay in Co…"
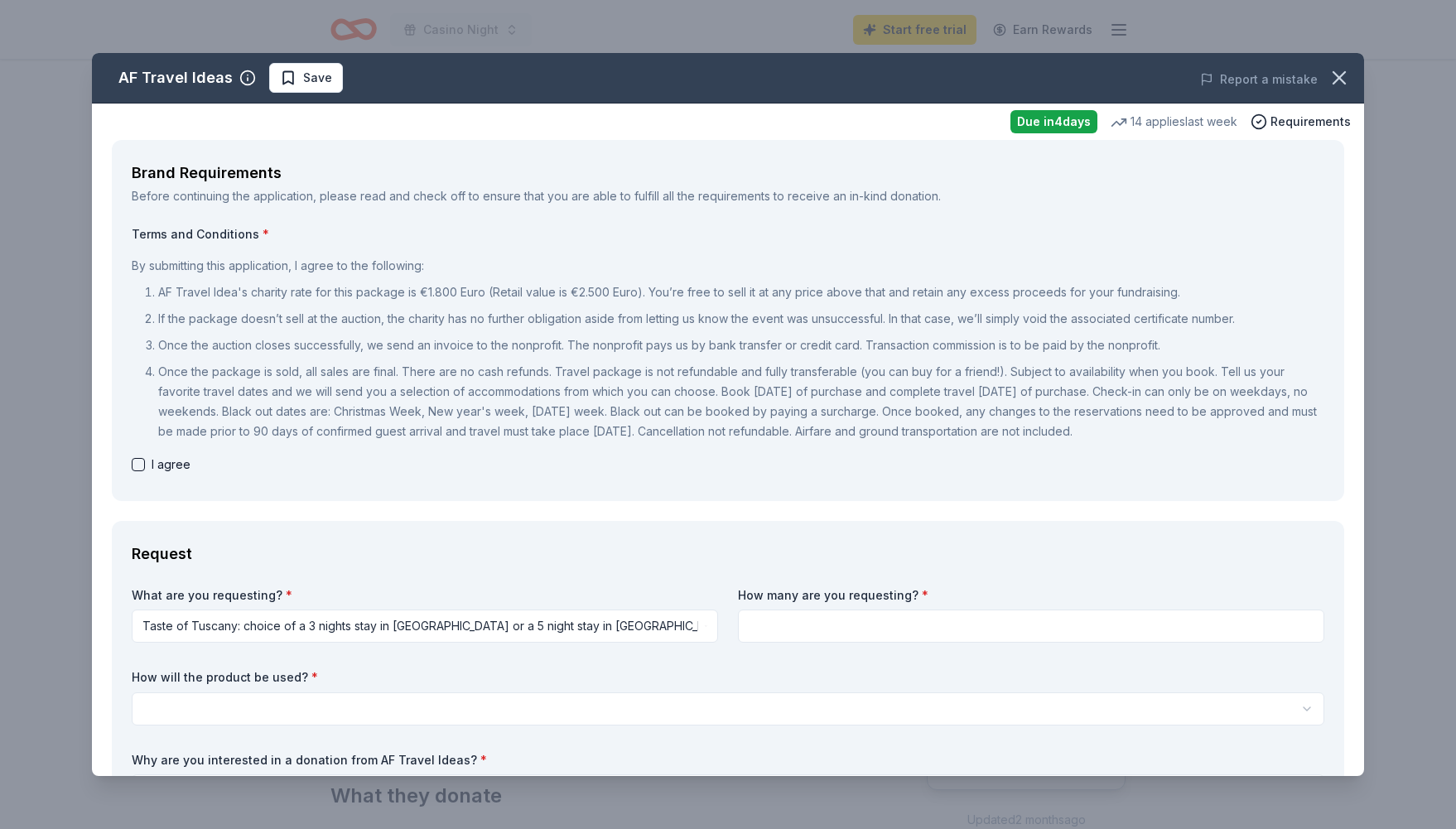
click at [819, 626] on input at bounding box center [1031, 626] width 586 height 33
type input "1"
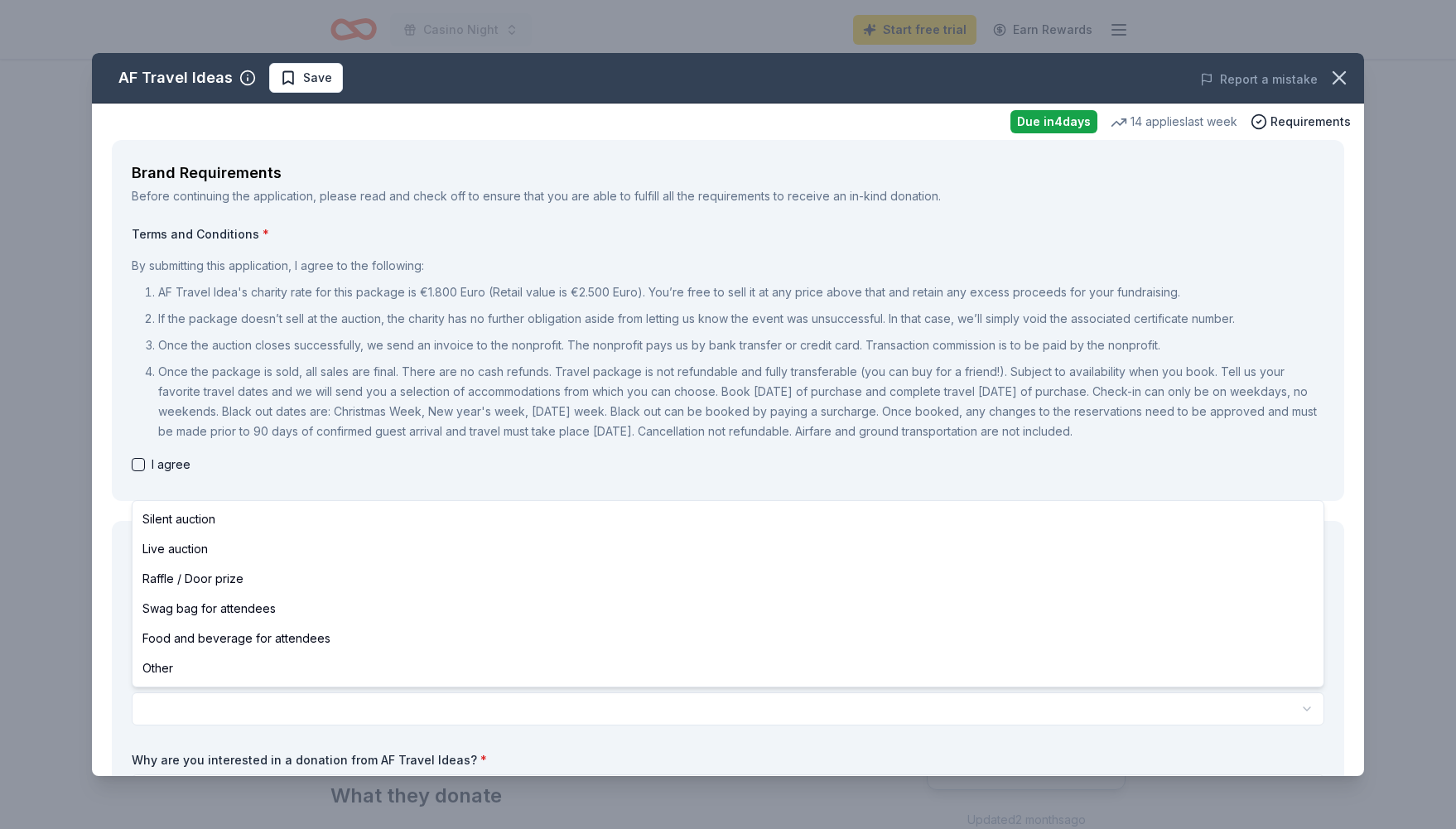
click at [810, 698] on html "Casino Night Start free trial Earn Rewards Due in 4 days Share AF Travel Ideas …" at bounding box center [728, 414] width 1456 height 829
select select "liveAuction"
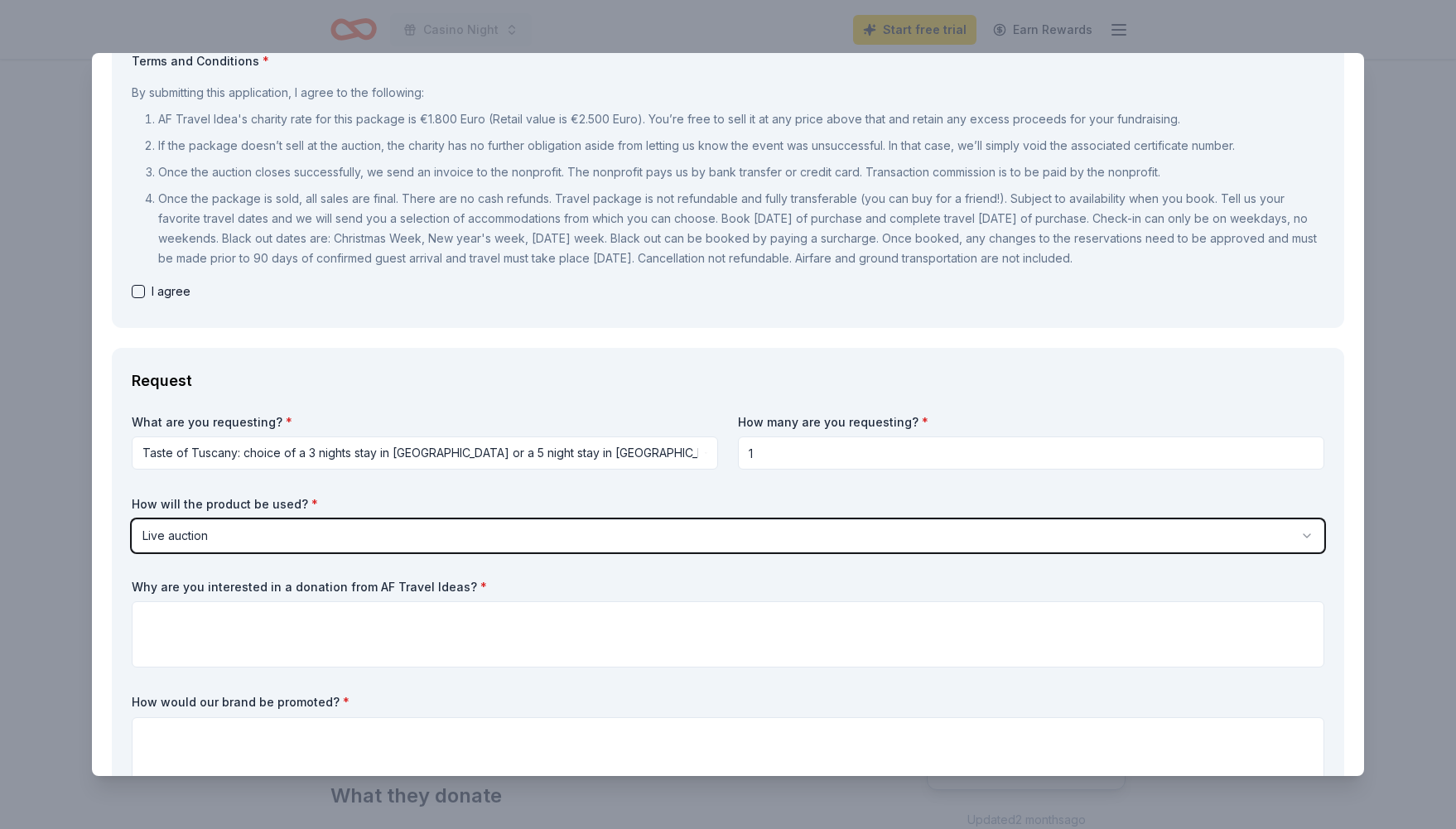
scroll to position [168, 0]
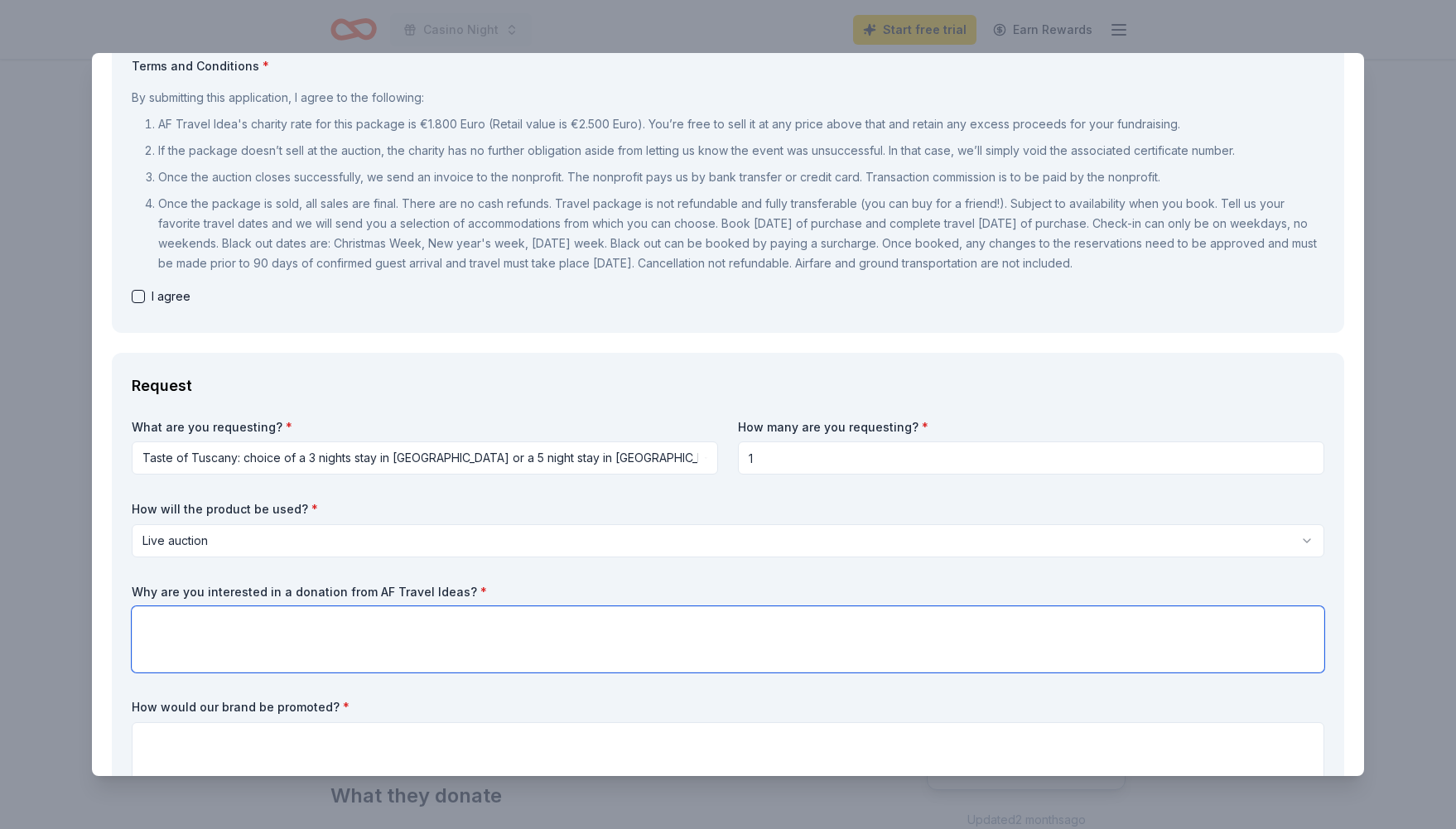
click at [498, 653] on textarea at bounding box center [728, 639] width 1193 height 67
paste textarea "This event raises essential funds for our school’s library, art, and science pr…"
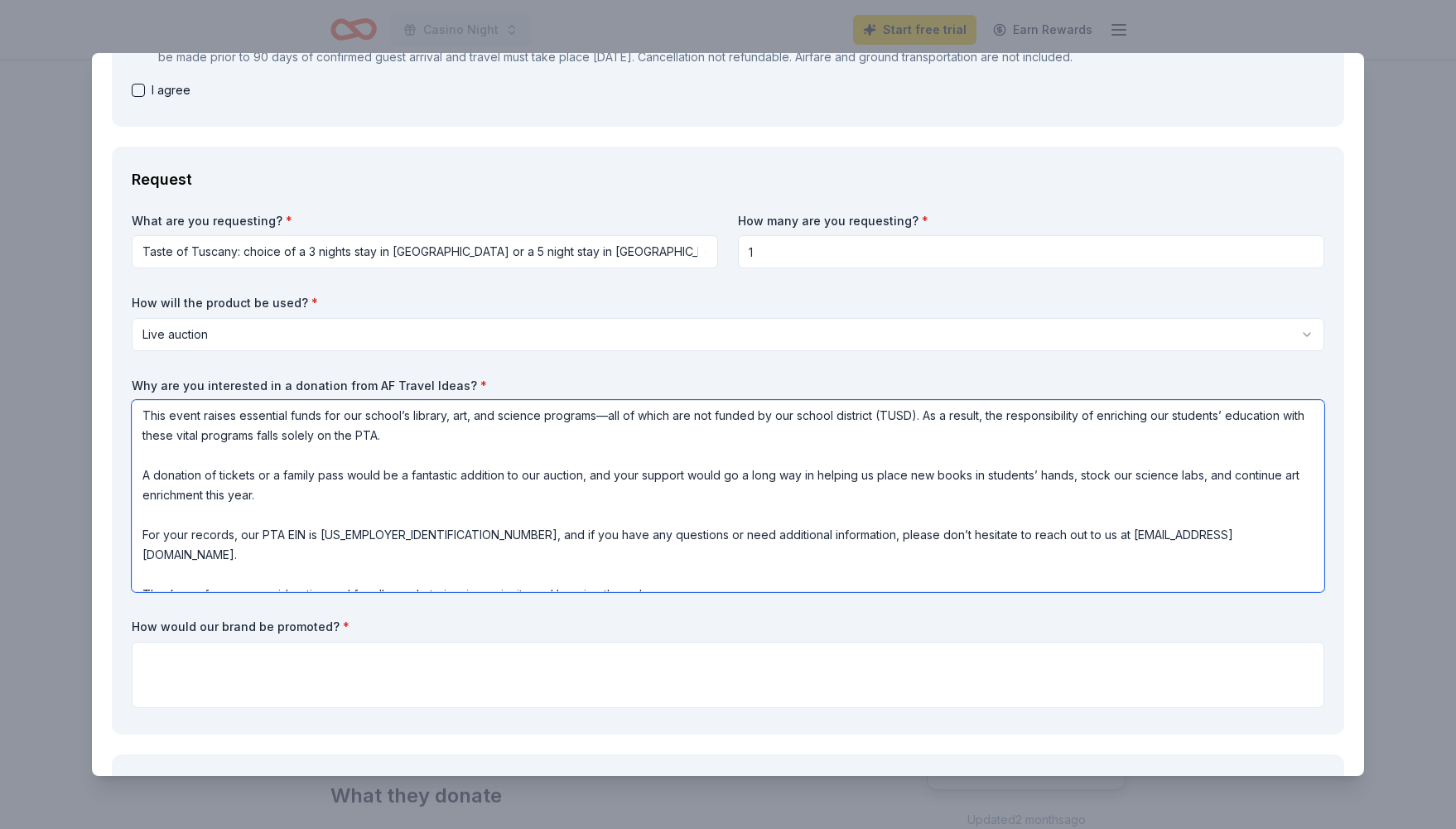
scroll to position [387, 0]
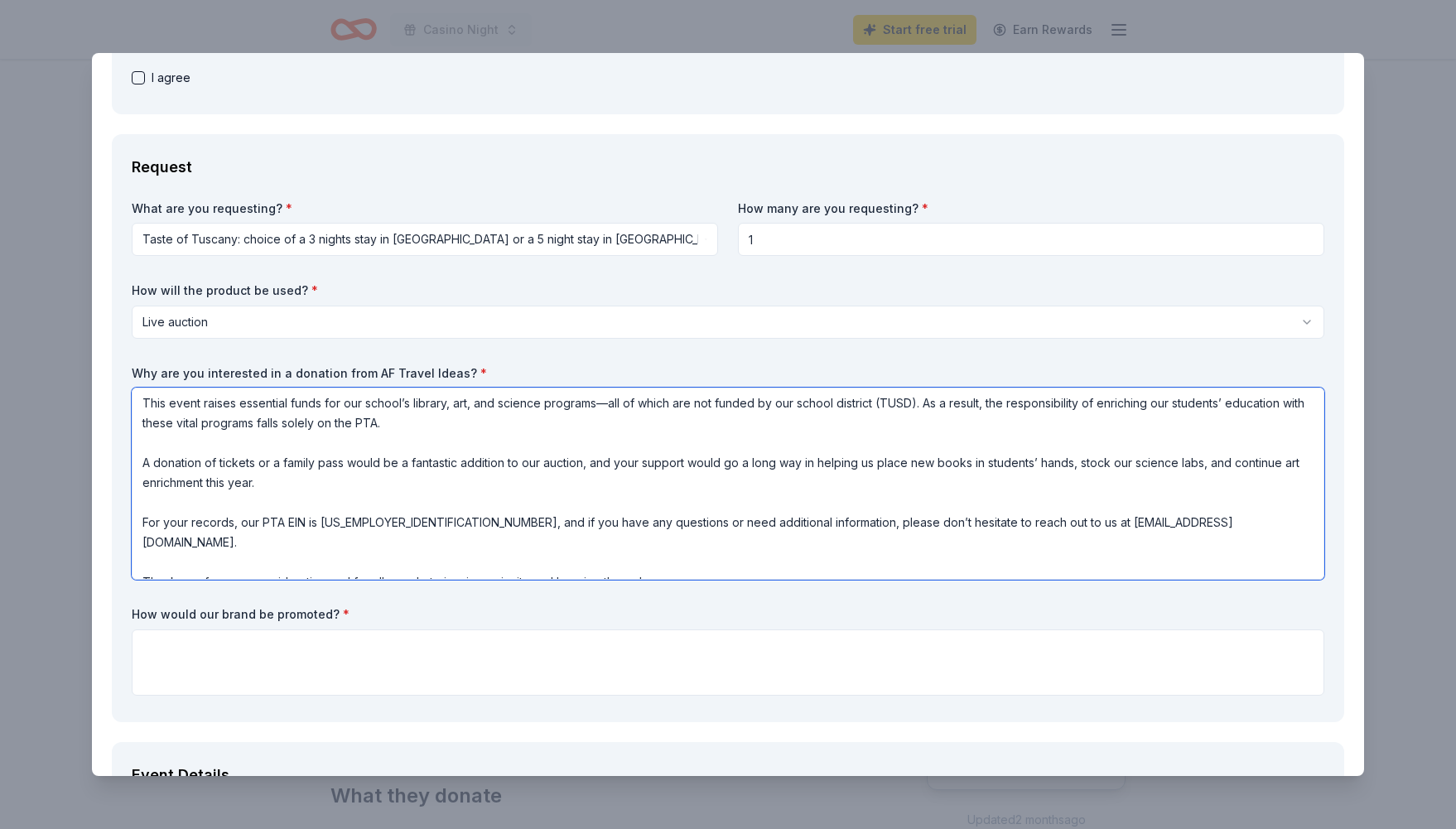
drag, startPoint x: 348, startPoint y: 463, endPoint x: 206, endPoint y: 463, distance: 142.0
click at [205, 464] on textarea "This event raises essential funds for our school’s library, art, and science pr…" at bounding box center [728, 483] width 1193 height 192
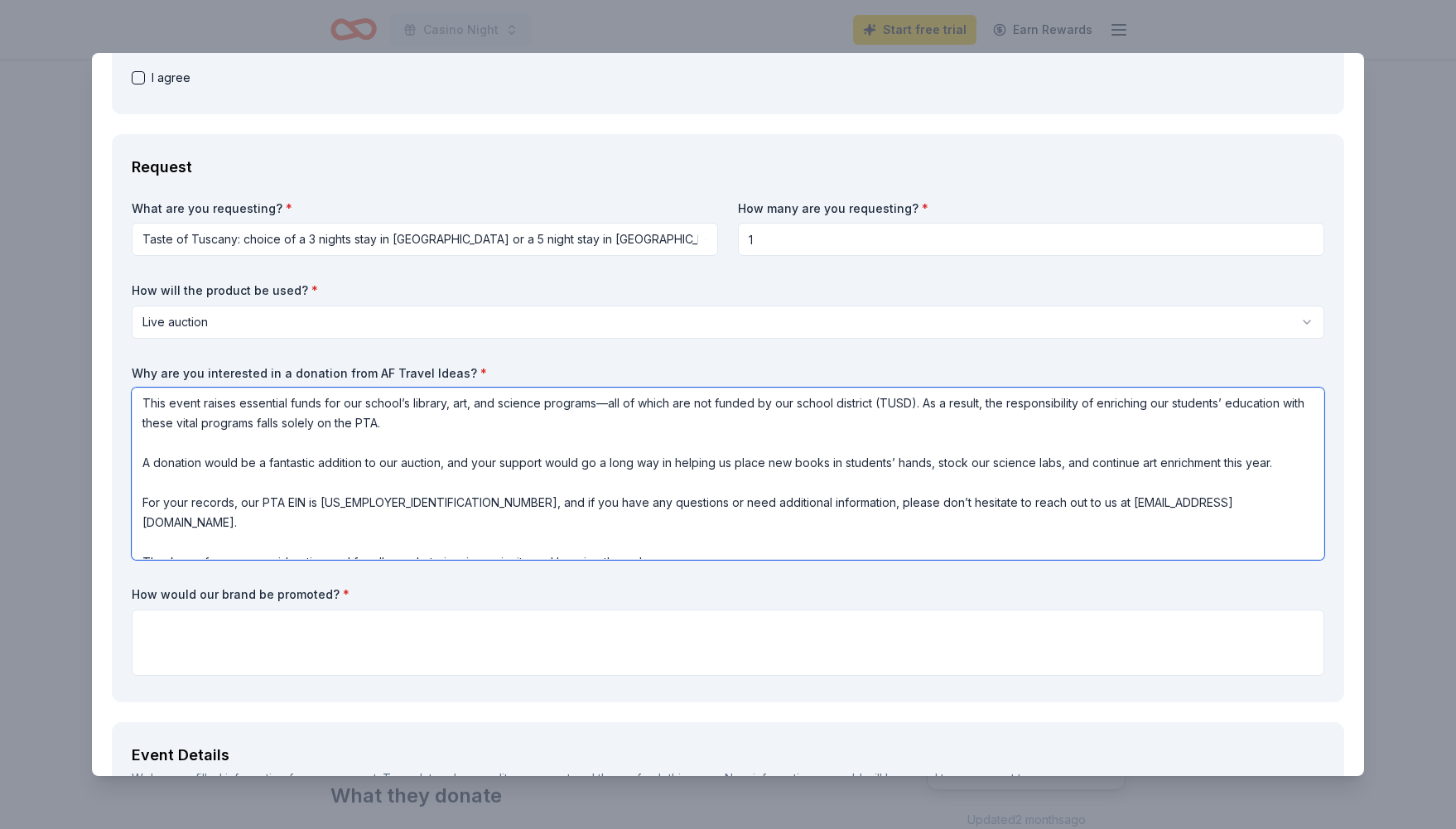
scroll to position [0, 0]
click at [402, 462] on textarea "This event raises essential funds for our school’s library, art, and science pr…" at bounding box center [728, 473] width 1193 height 172
click at [469, 465] on textarea "This event raises essential funds for our school’s library, art, and science pr…" at bounding box center [728, 473] width 1193 height 172
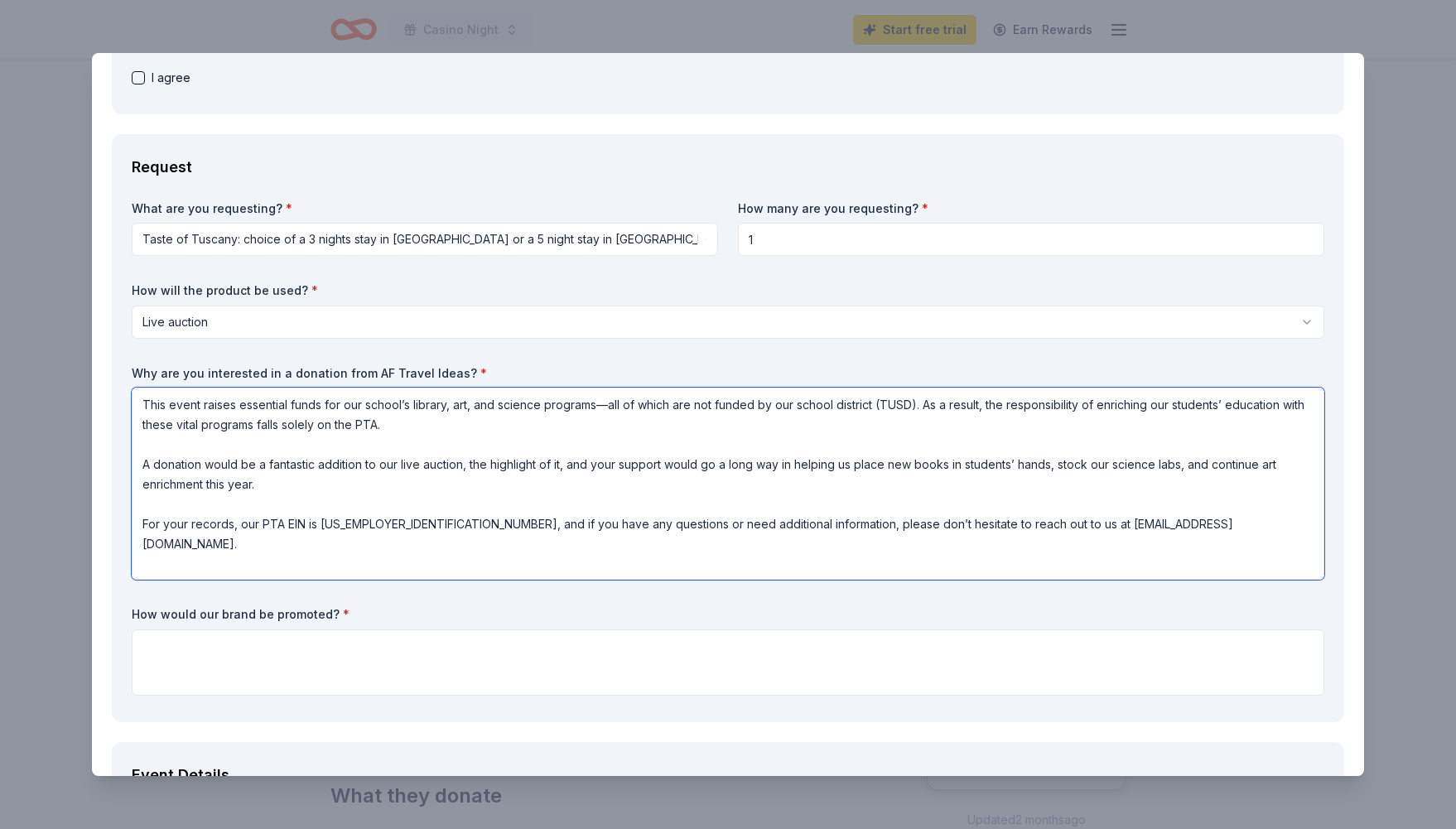
click at [593, 509] on textarea "This event raises essential funds for our school’s library, art, and science pr…" at bounding box center [728, 483] width 1193 height 192
type textarea "This event raises essential funds for our school’s library, art, and science pr…"
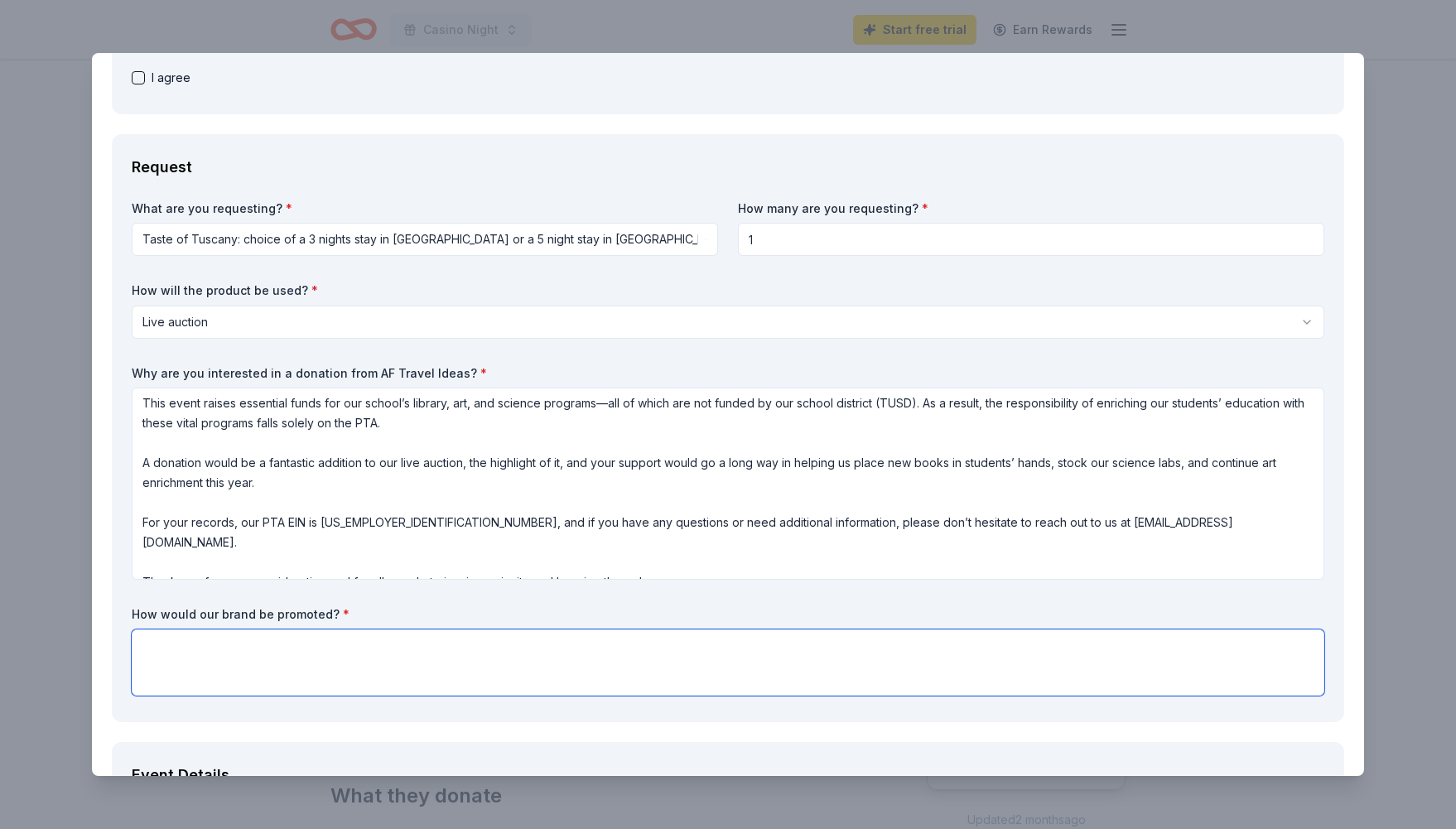
click at [512, 663] on textarea at bounding box center [728, 662] width 1193 height 67
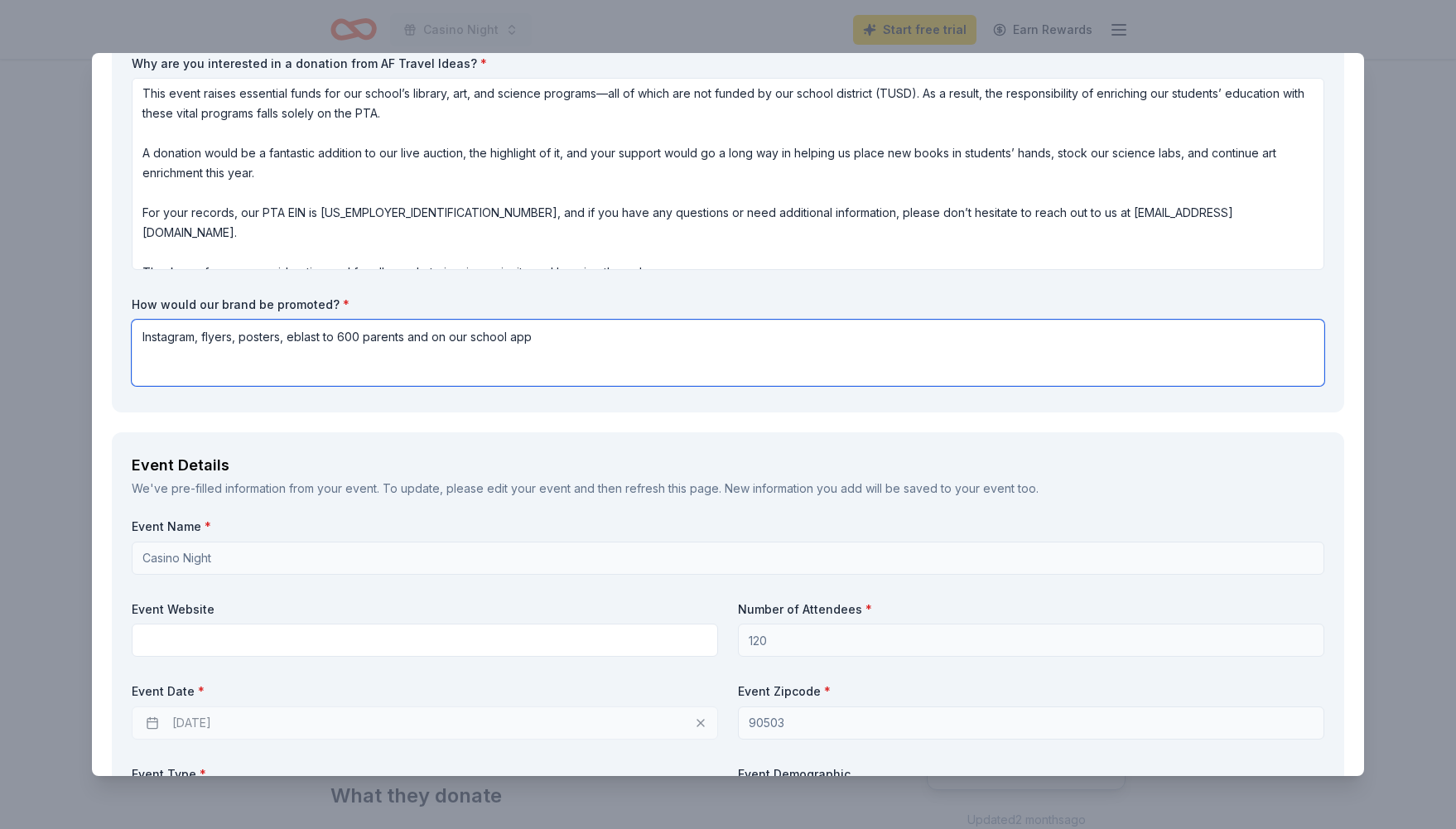
scroll to position [705, 0]
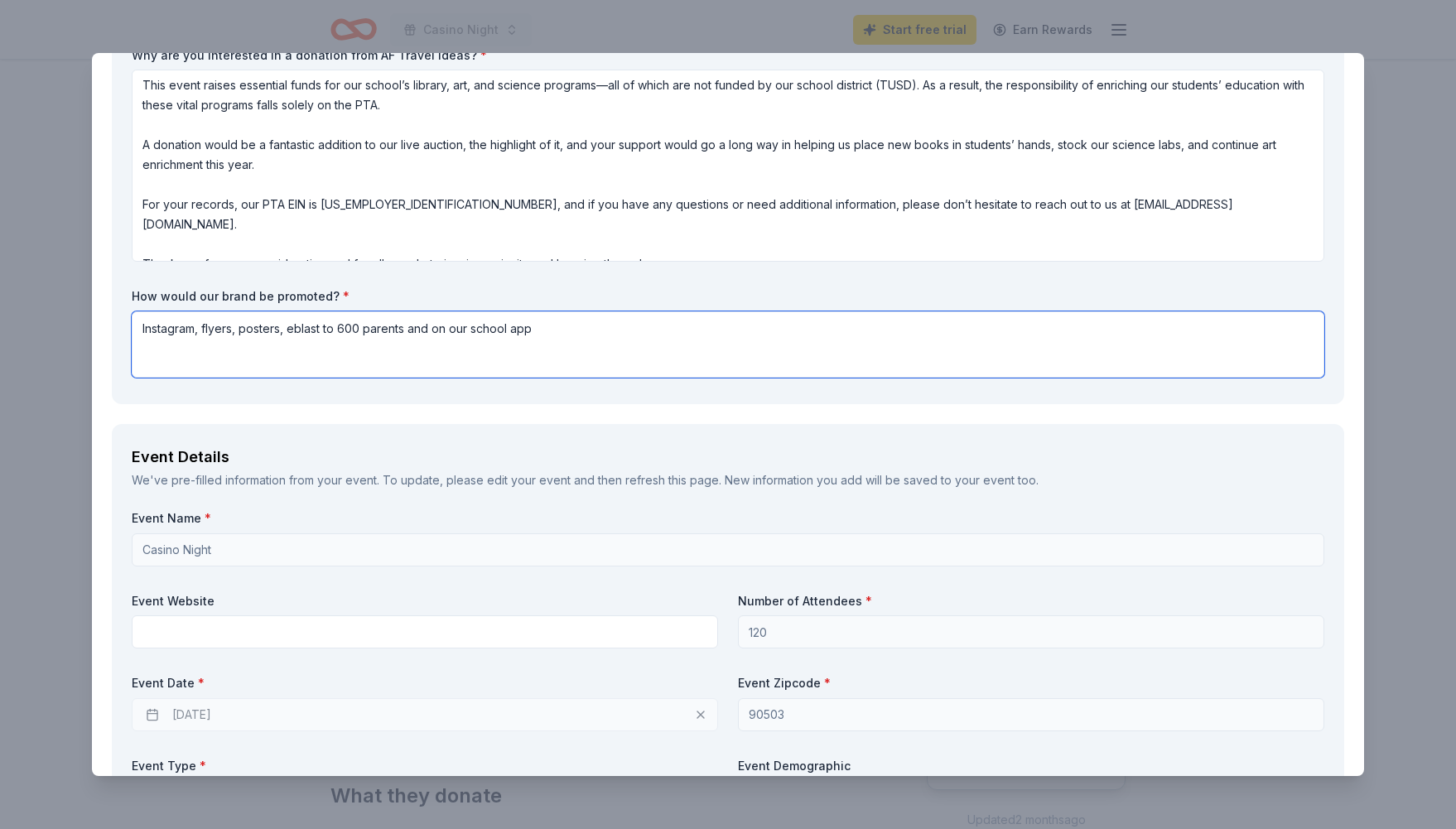
type textarea "Instagram, flyers, posters, eblast to 600 parents and on our school app"
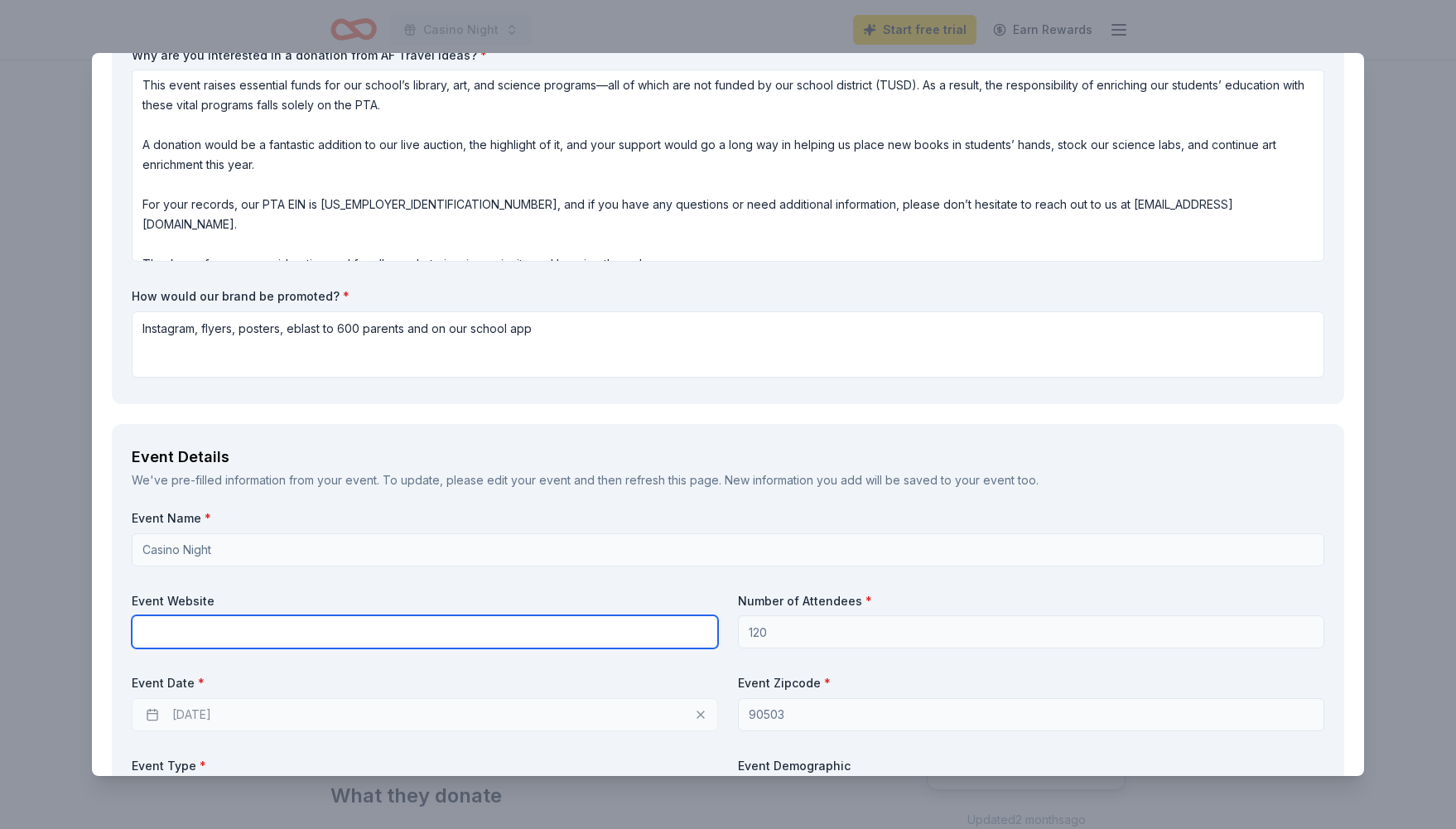
click at [482, 633] on input "text" at bounding box center [424, 632] width 586 height 33
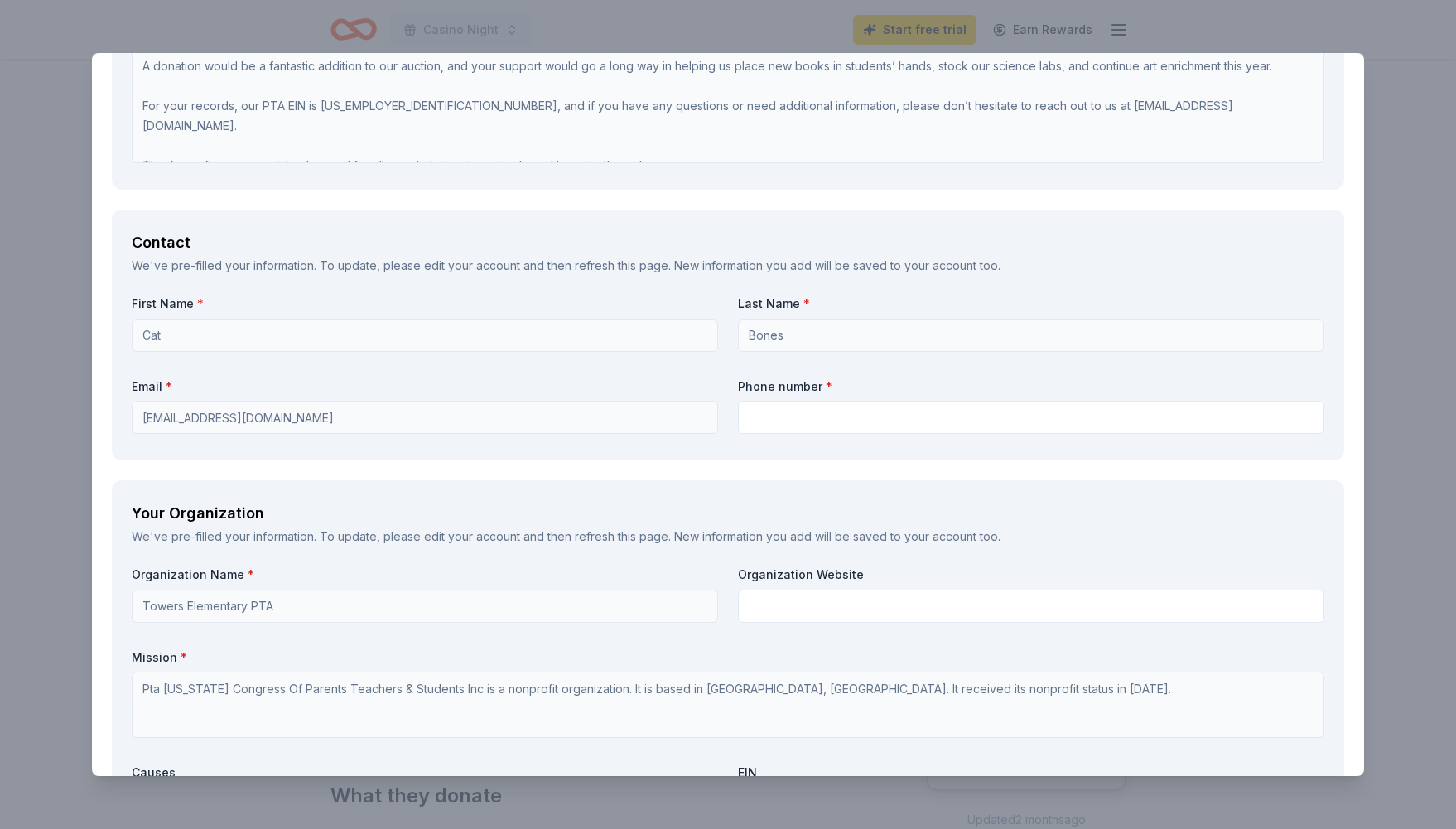
scroll to position [1620, 0]
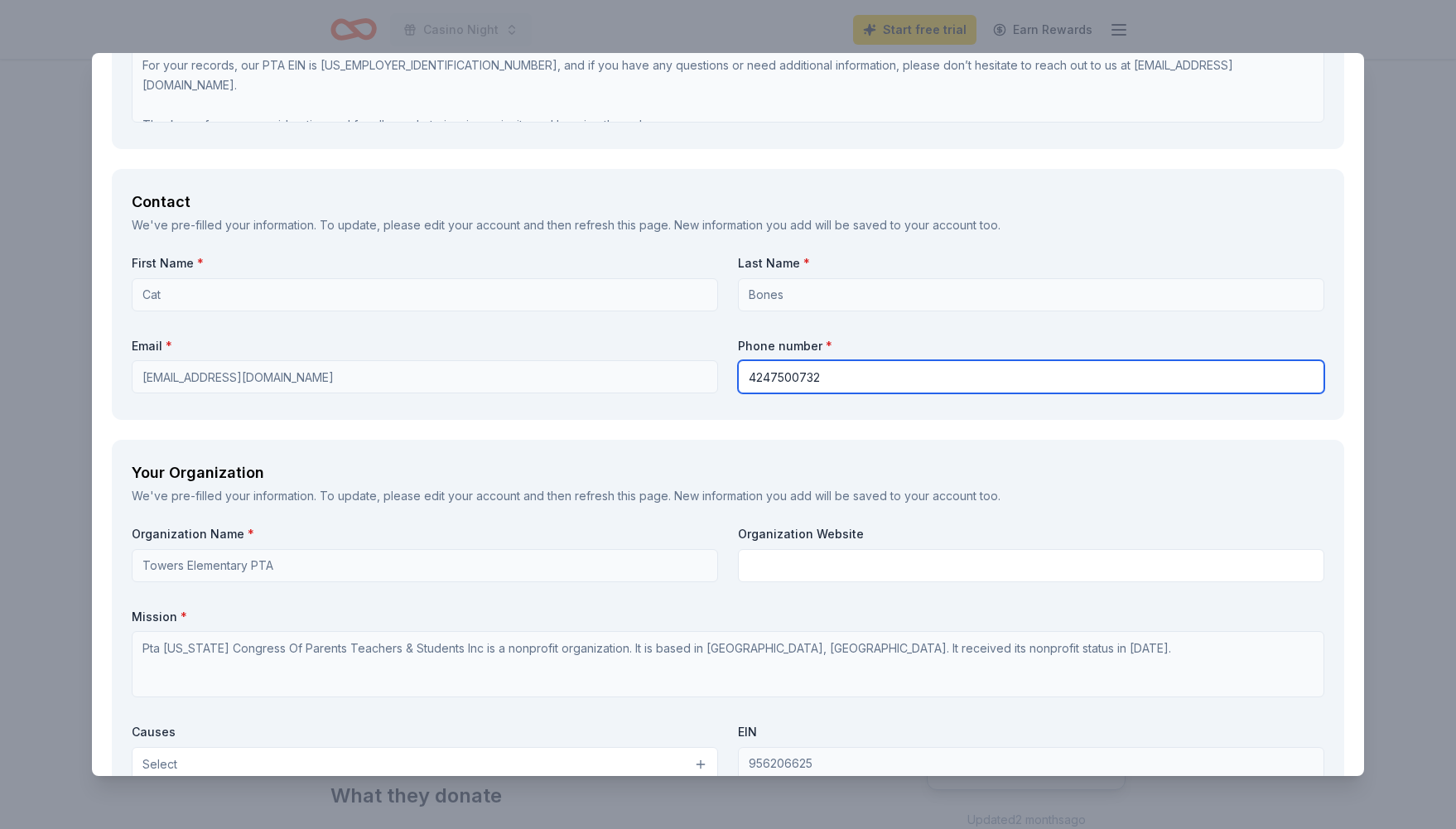
type input "4247500732"
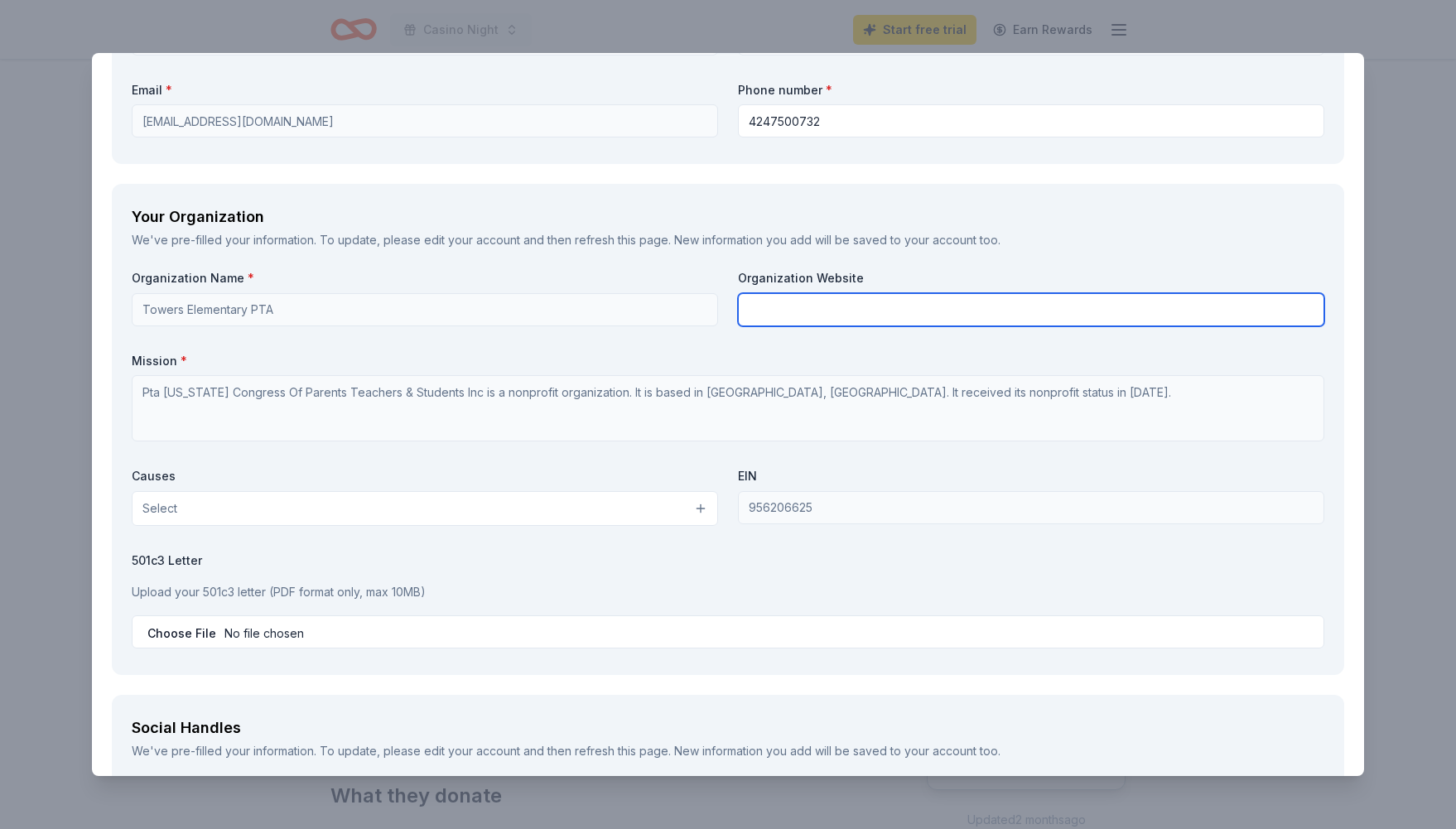
scroll to position [1879, 0]
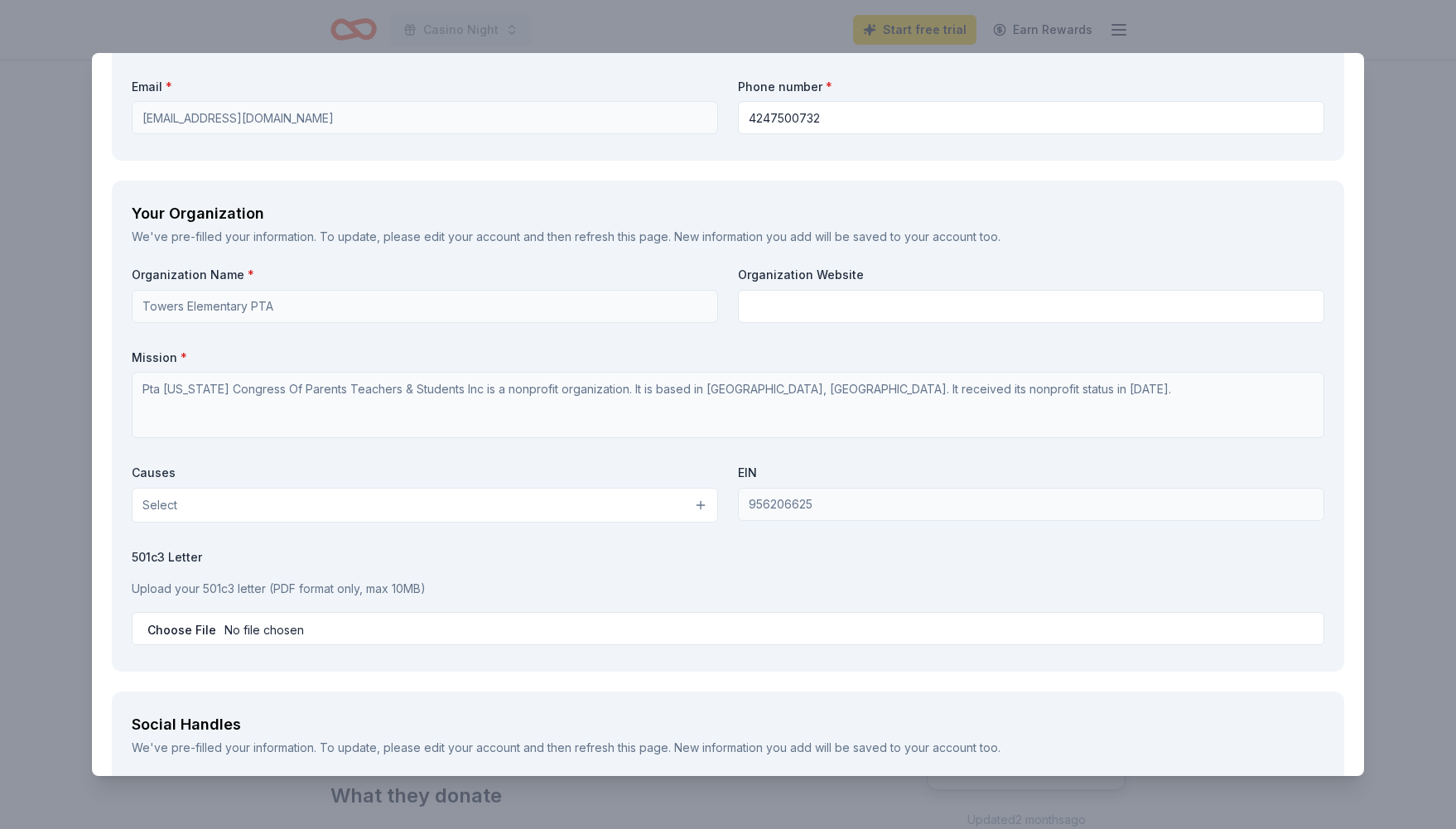
click at [653, 500] on button "Select" at bounding box center [424, 505] width 586 height 35
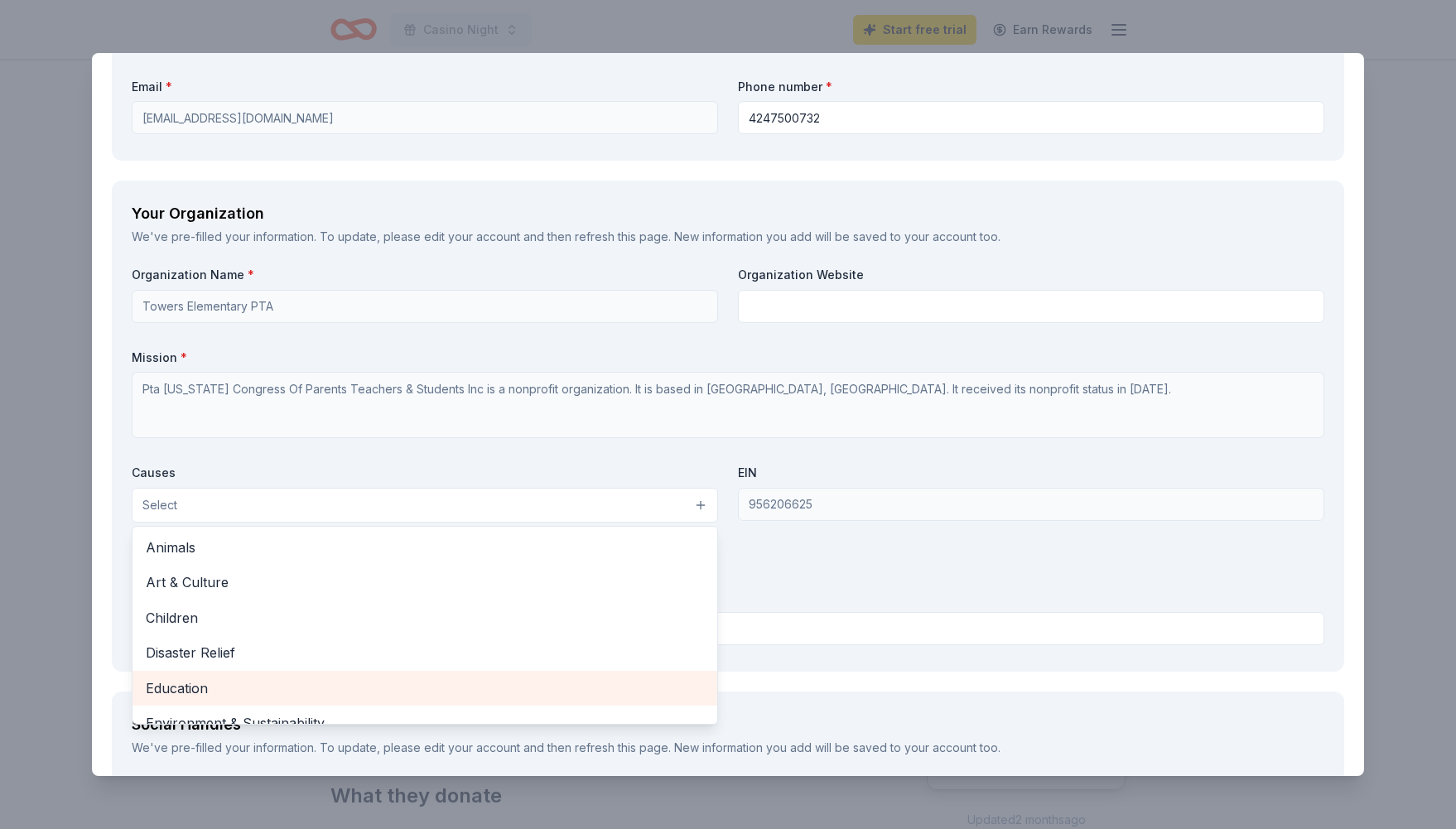
click at [467, 684] on span "Education" at bounding box center [425, 689] width 558 height 22
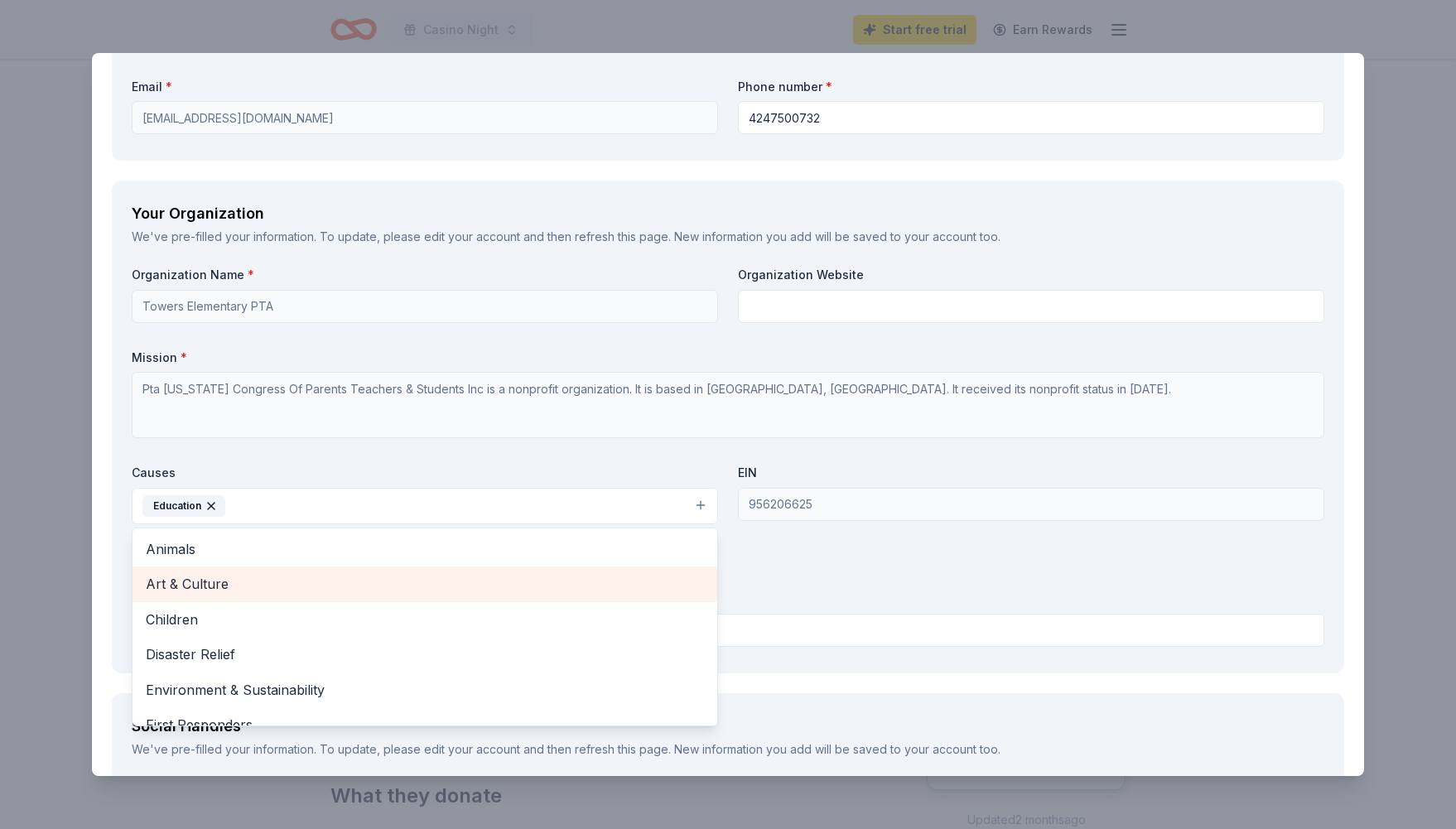
click at [395, 583] on span "Art & Culture" at bounding box center [425, 584] width 558 height 22
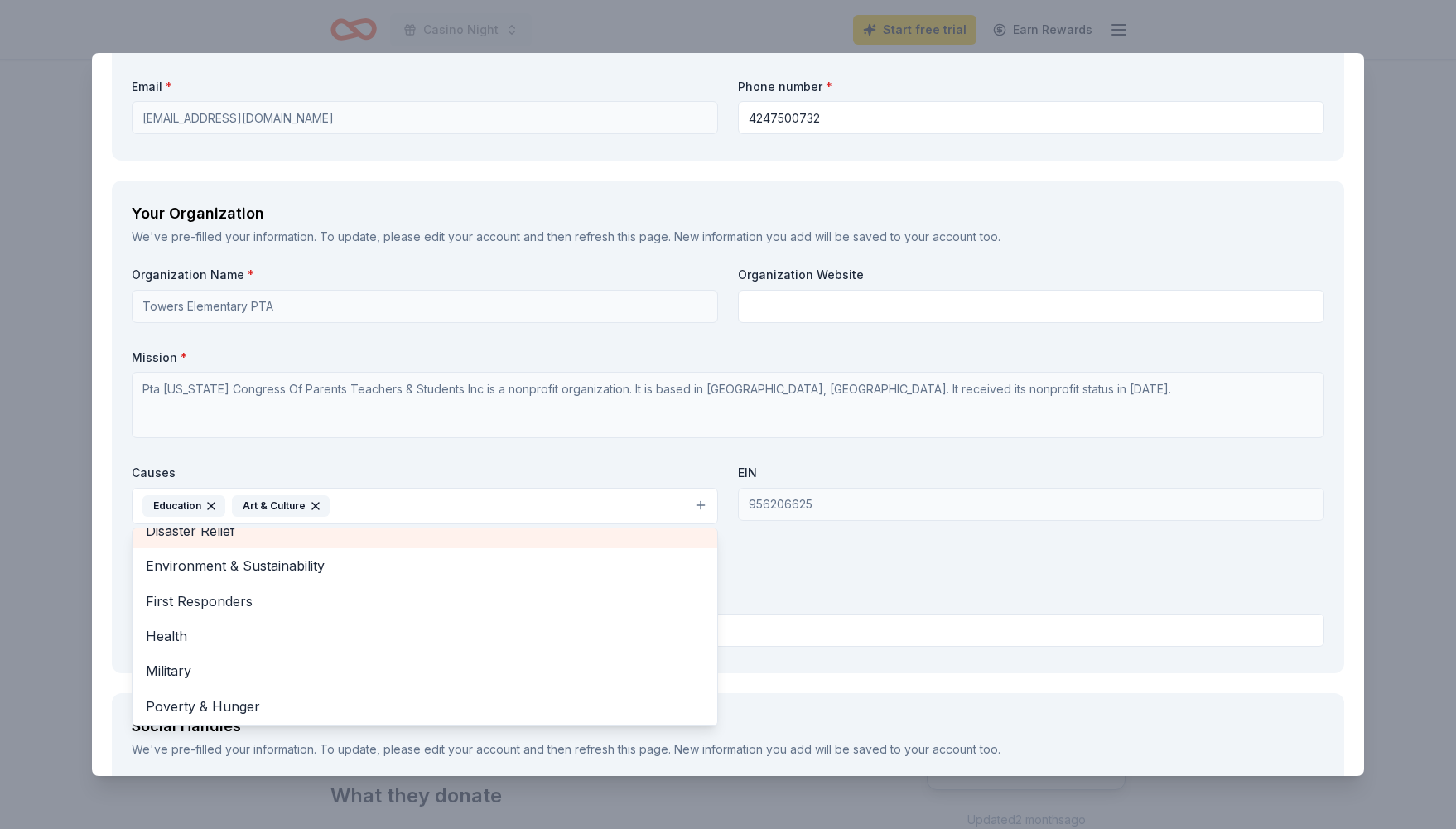
scroll to position [88, 0]
click at [972, 581] on div "Organization Name * Towers Elementary PTA Organization Website Mission * Pta Ca…" at bounding box center [728, 459] width 1193 height 386
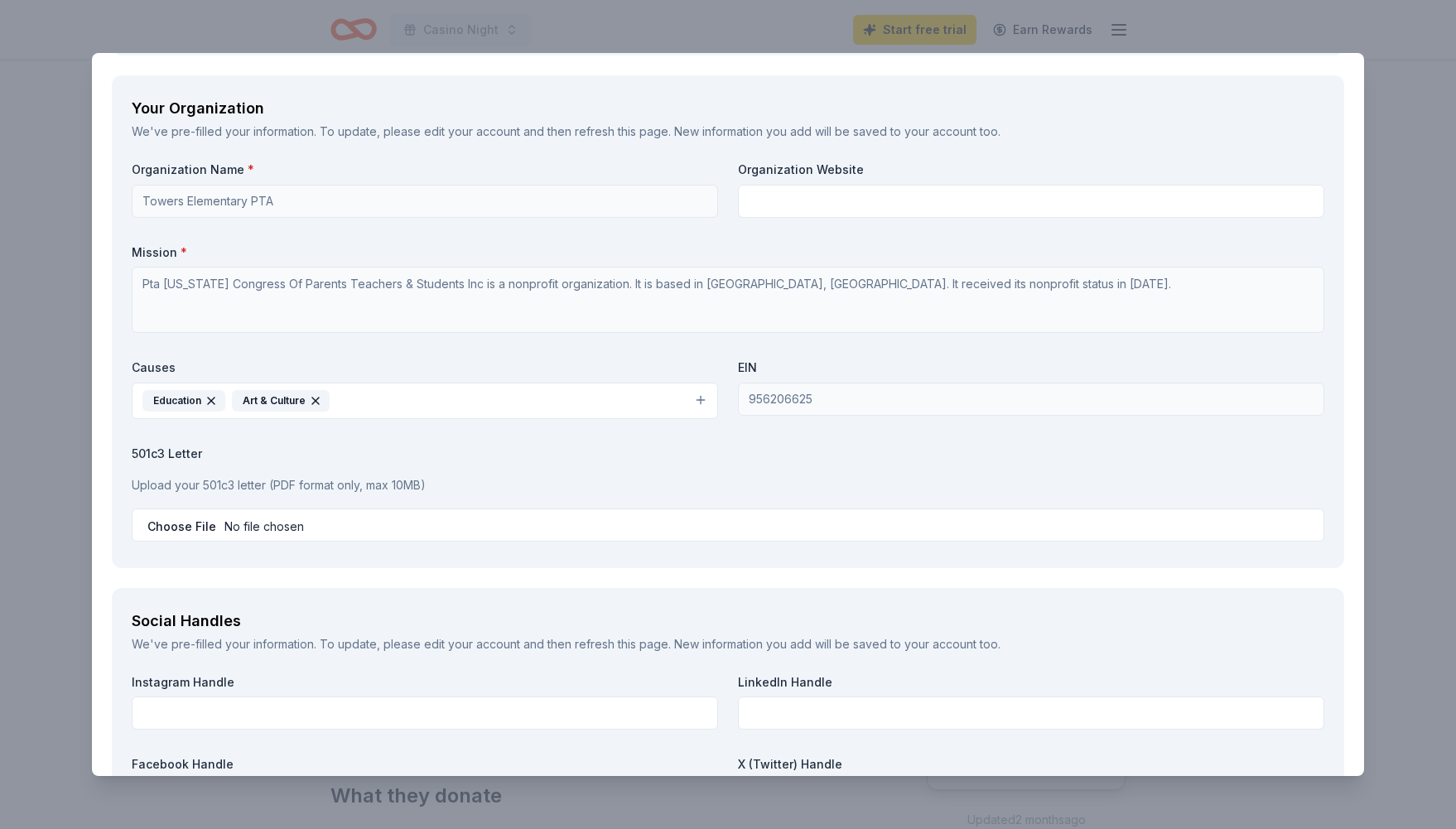
scroll to position [1982, 0]
click at [771, 512] on input "file" at bounding box center [728, 527] width 1193 height 33
type input "C:\fakepath\D33-Towers Elementary PTA LOD.pdf"
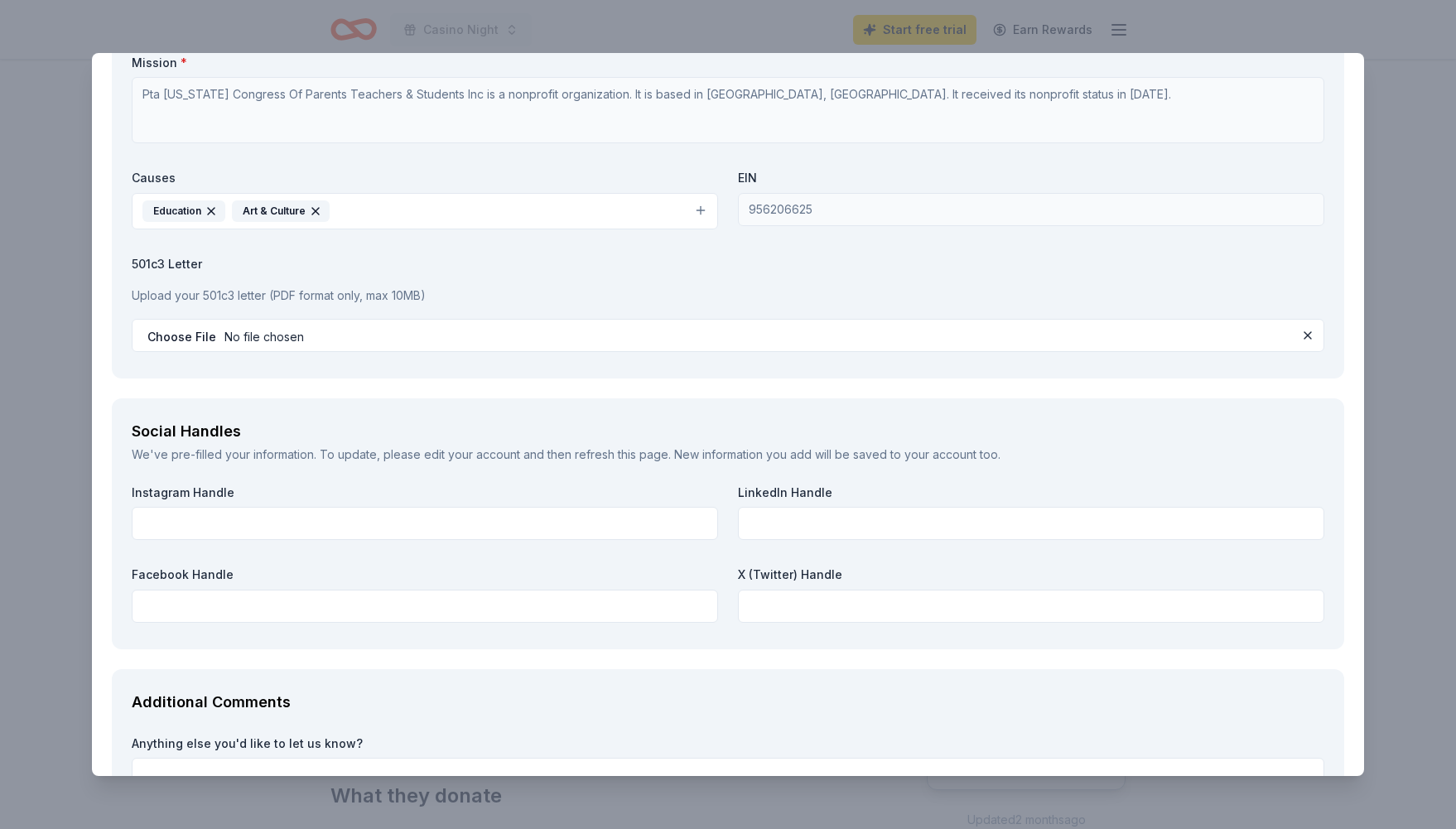
scroll to position [2197, 0]
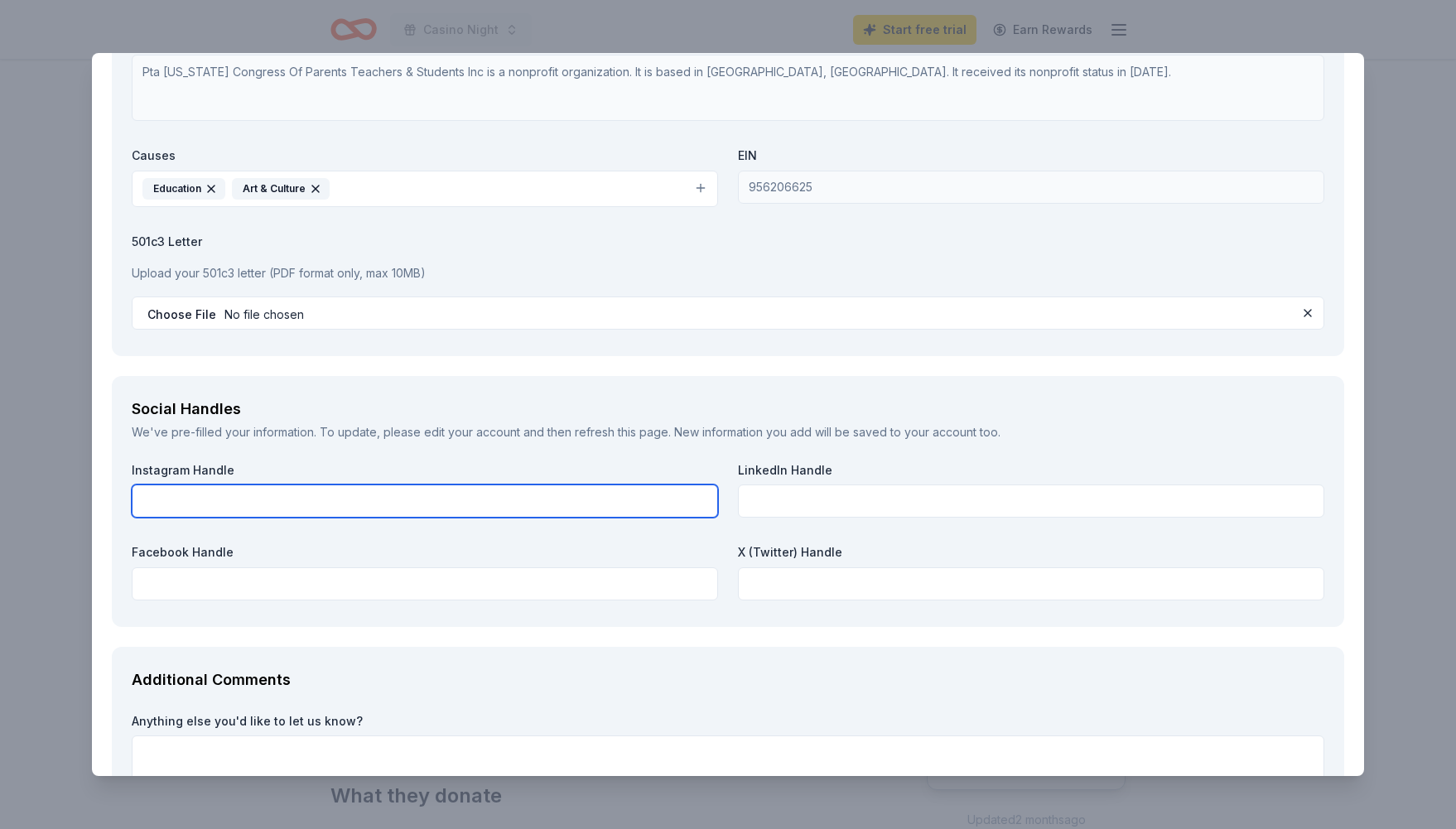
click at [564, 487] on input "text" at bounding box center [424, 500] width 586 height 33
type input "towers_pta"
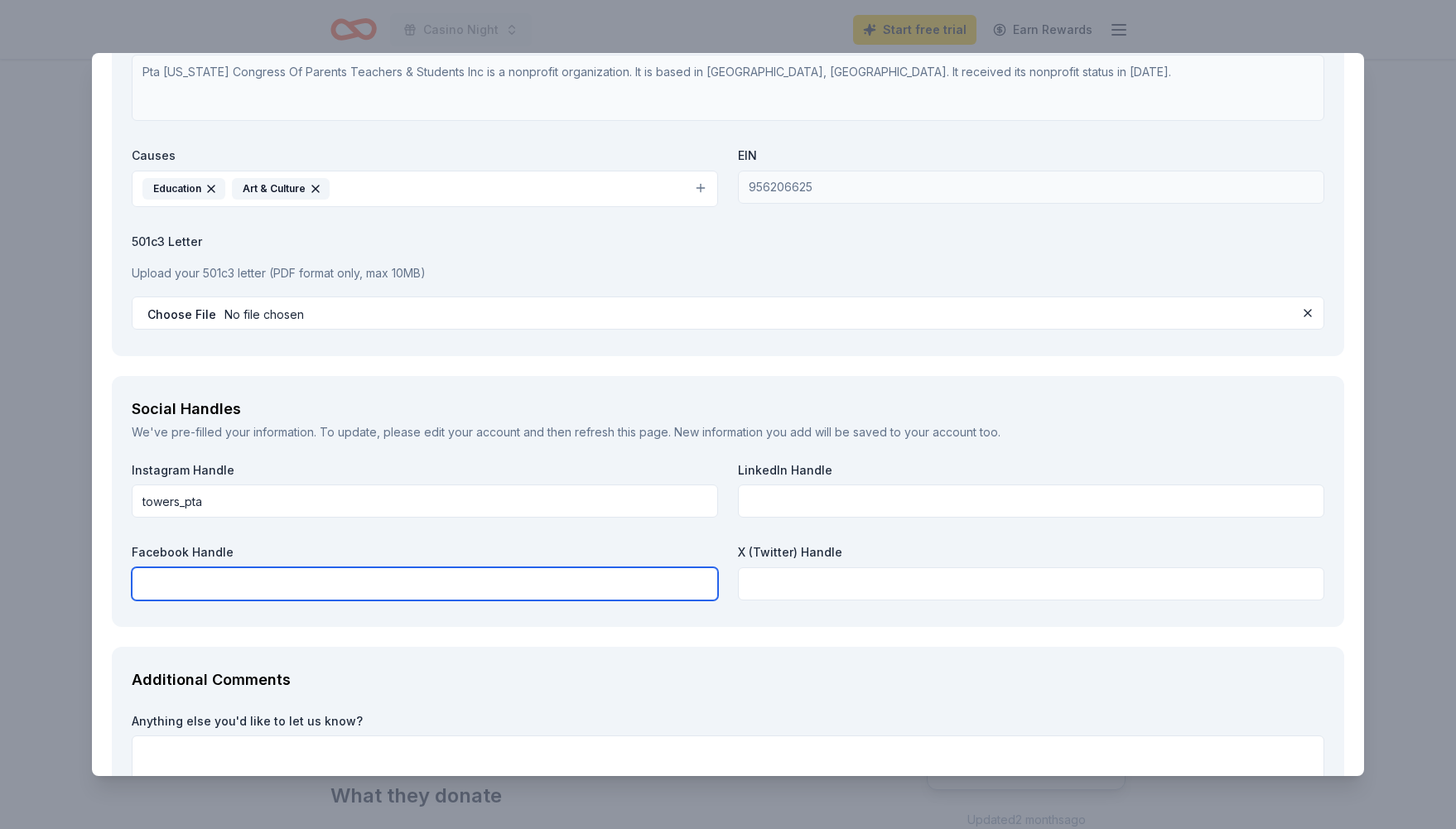
click at [541, 575] on input "text" at bounding box center [424, 583] width 586 height 33
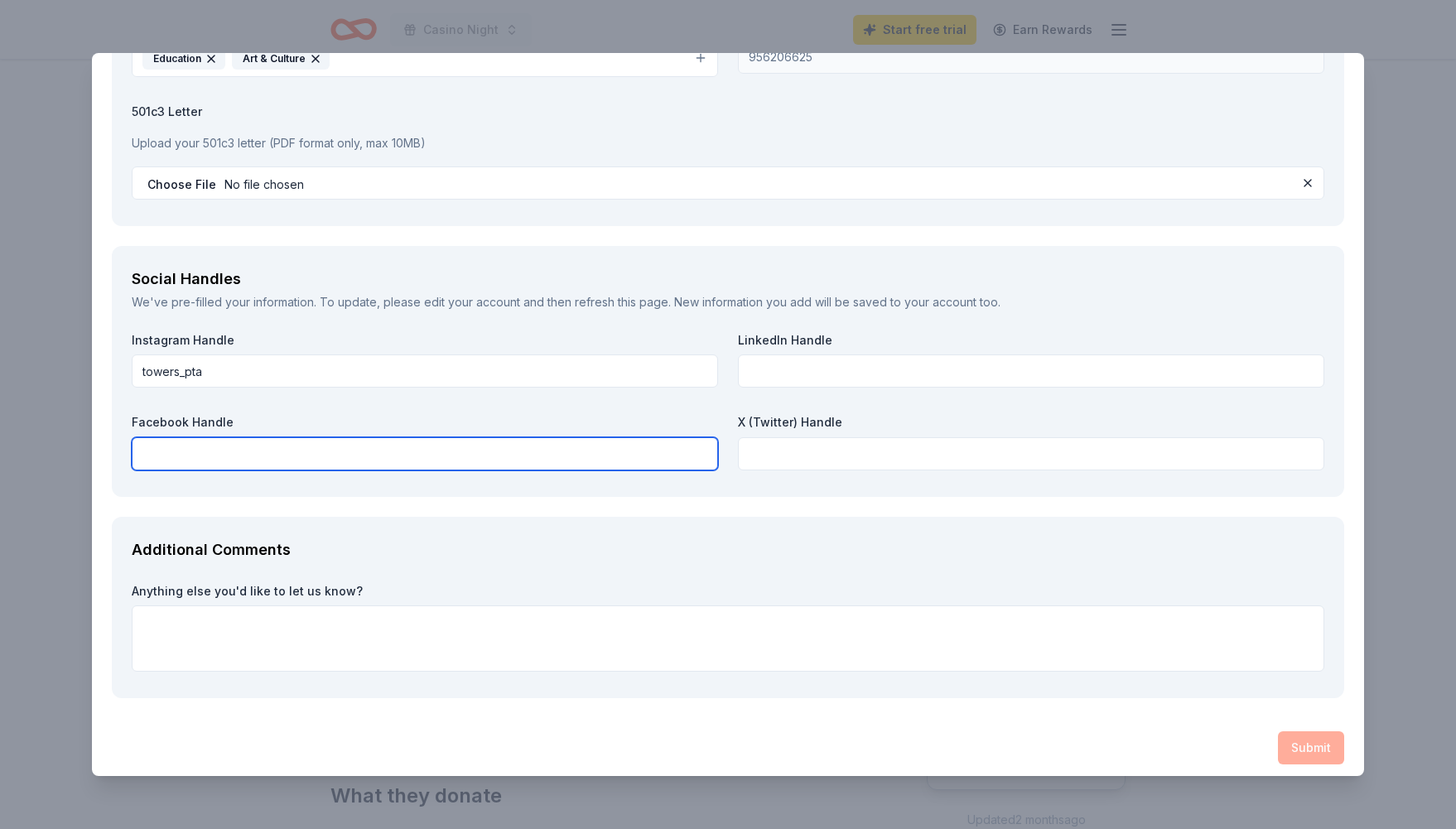
scroll to position [2326, 0]
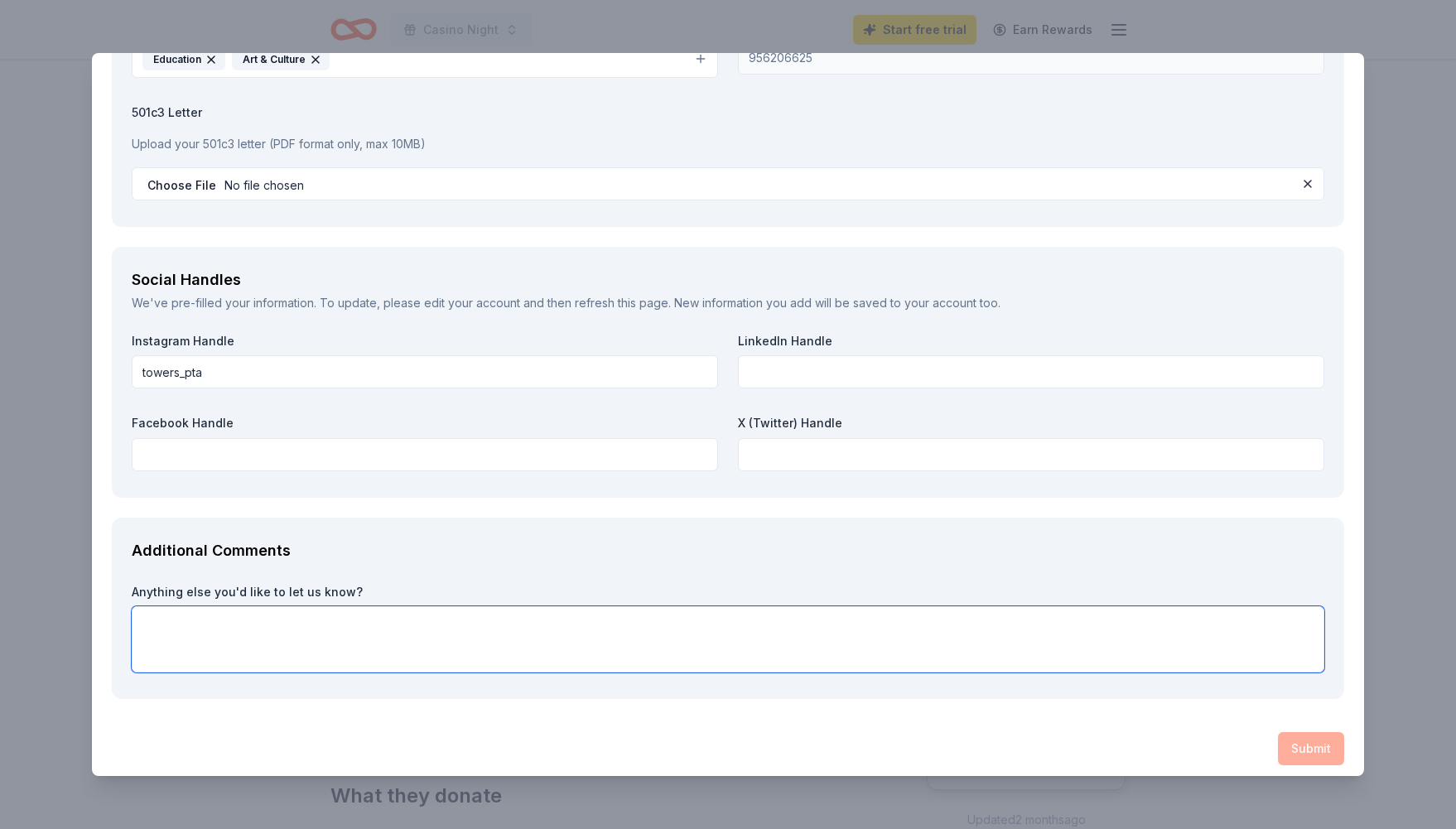
click at [471, 625] on textarea at bounding box center [728, 639] width 1193 height 67
type textarea "Thank you so much for considering us!"
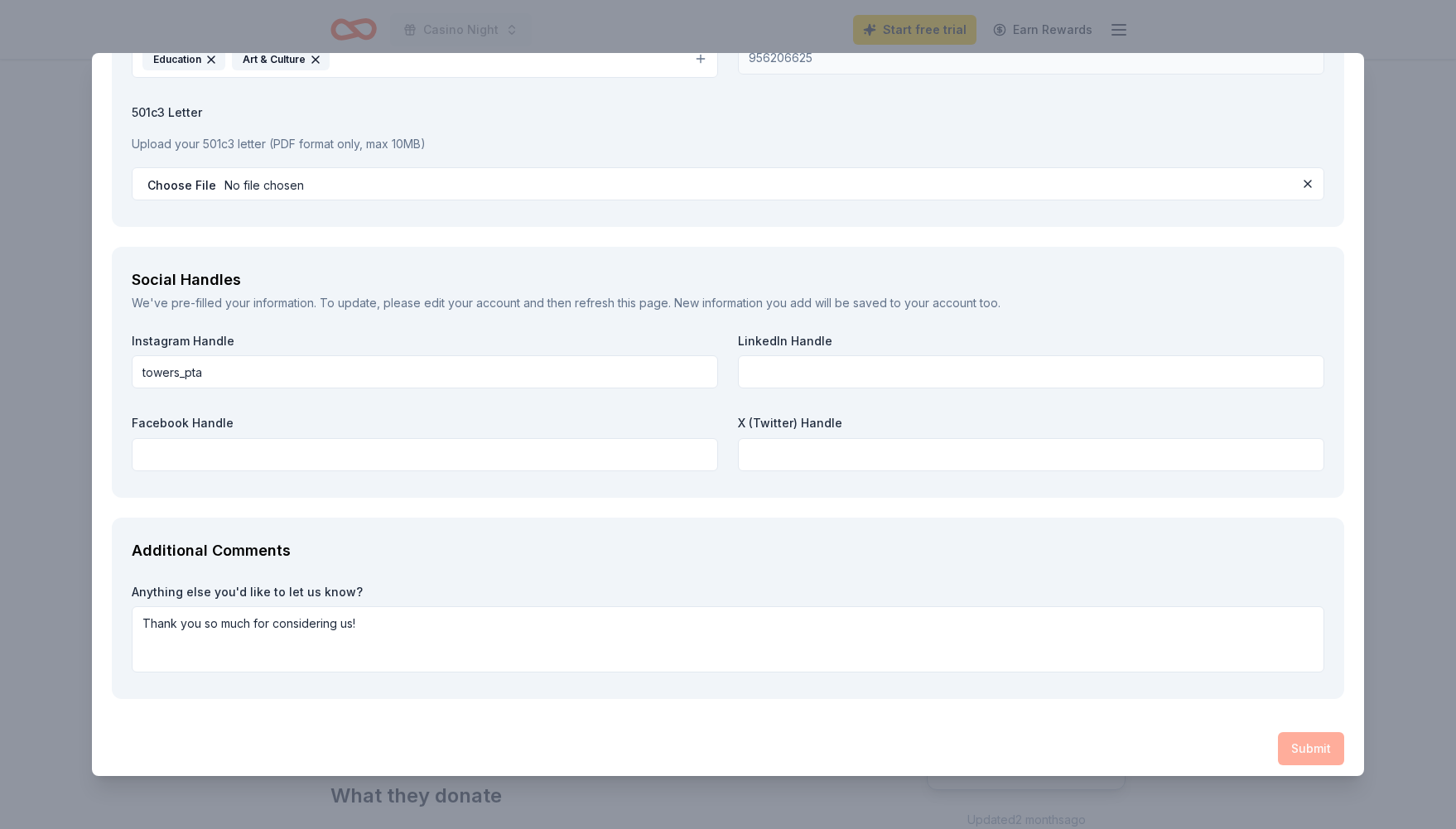
click at [1143, 740] on div "Submit" at bounding box center [728, 748] width 1233 height 33
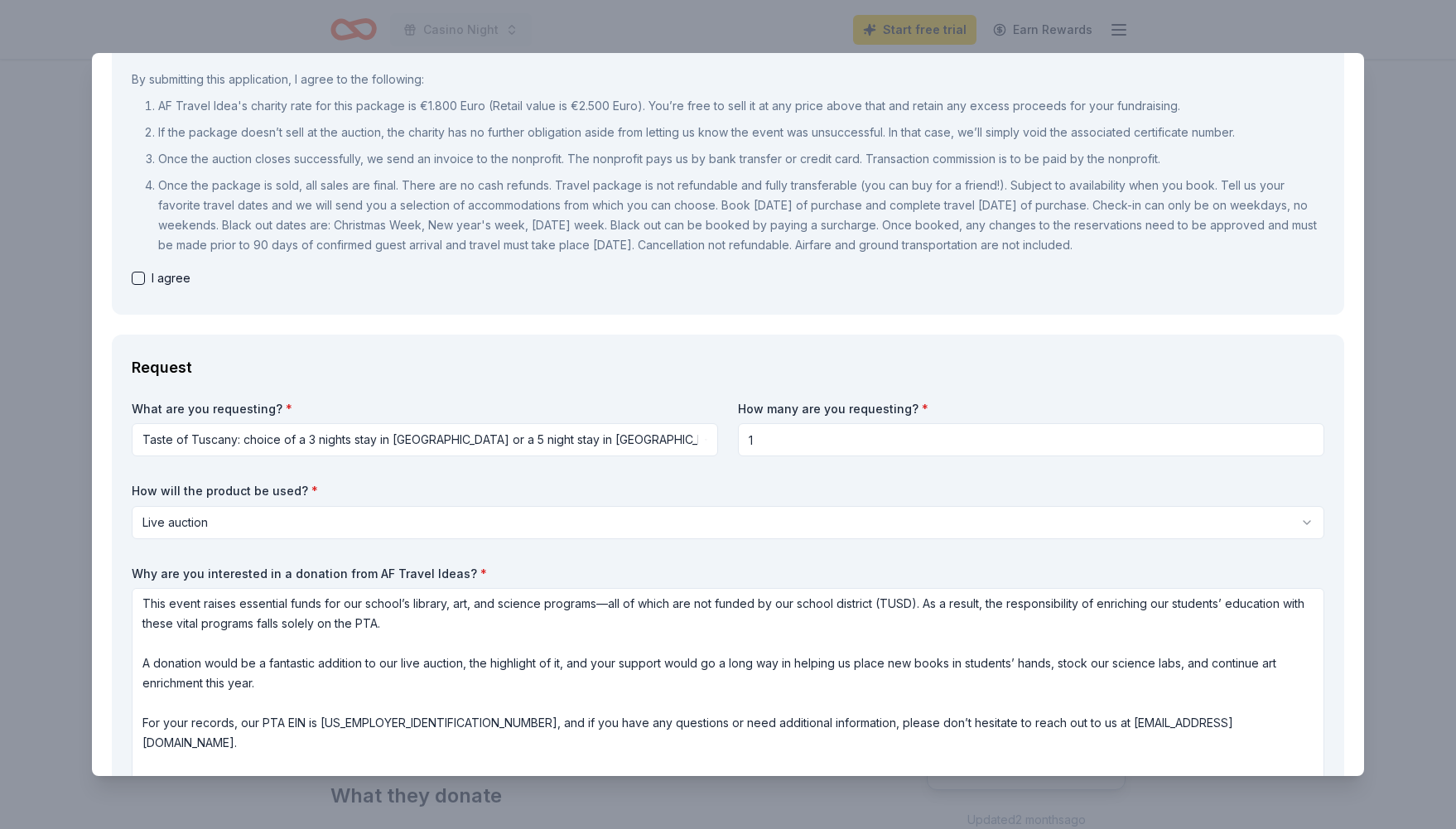
scroll to position [155, 0]
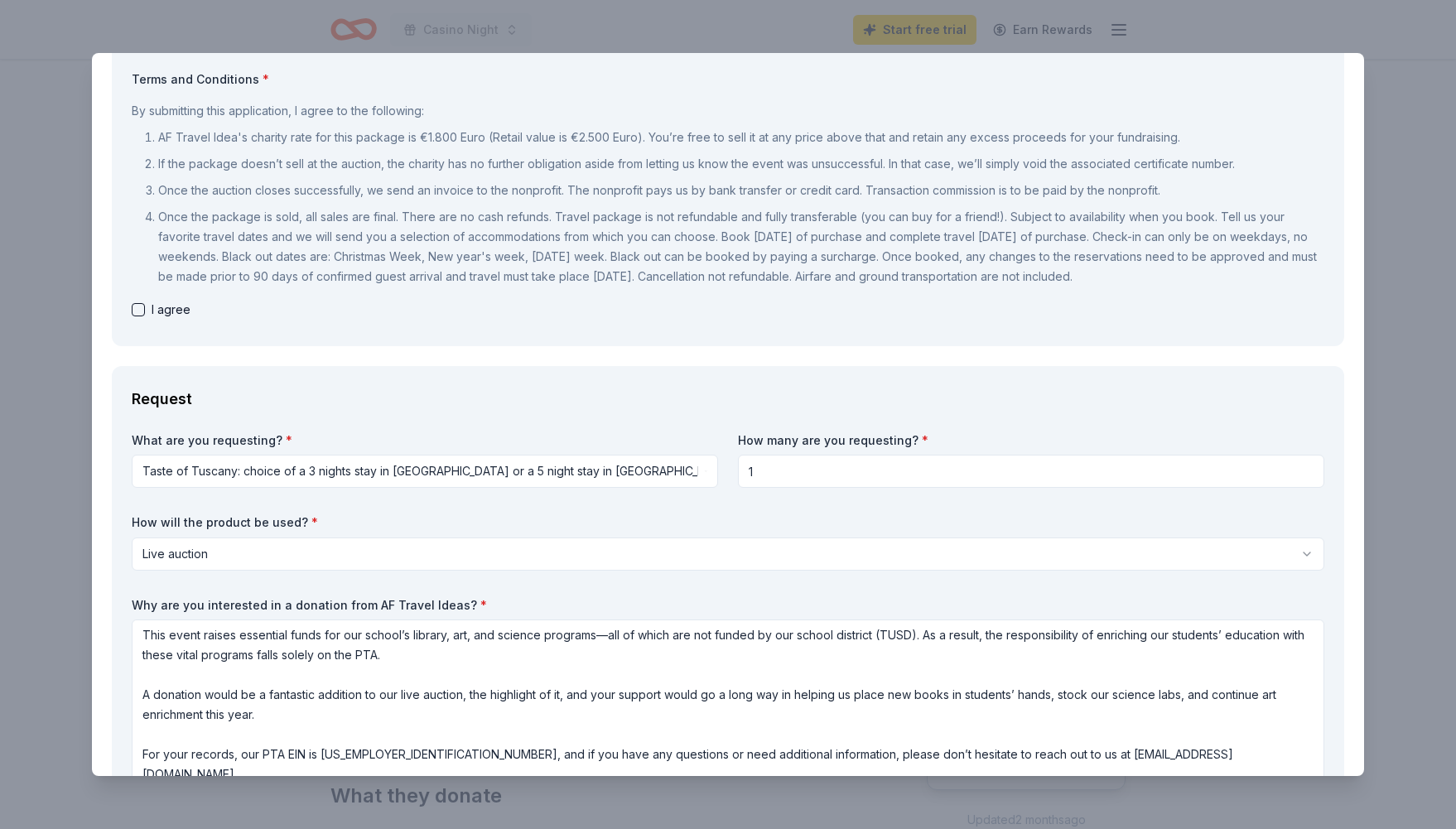
click at [141, 309] on button "button" at bounding box center [138, 310] width 14 height 14
checkbox input "true"
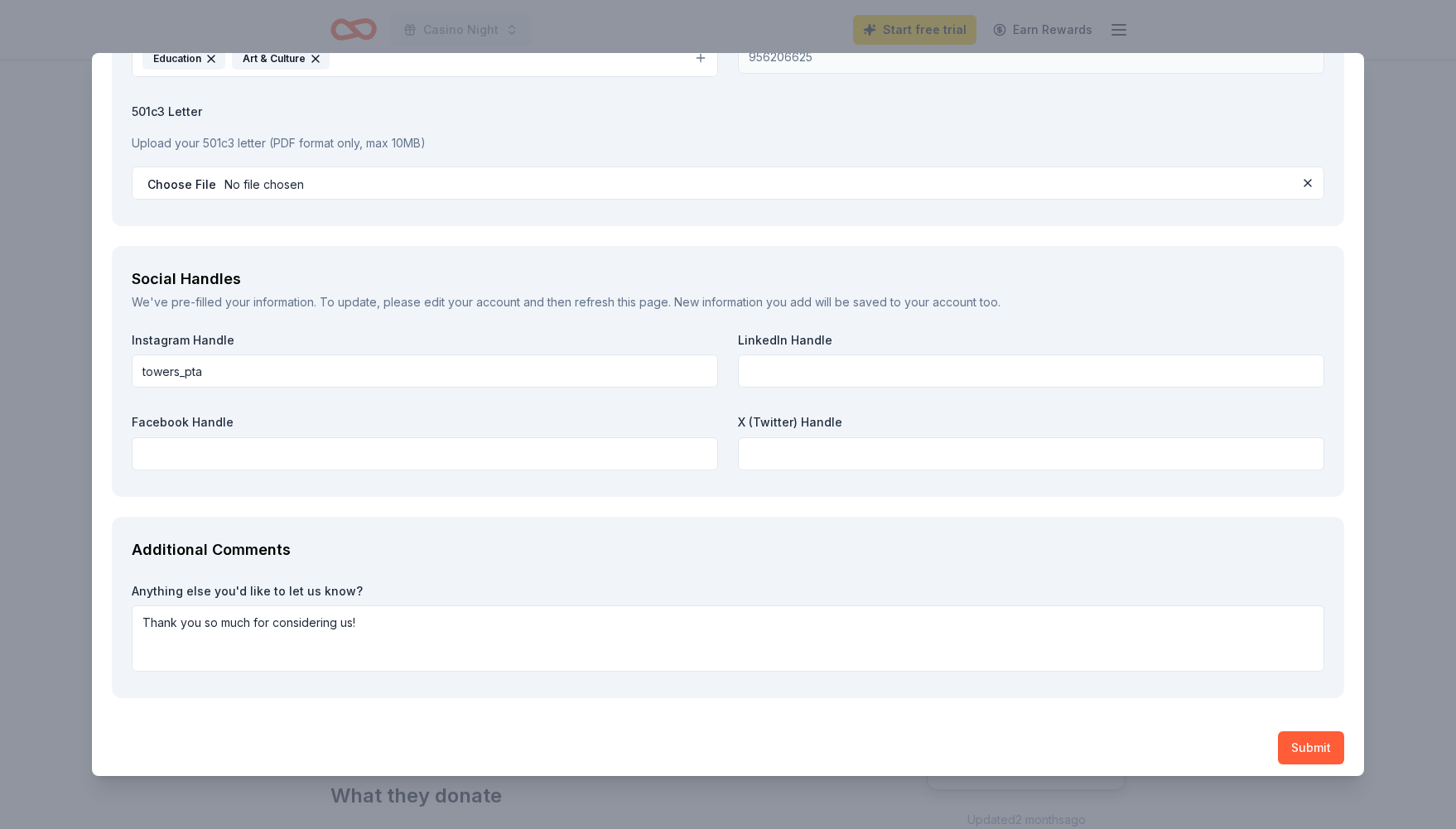
scroll to position [2326, 0]
click at [1307, 734] on button "Submit" at bounding box center [1312, 748] width 67 height 33
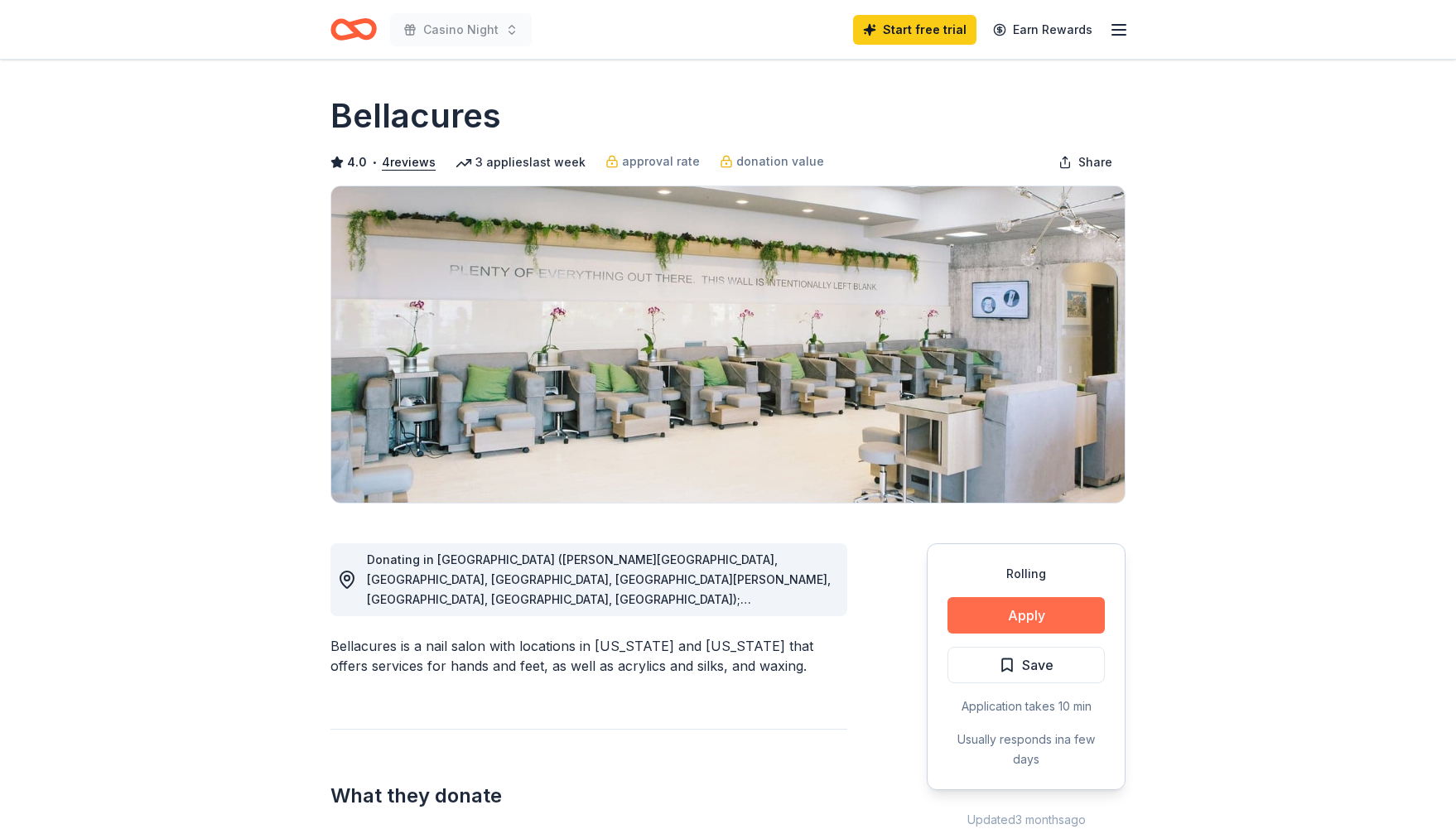
click at [1001, 621] on button "Apply" at bounding box center [1026, 615] width 158 height 36
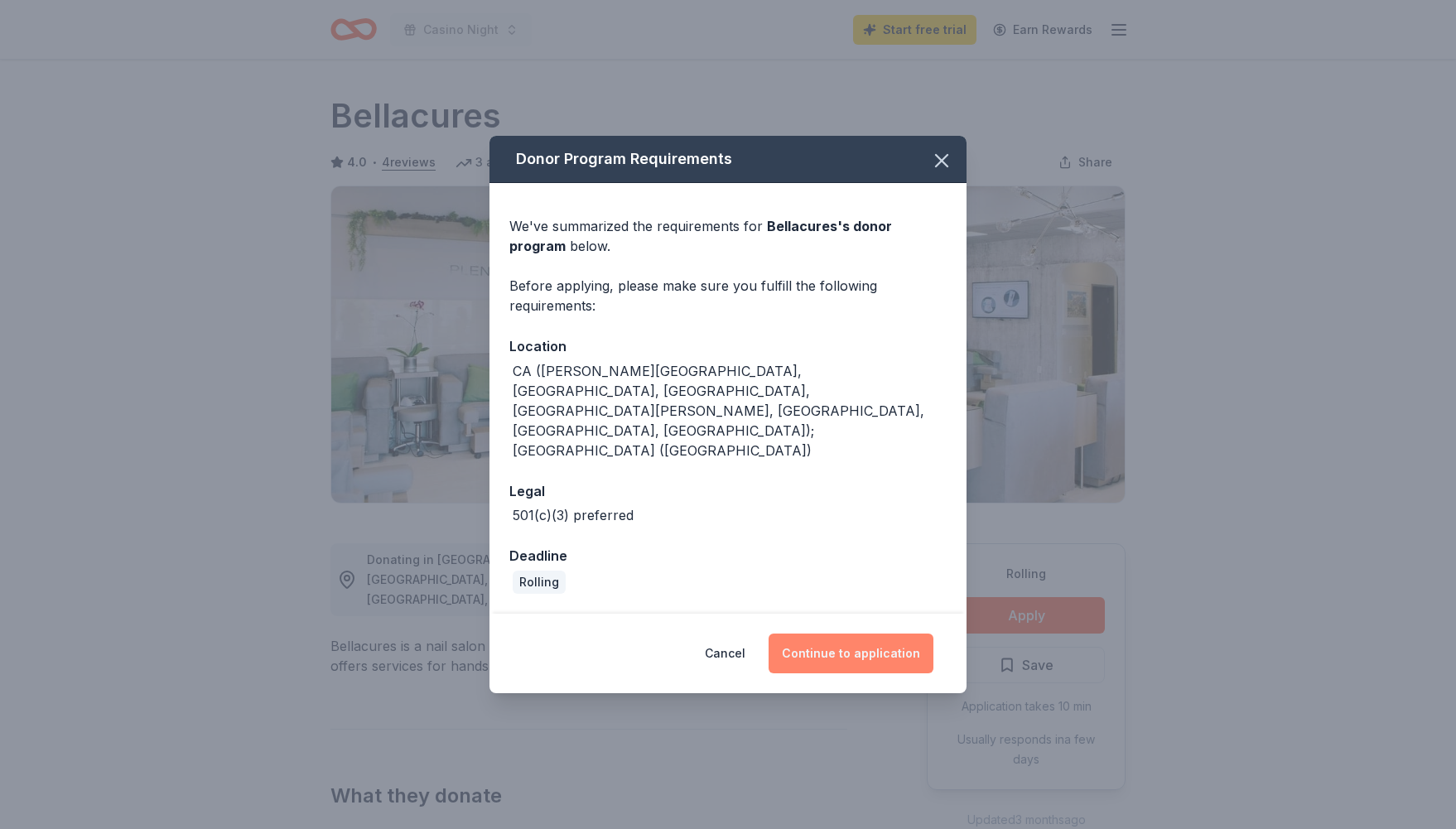
click at [820, 634] on button "Continue to application" at bounding box center [851, 653] width 165 height 40
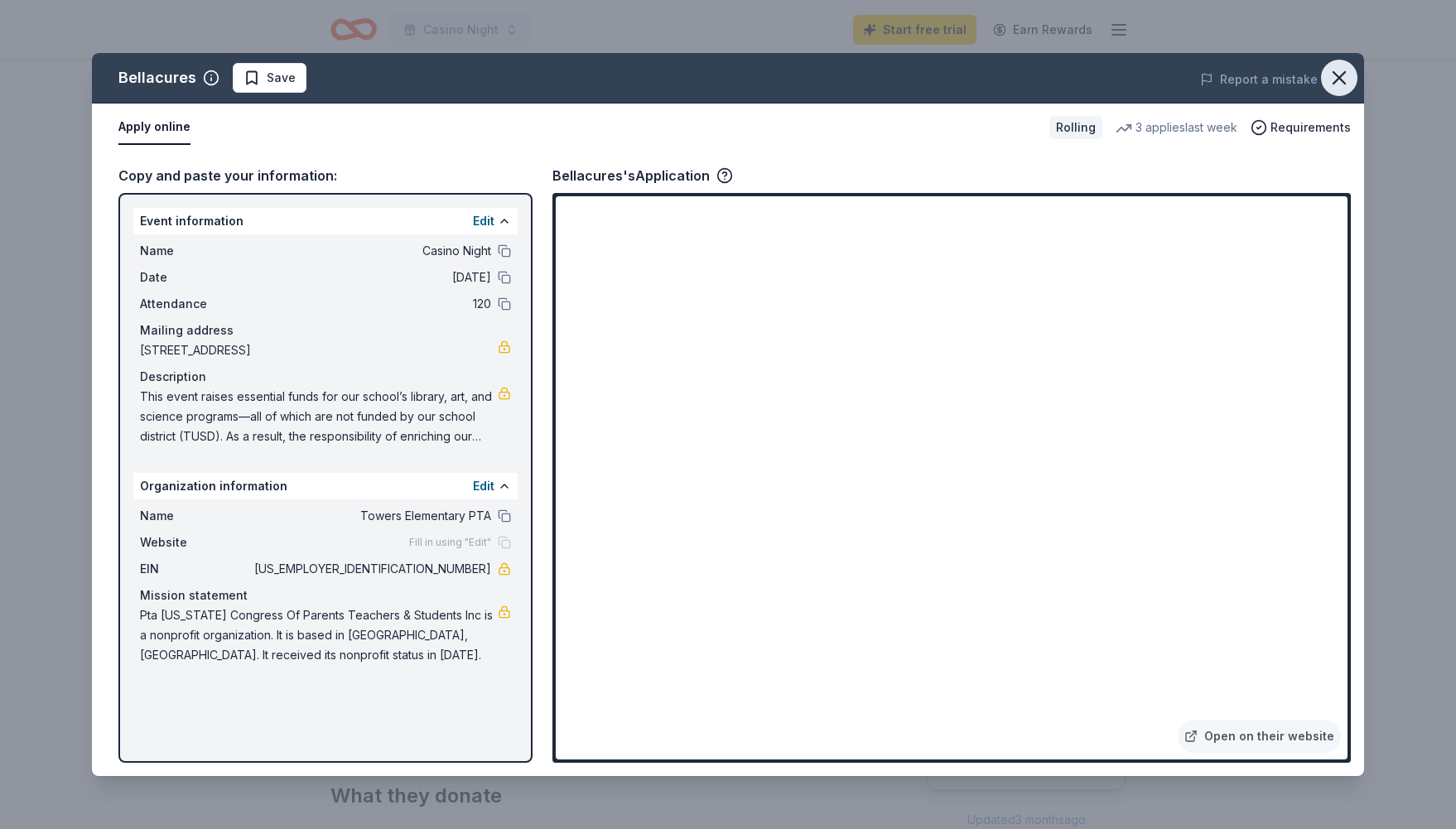
click at [1347, 85] on icon "button" at bounding box center [1340, 78] width 23 height 23
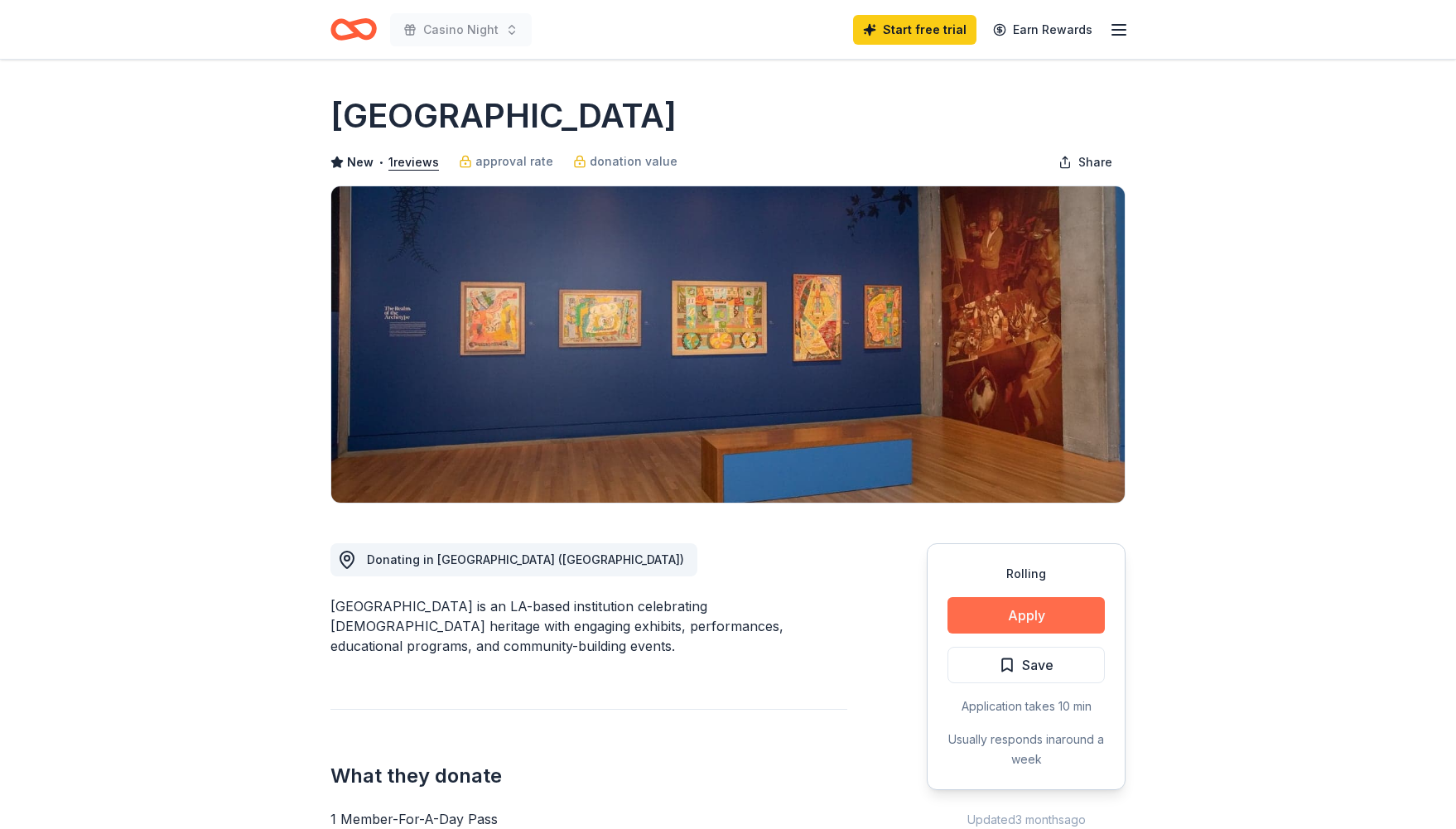
click at [1039, 605] on button "Apply" at bounding box center [1026, 615] width 158 height 36
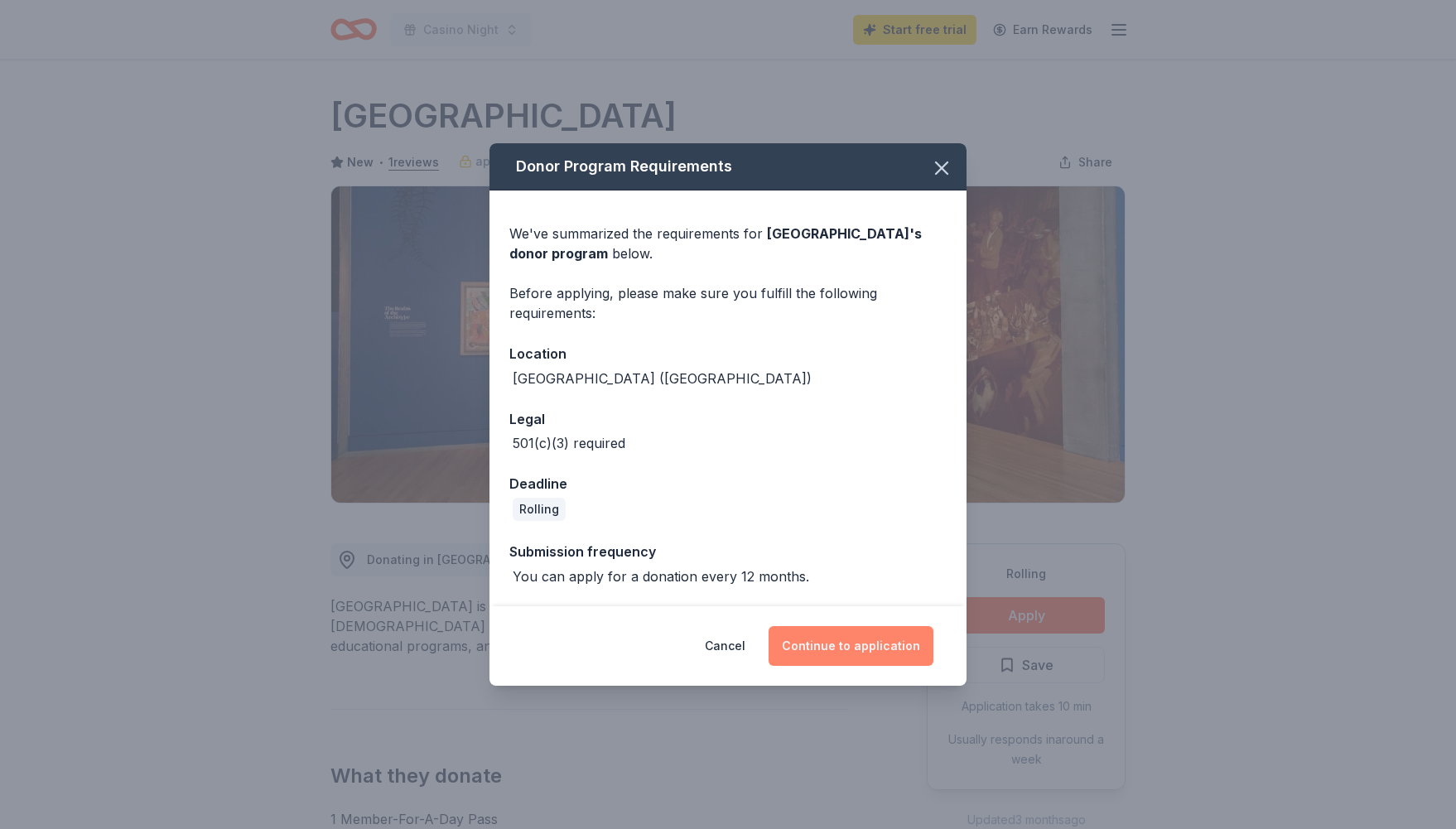
click at [879, 647] on button "Continue to application" at bounding box center [851, 646] width 165 height 40
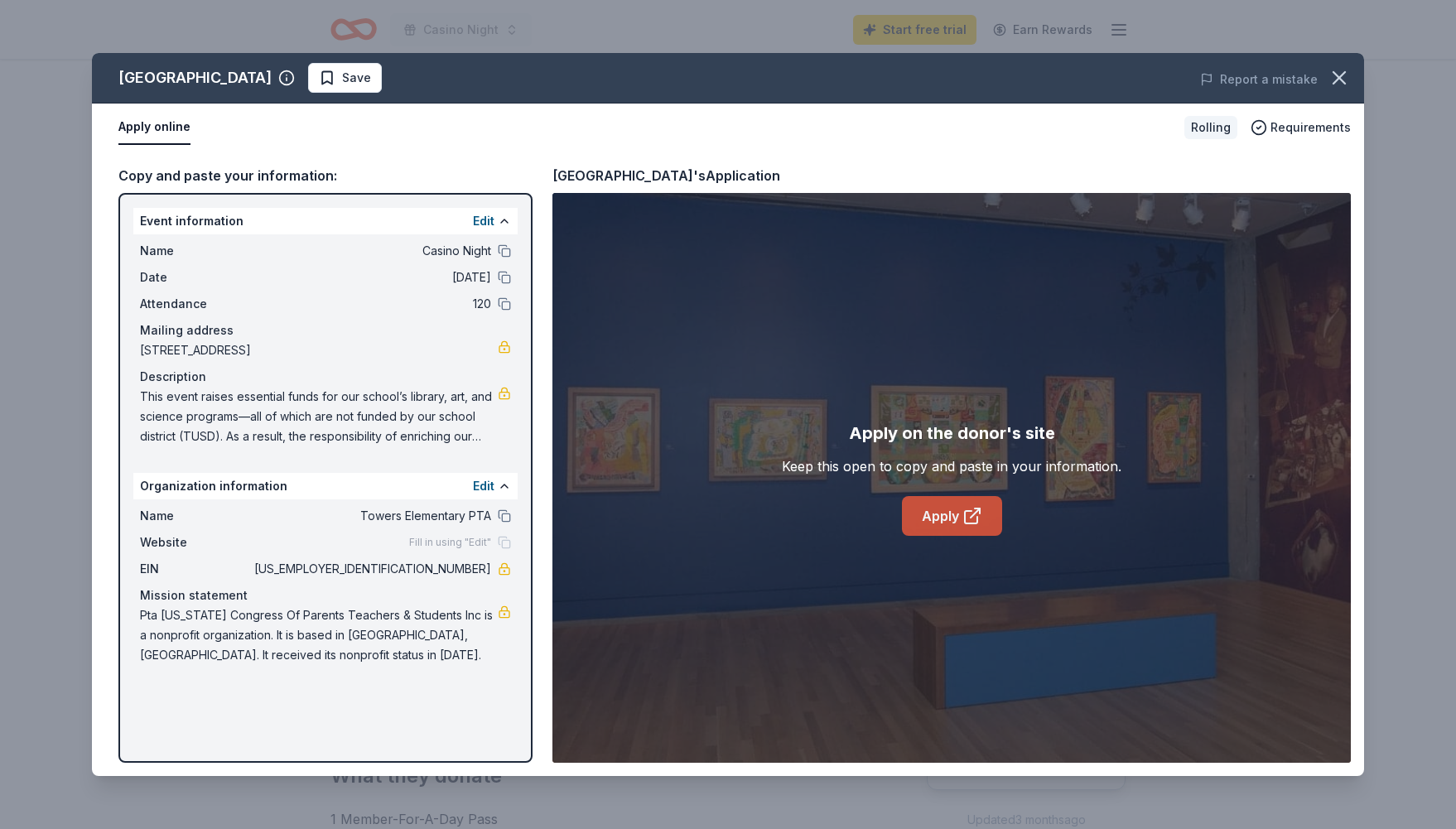
click at [937, 526] on link "Apply" at bounding box center [952, 516] width 100 height 40
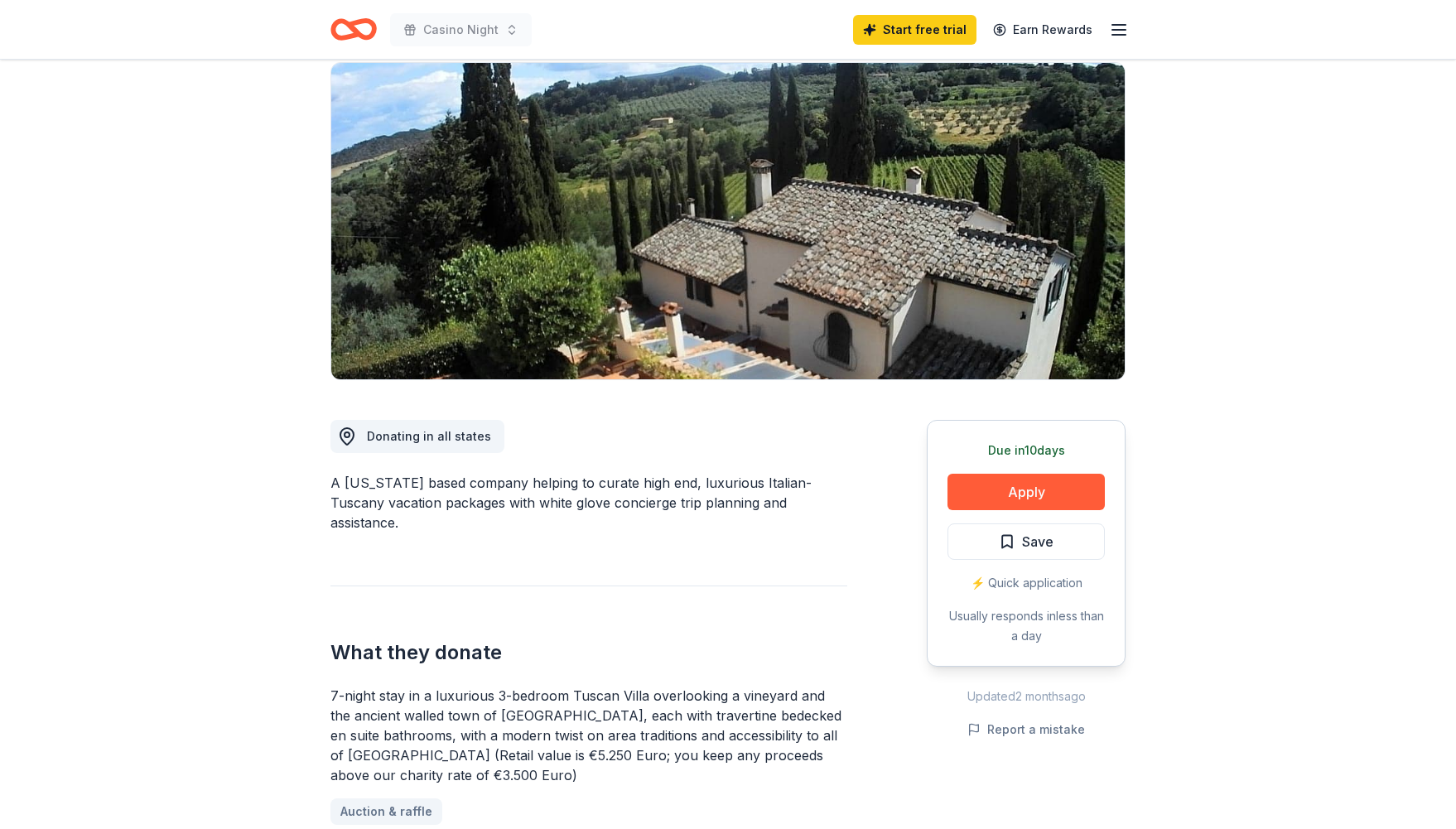
scroll to position [160, 0]
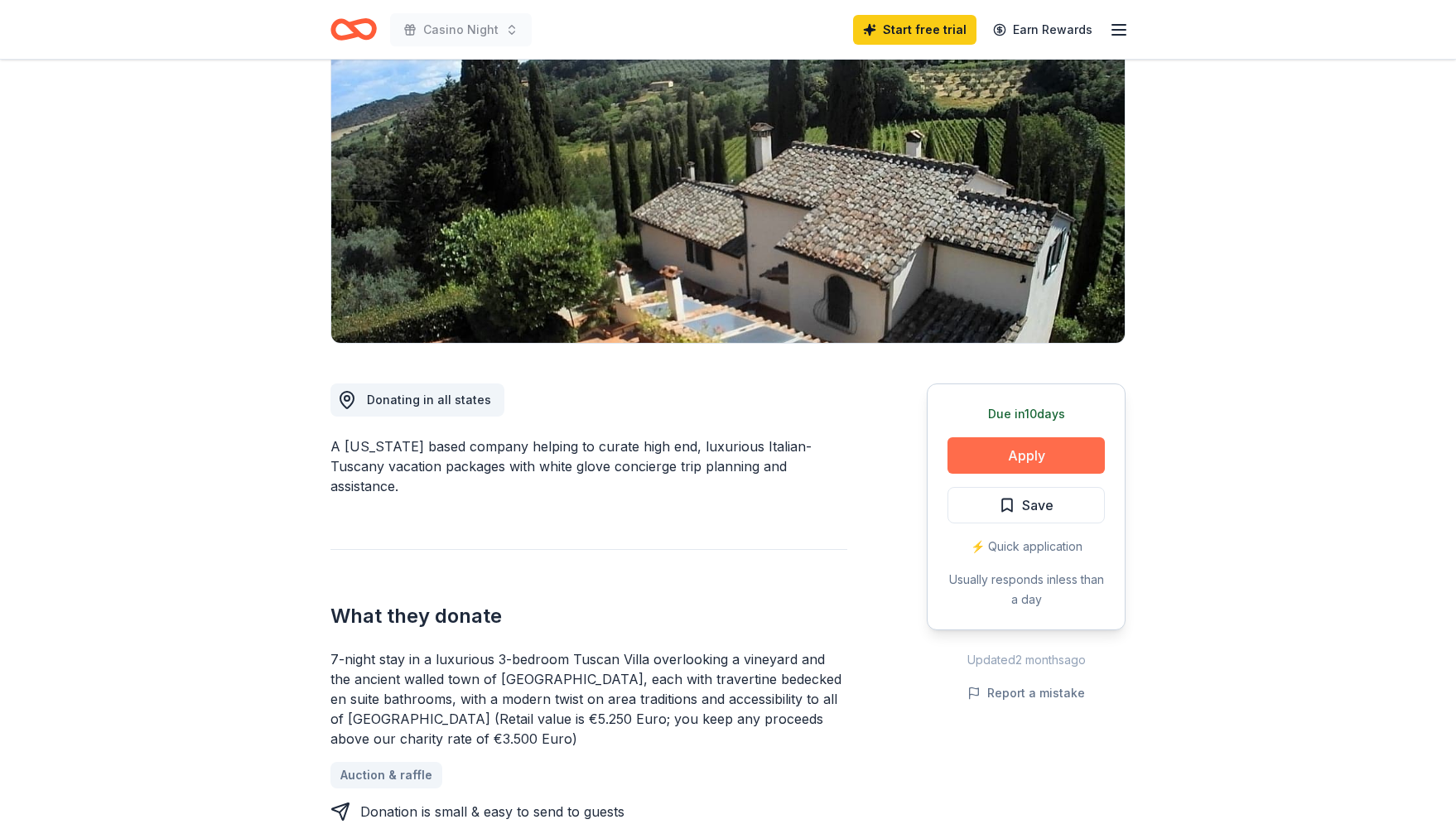
click at [1020, 459] on button "Apply" at bounding box center [1026, 455] width 158 height 36
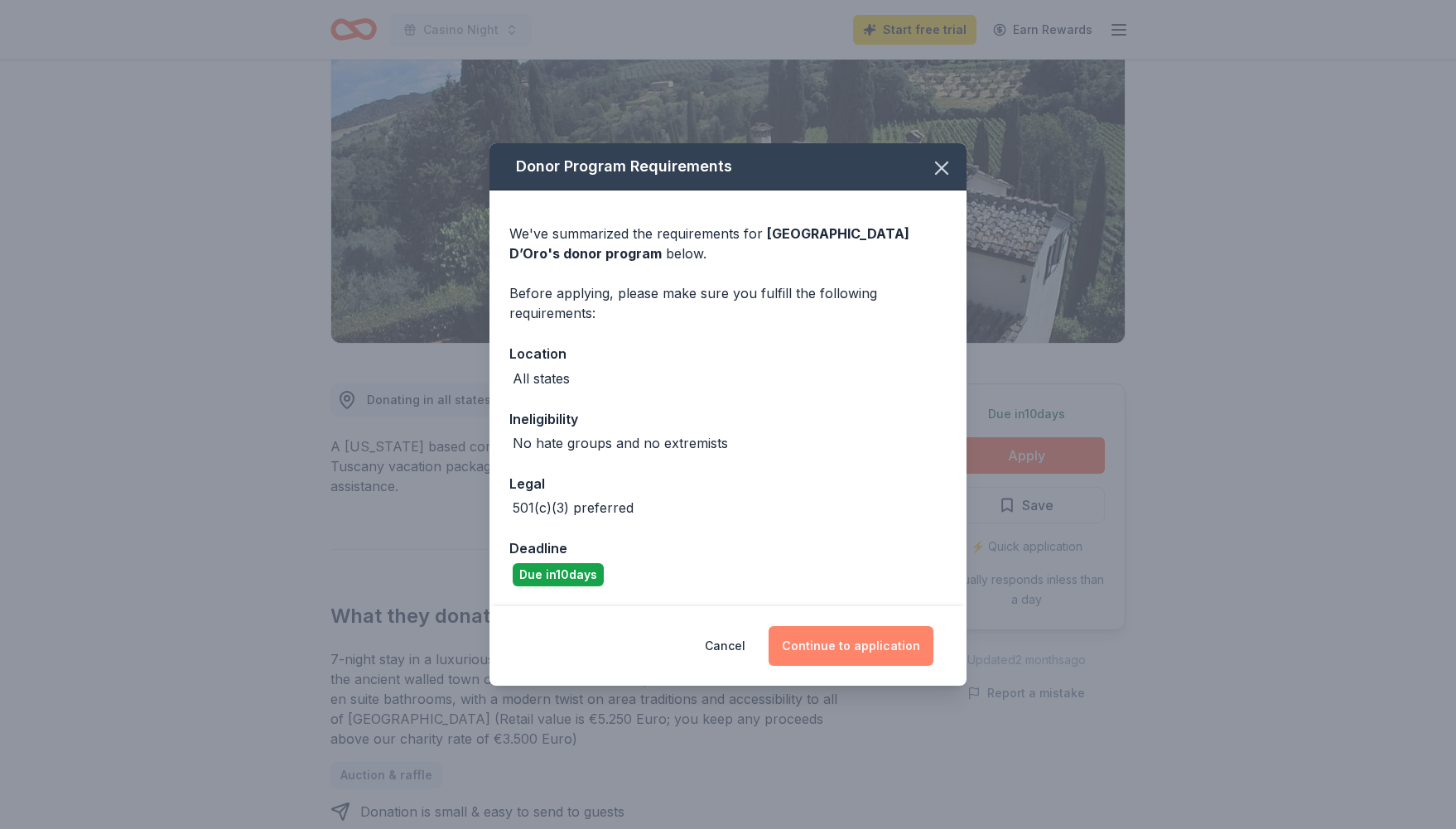
click at [855, 635] on button "Continue to application" at bounding box center [851, 646] width 165 height 40
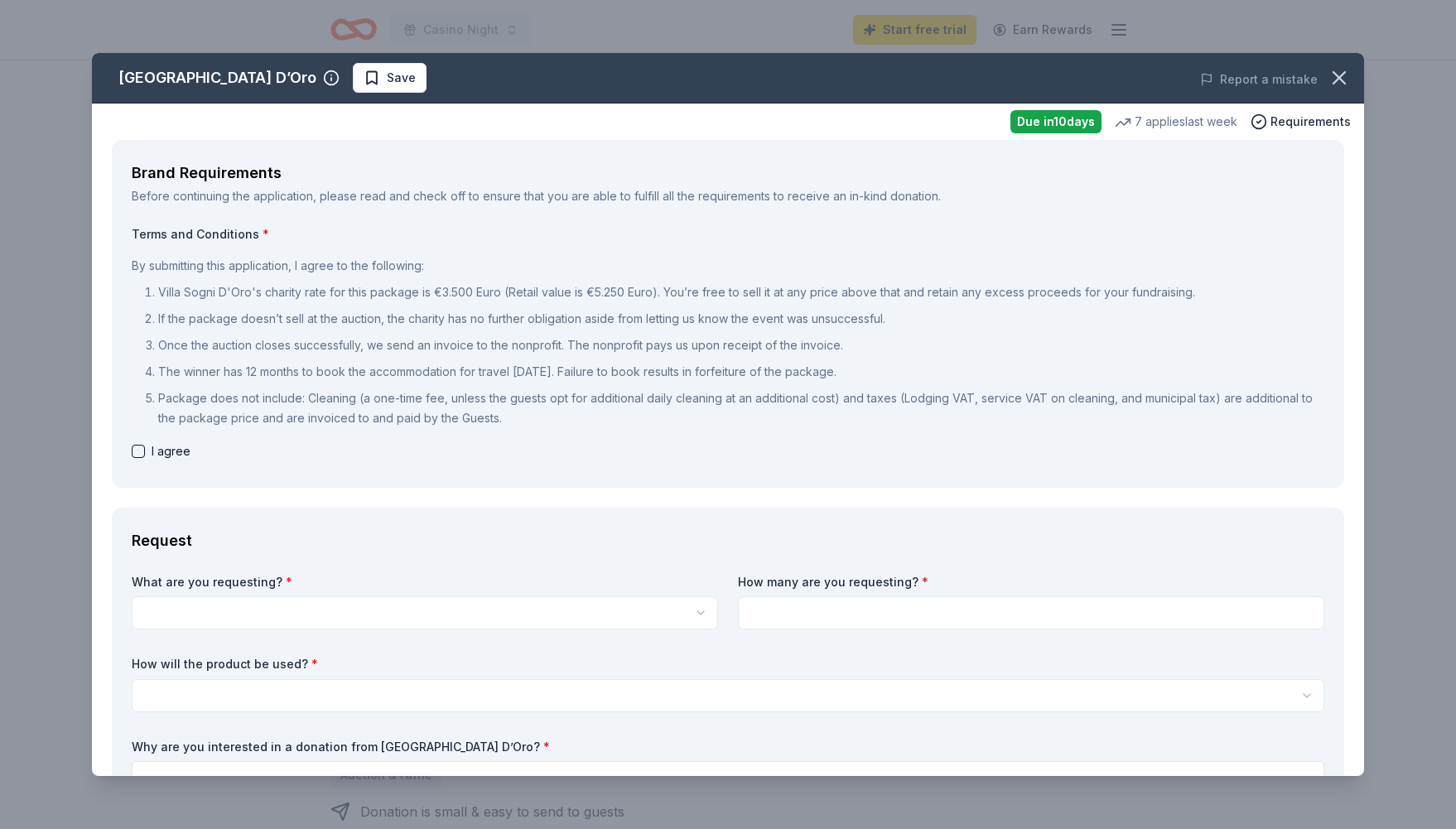
click at [138, 453] on button "button" at bounding box center [138, 451] width 14 height 14
checkbox input "true"
click at [1332, 78] on icon "button" at bounding box center [1340, 78] width 23 height 23
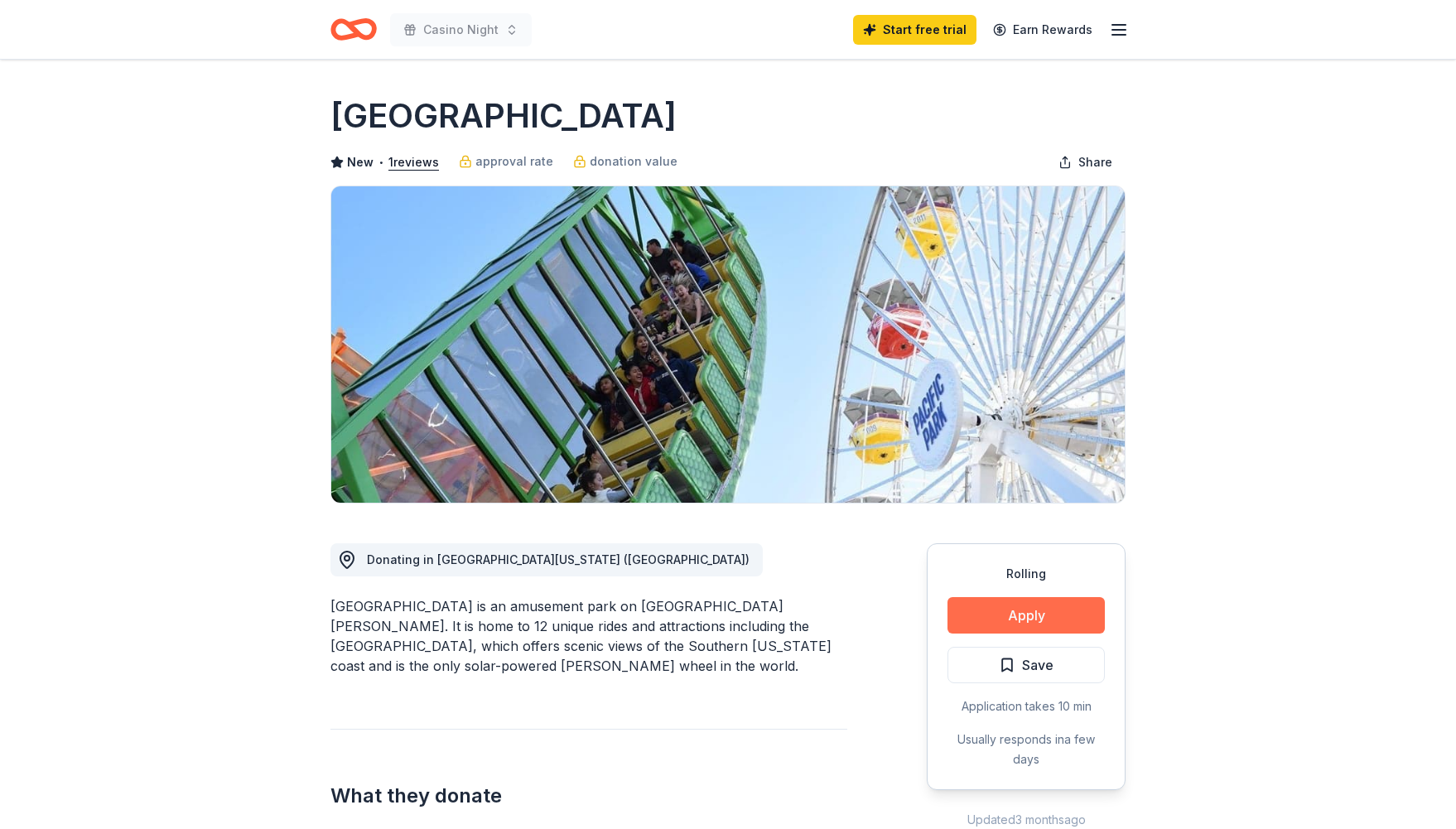
click at [1052, 616] on button "Apply" at bounding box center [1026, 615] width 158 height 36
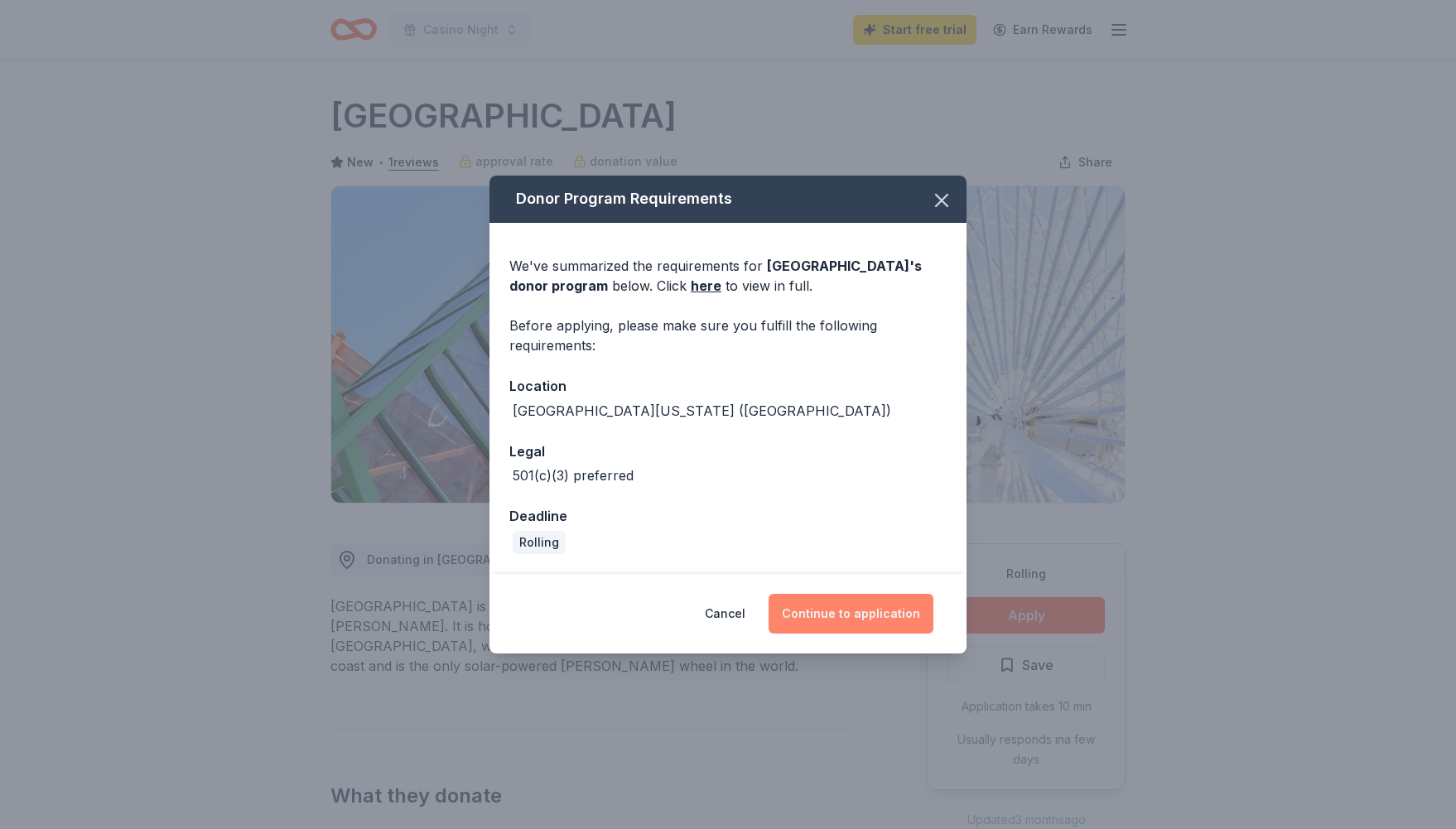
click at [847, 623] on button "Continue to application" at bounding box center [851, 614] width 165 height 40
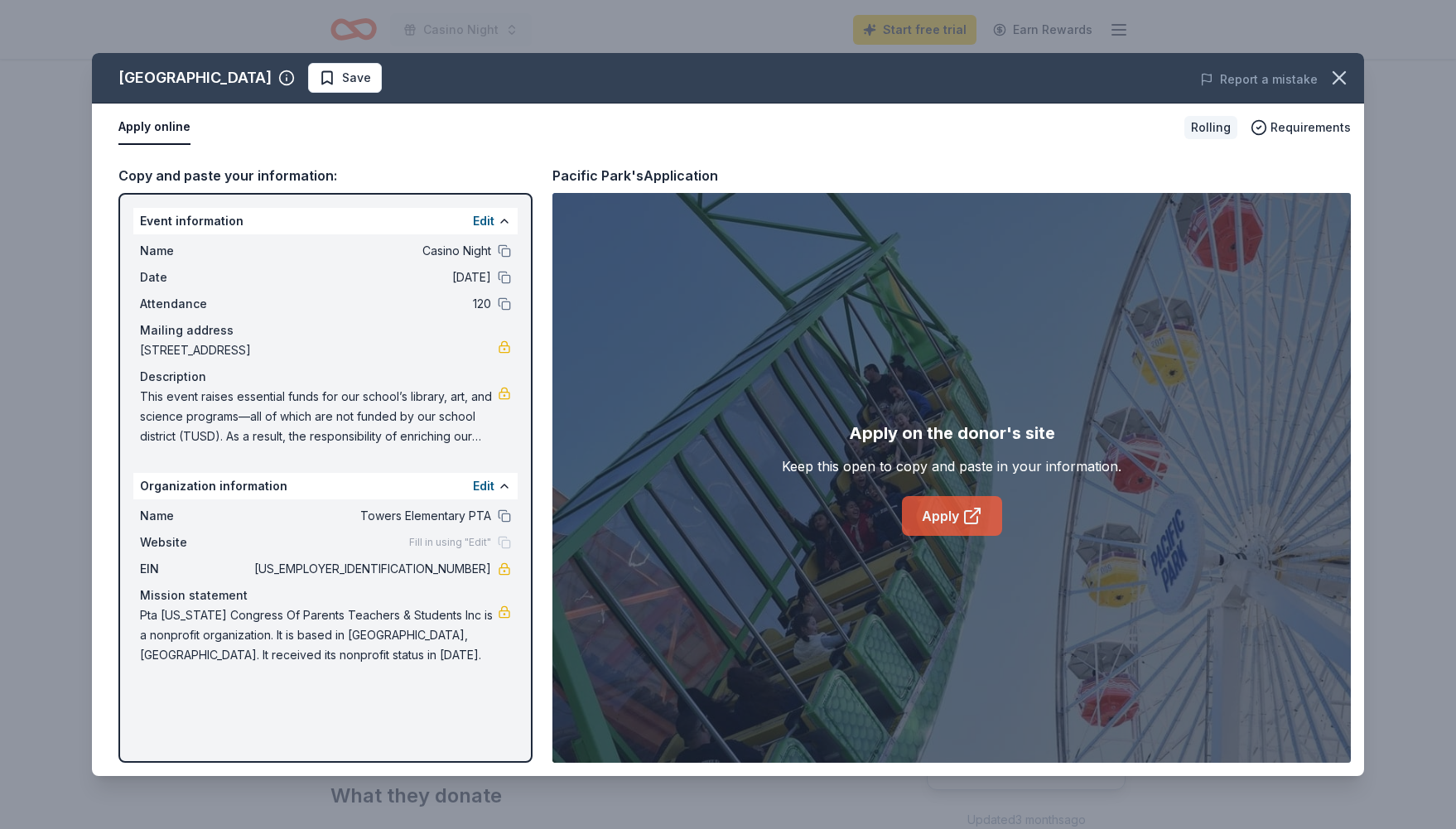
click at [950, 533] on link "Apply" at bounding box center [952, 516] width 100 height 40
